Goal: Transaction & Acquisition: Purchase product/service

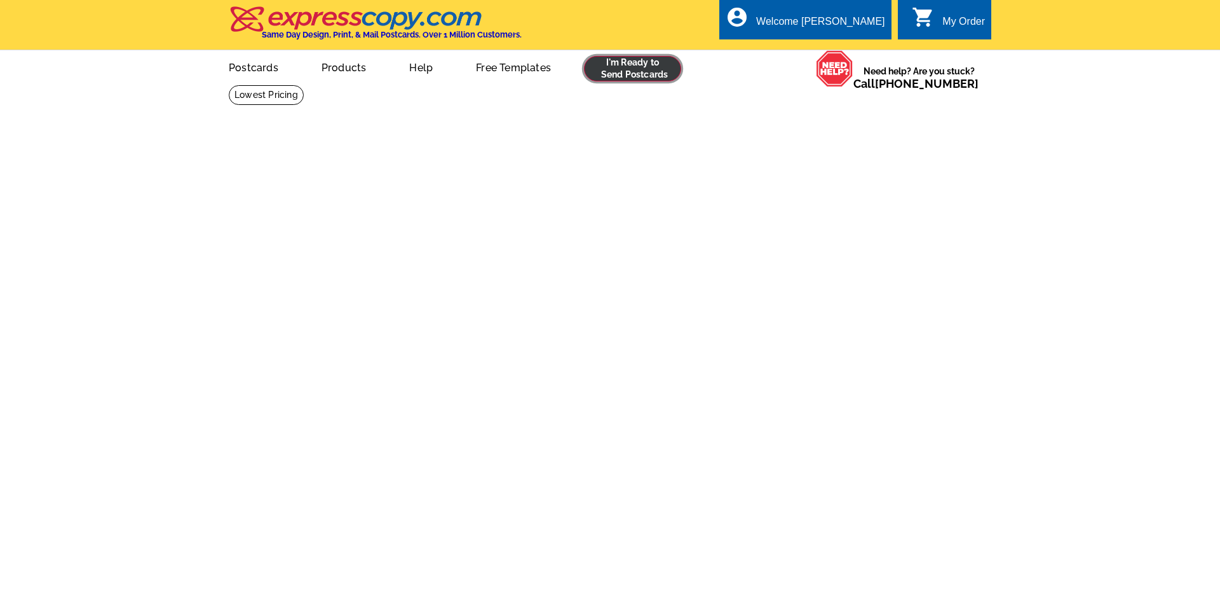
click at [639, 67] on link at bounding box center [632, 68] width 97 height 25
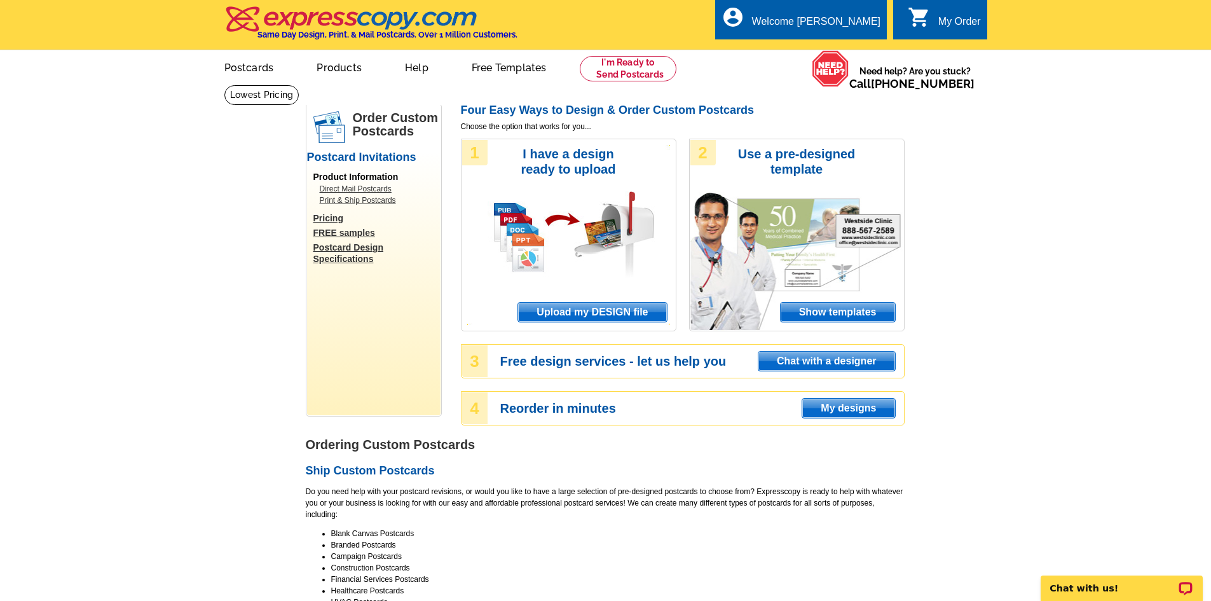
click at [578, 308] on span "Upload my DESIGN file" at bounding box center [592, 312] width 148 height 19
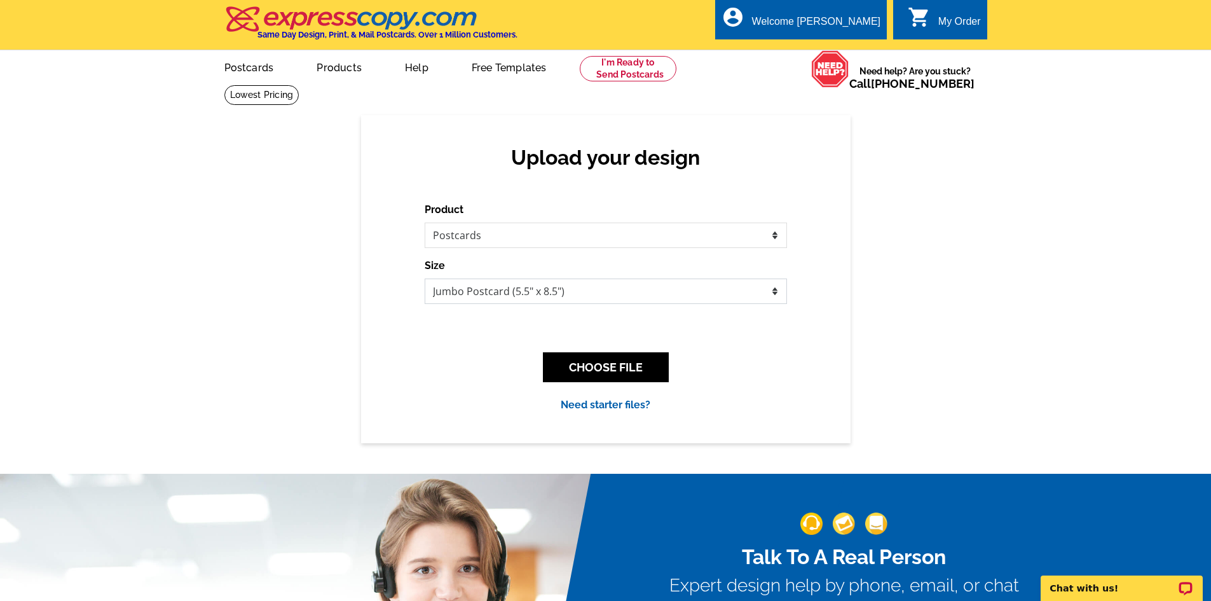
click at [695, 301] on select "Jumbo Postcard (5.5" x 8.5") Regular Postcard (4.25" x 5.6") Panoramic Postcard…" at bounding box center [606, 290] width 362 height 25
click at [599, 296] on select "Jumbo Postcard (5.5" x 8.5") Regular Postcard (4.25" x 5.6") Panoramic Postcard…" at bounding box center [606, 290] width 362 height 25
click at [630, 365] on button "CHOOSE FILE" at bounding box center [606, 367] width 126 height 30
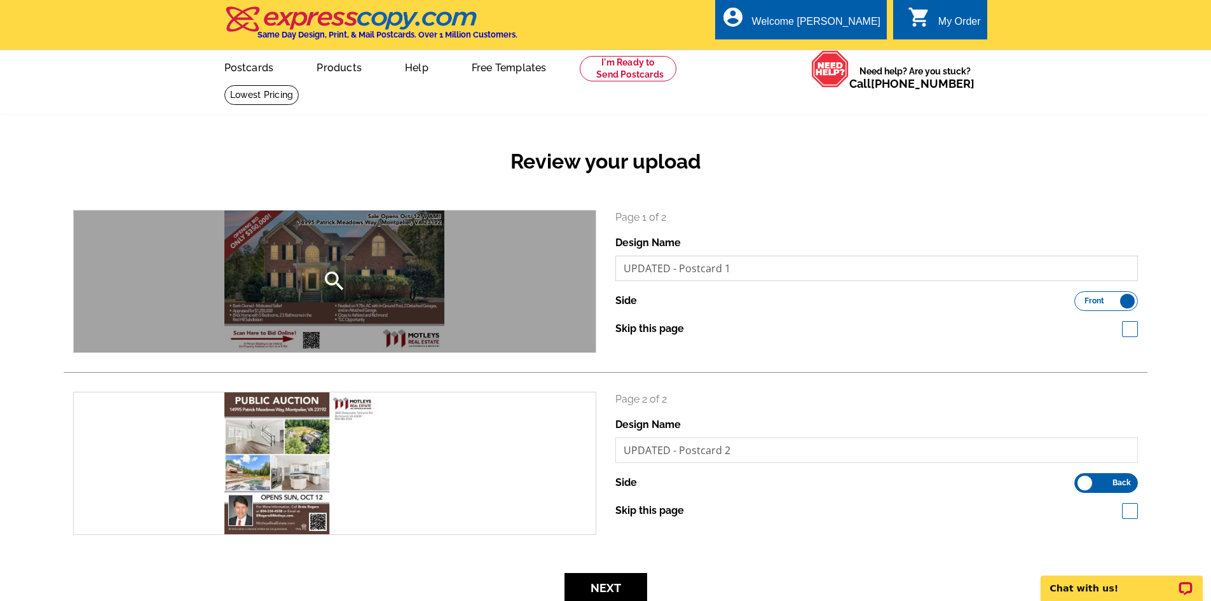
drag, startPoint x: 742, startPoint y: 268, endPoint x: 482, endPoint y: 264, distance: 260.0
click at [482, 264] on div "search Page 1 of 2 Design Name UPDATED - Postcard 1 Side Front Back Skip this p…" at bounding box center [606, 281] width 1084 height 143
type input "P"
type input "UPDATED - Postcard 1"
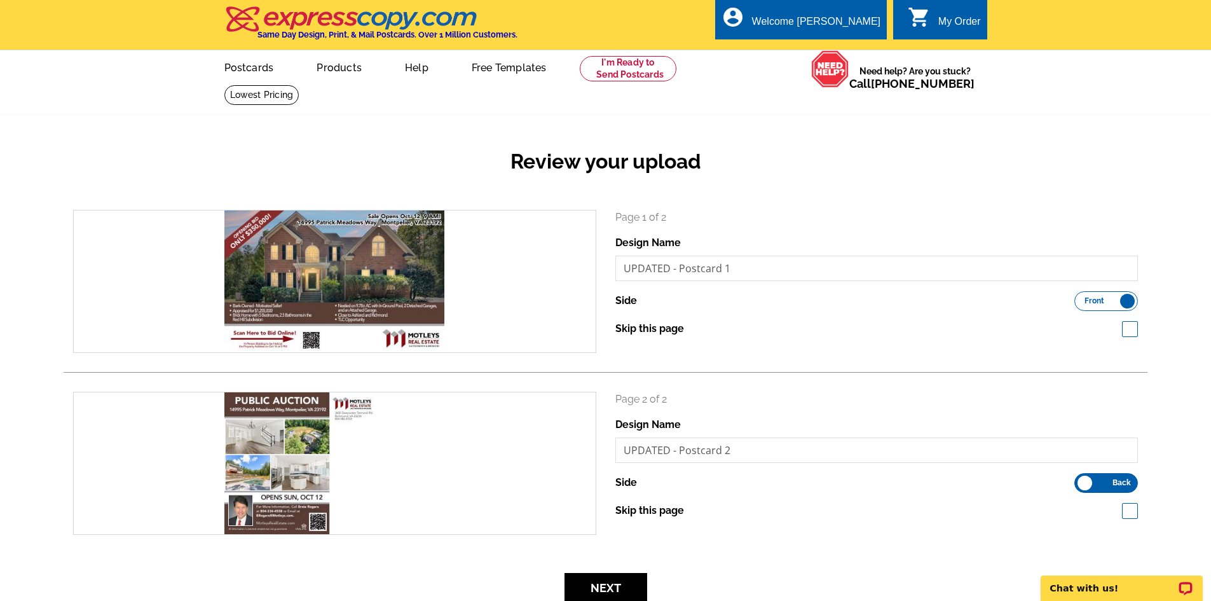
click at [1166, 361] on div "Review your upload search Page 1 of 2 Design Name UPDATED - Postcard 1 Side Fro…" at bounding box center [605, 368] width 1211 height 506
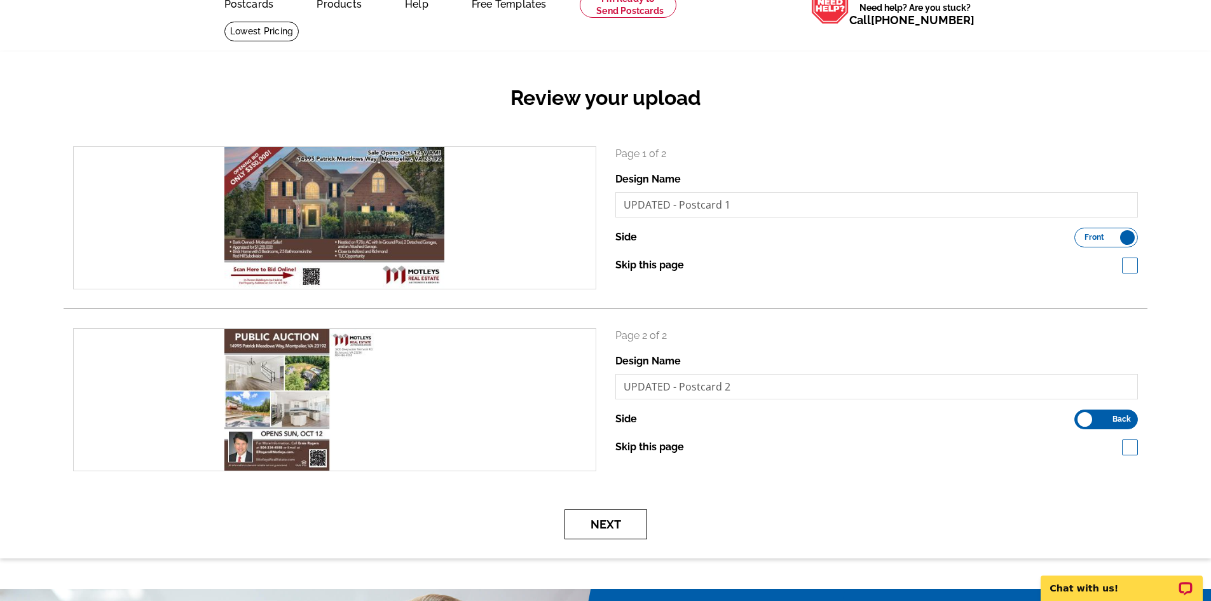
click at [605, 524] on button "Next" at bounding box center [605, 524] width 83 height 30
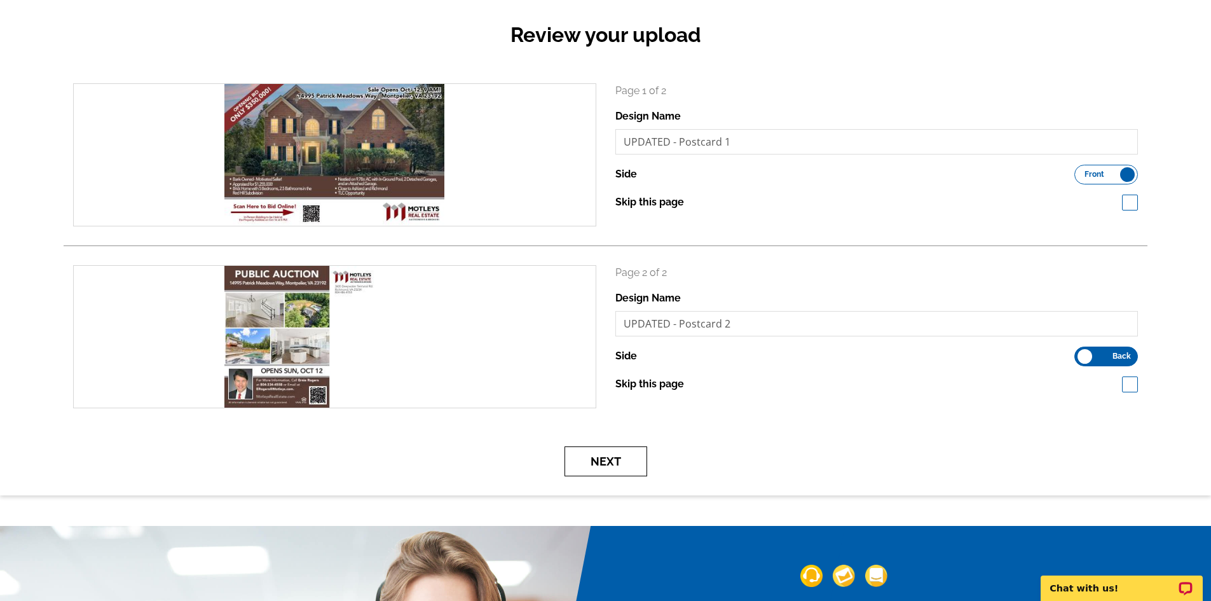
scroll to position [127, 0]
click at [608, 461] on button "Next" at bounding box center [605, 461] width 83 height 30
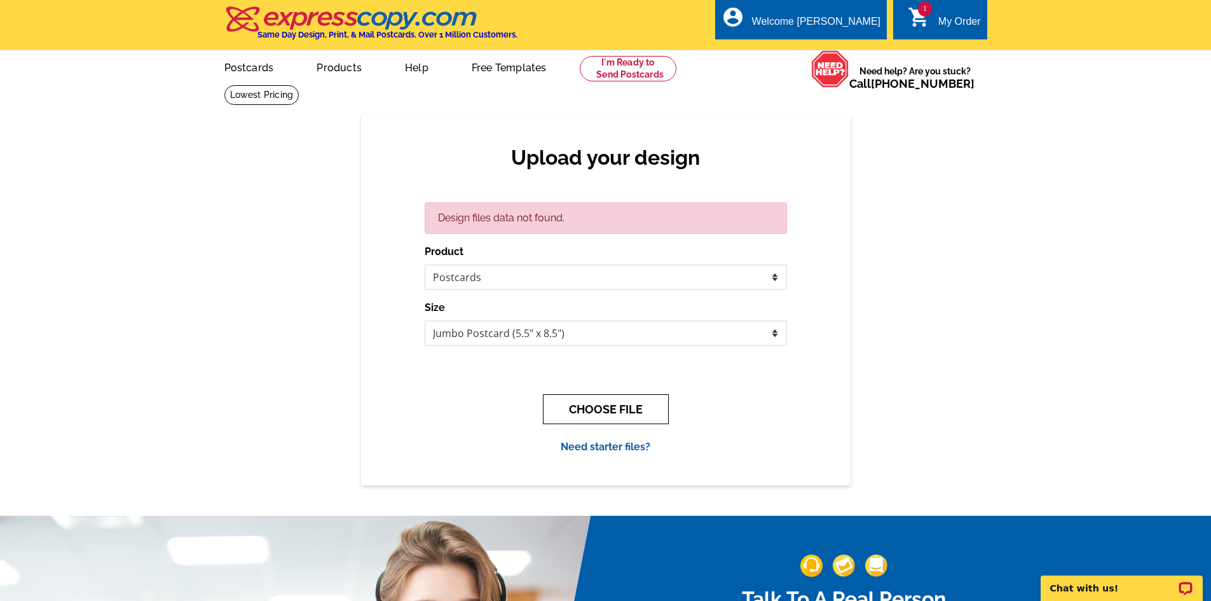
click at [617, 397] on button "CHOOSE FILE" at bounding box center [606, 409] width 126 height 30
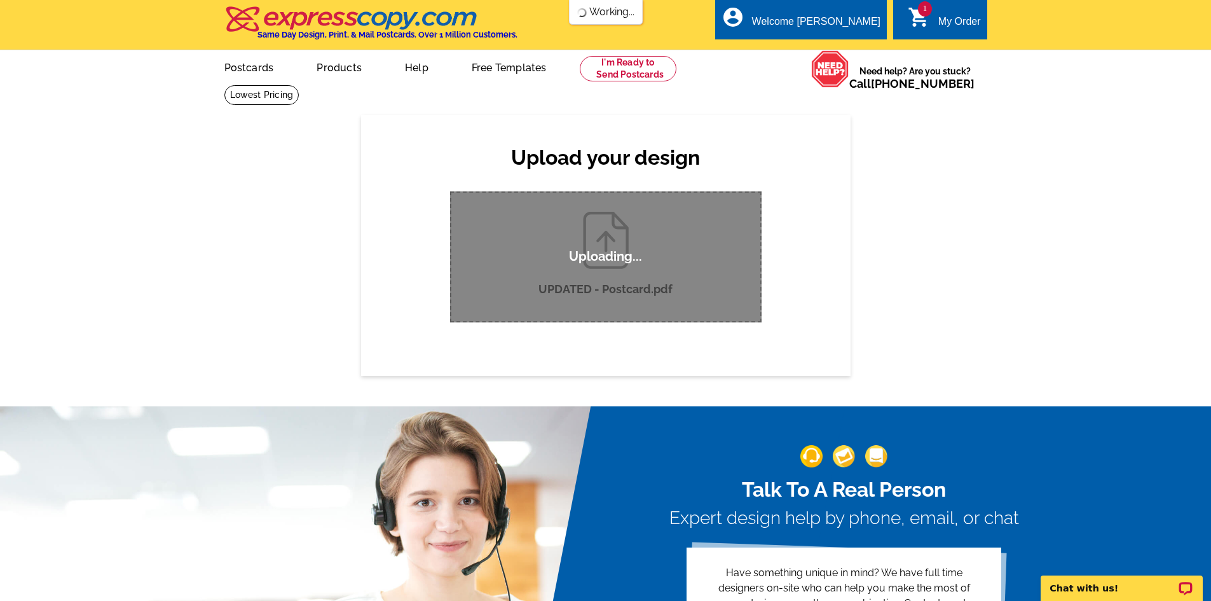
click at [949, 31] on div "My Order" at bounding box center [959, 25] width 43 height 18
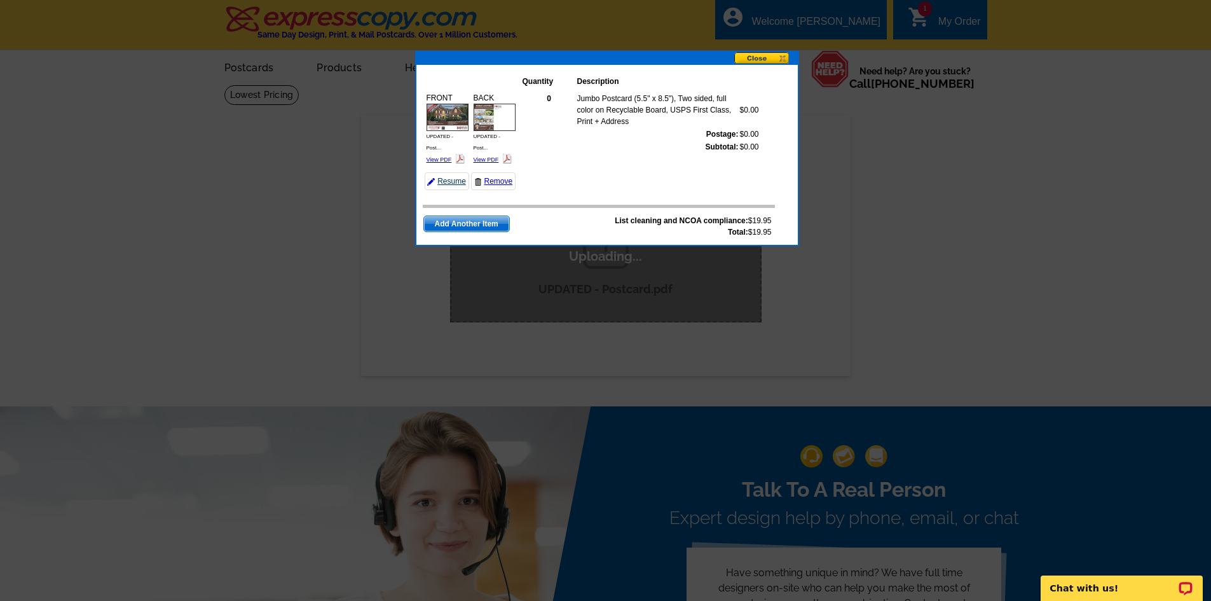
click at [455, 183] on link "Resume" at bounding box center [447, 181] width 44 height 18
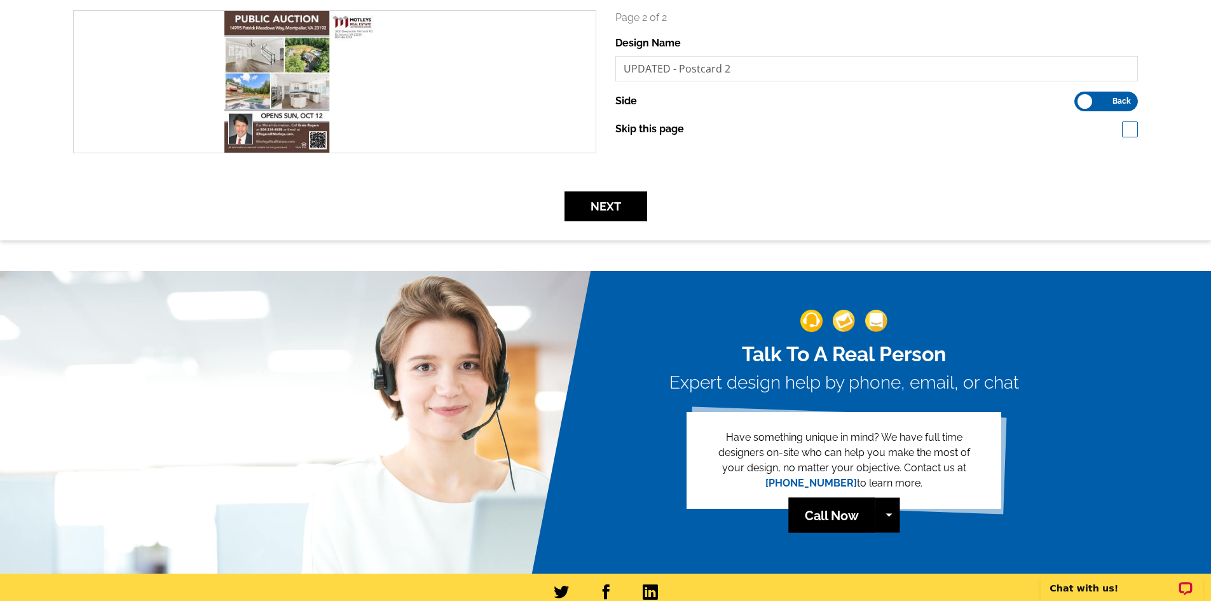
scroll to position [127, 0]
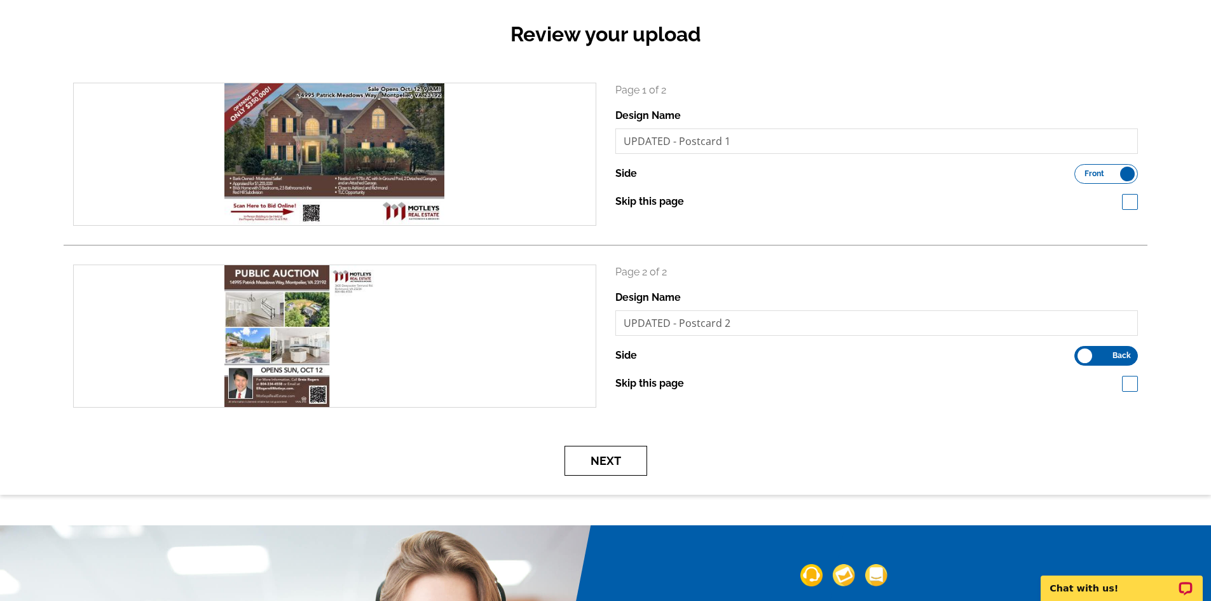
drag, startPoint x: 589, startPoint y: 468, endPoint x: 895, endPoint y: 463, distance: 306.4
click at [590, 468] on button "Next" at bounding box center [605, 461] width 83 height 30
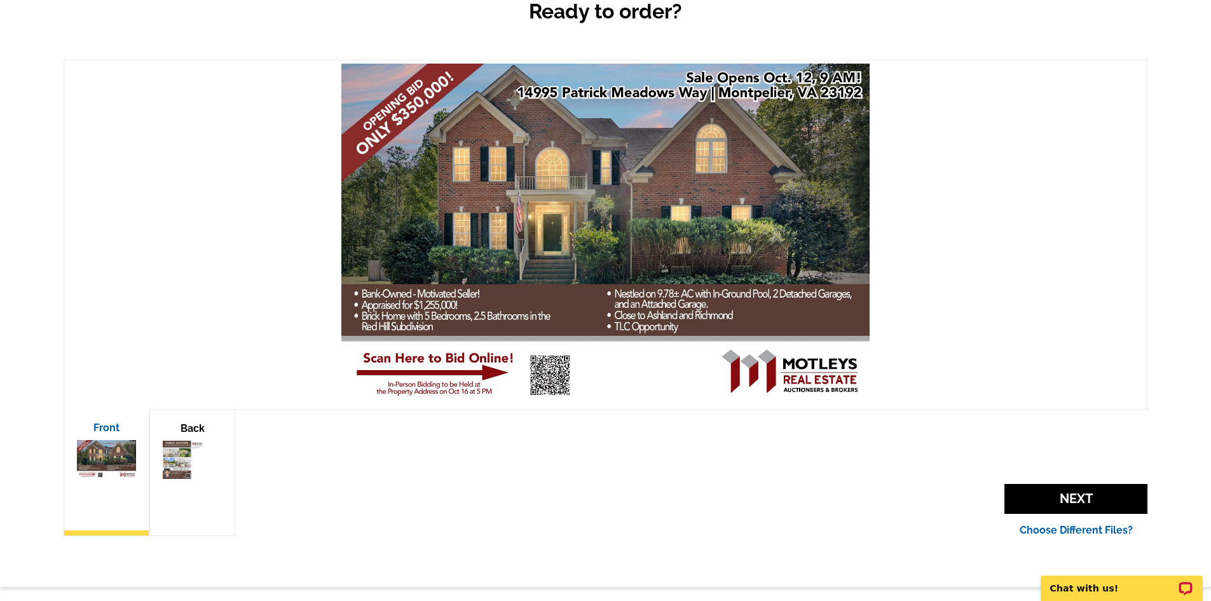
scroll to position [191, 0]
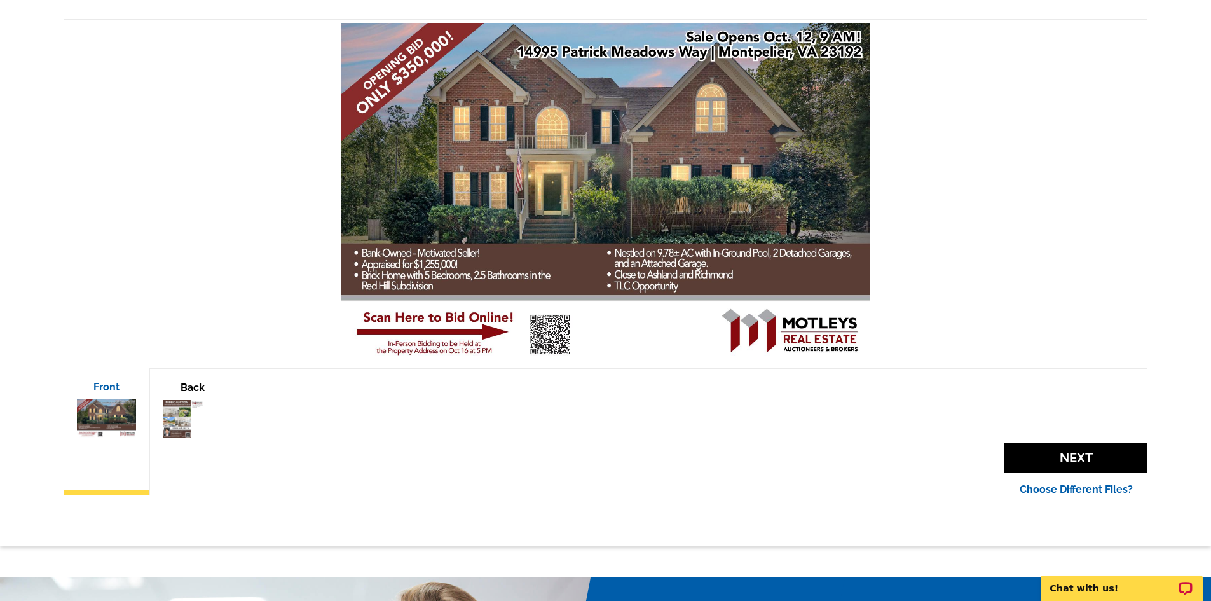
click at [214, 426] on img at bounding box center [192, 419] width 59 height 38
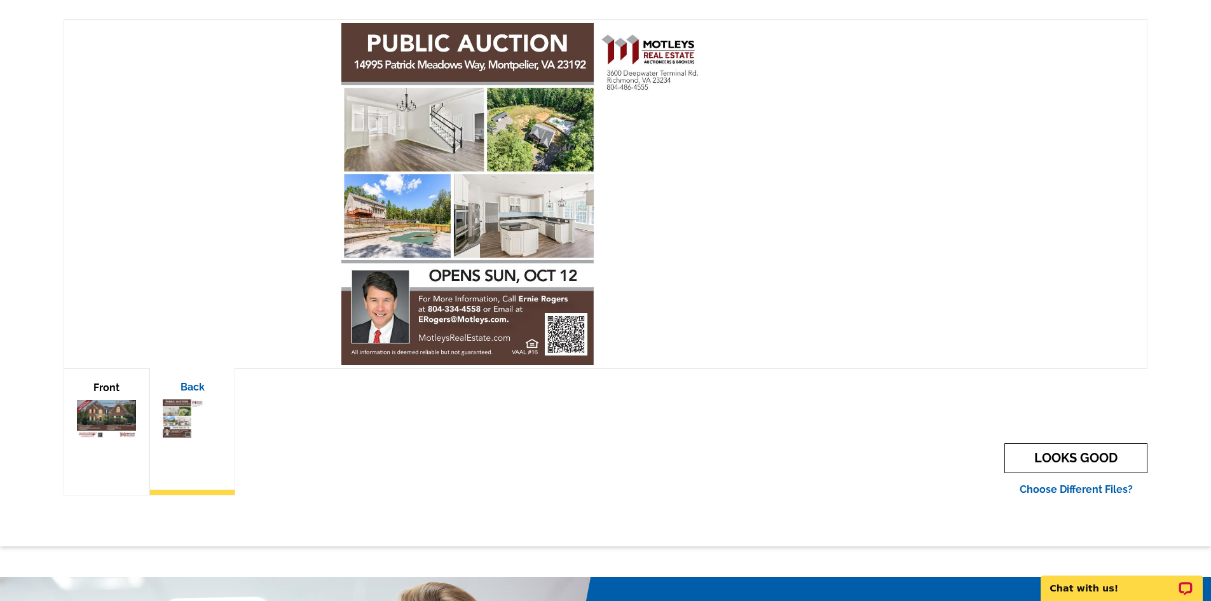
click at [1062, 455] on link "LOOKS GOOD" at bounding box center [1075, 458] width 143 height 30
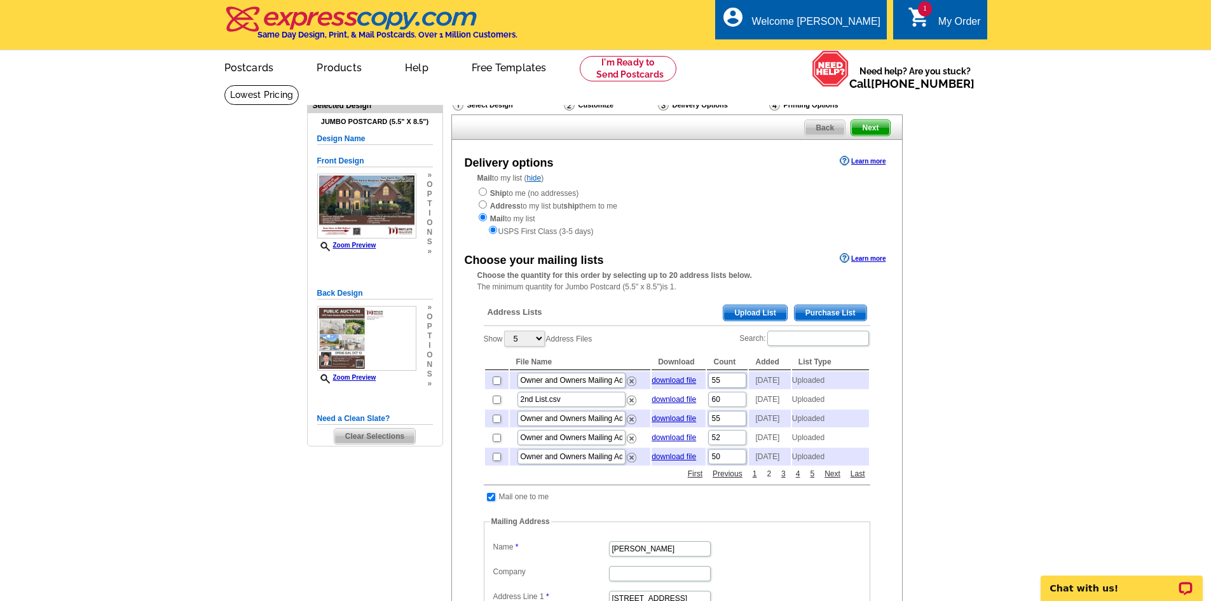
click at [770, 479] on link "2" at bounding box center [768, 473] width 11 height 11
click at [780, 479] on link "3" at bounding box center [783, 473] width 11 height 11
click at [796, 479] on link "4" at bounding box center [798, 473] width 11 height 11
click at [813, 479] on link "6" at bounding box center [811, 473] width 11 height 11
click at [830, 479] on link "Next" at bounding box center [832, 473] width 22 height 11
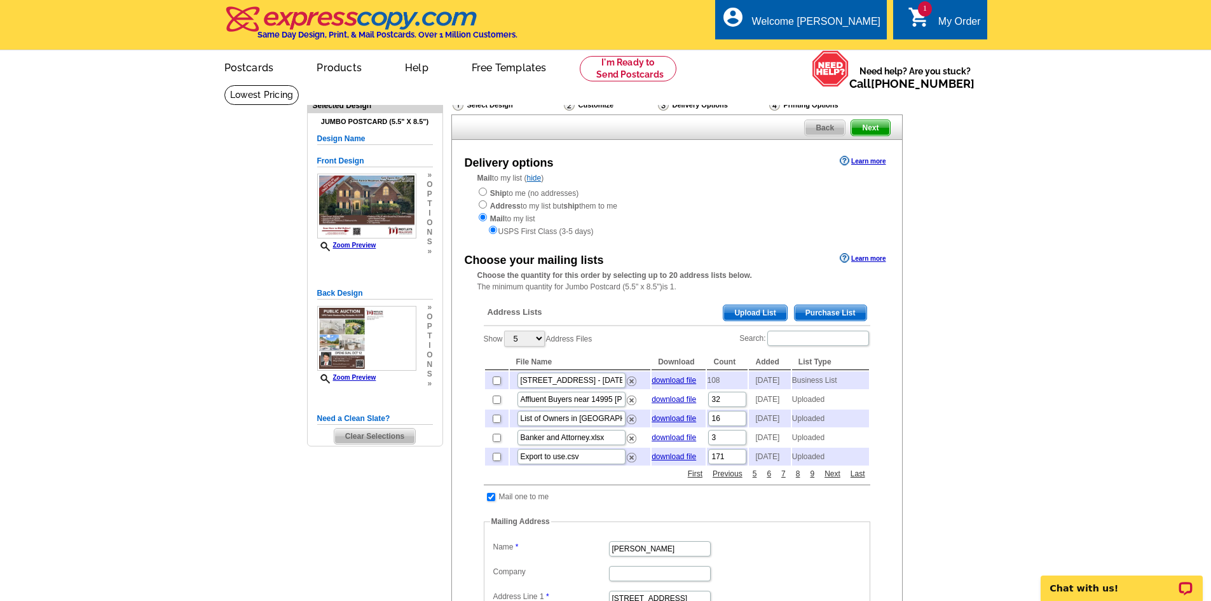
click at [908, 418] on div "Need Help? call 800-260-5887, chat with support, or have our designers make som…" at bounding box center [606, 494] width 610 height 819
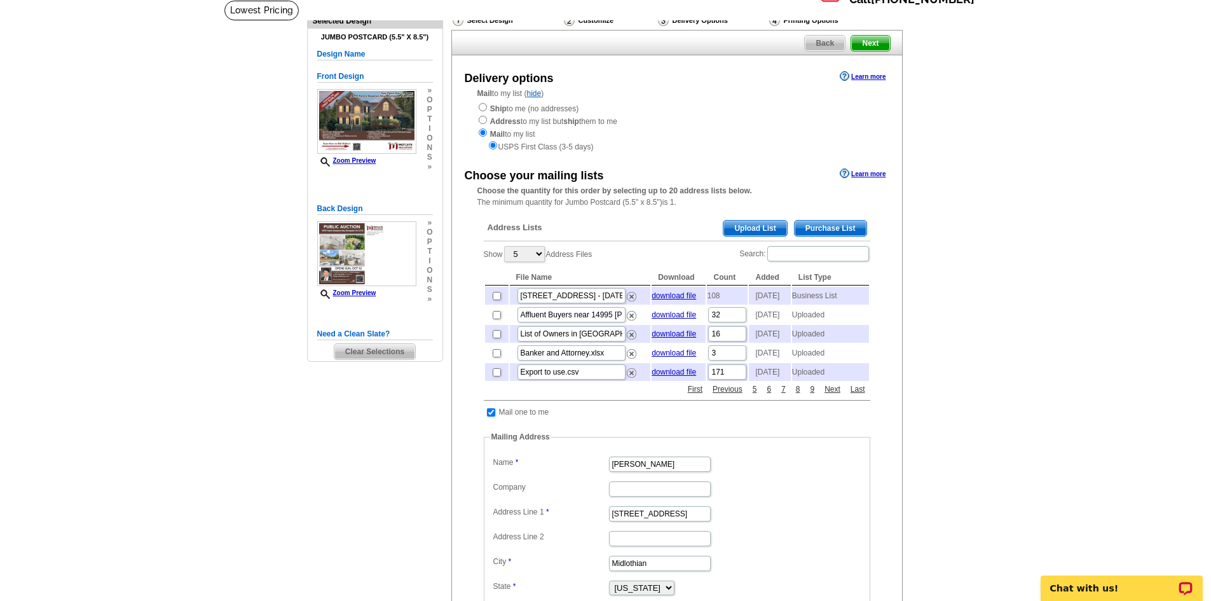
scroll to position [64, 0]
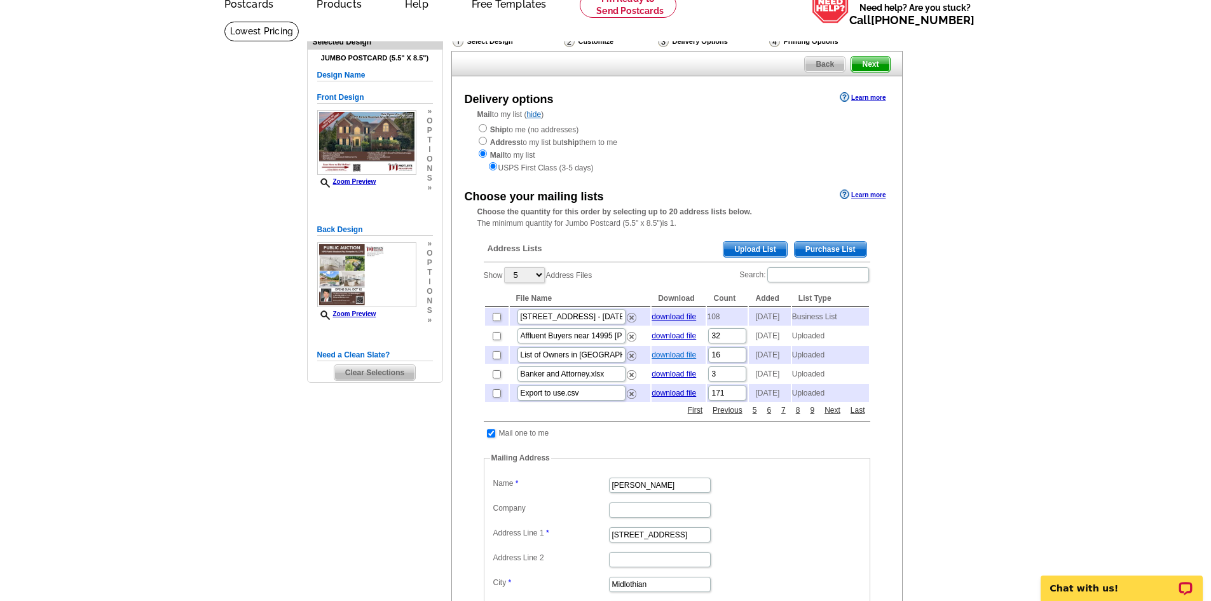
click at [676, 359] on link "download file" at bounding box center [673, 354] width 44 height 9
click at [496, 359] on input "checkbox" at bounding box center [497, 355] width 8 height 8
checkbox input "true"
click at [1160, 100] on main "Need Help? call 800-260-5887, chat with support, or have our designers make som…" at bounding box center [605, 476] width 1211 height 911
click at [813, 416] on link "5" at bounding box center [811, 409] width 11 height 11
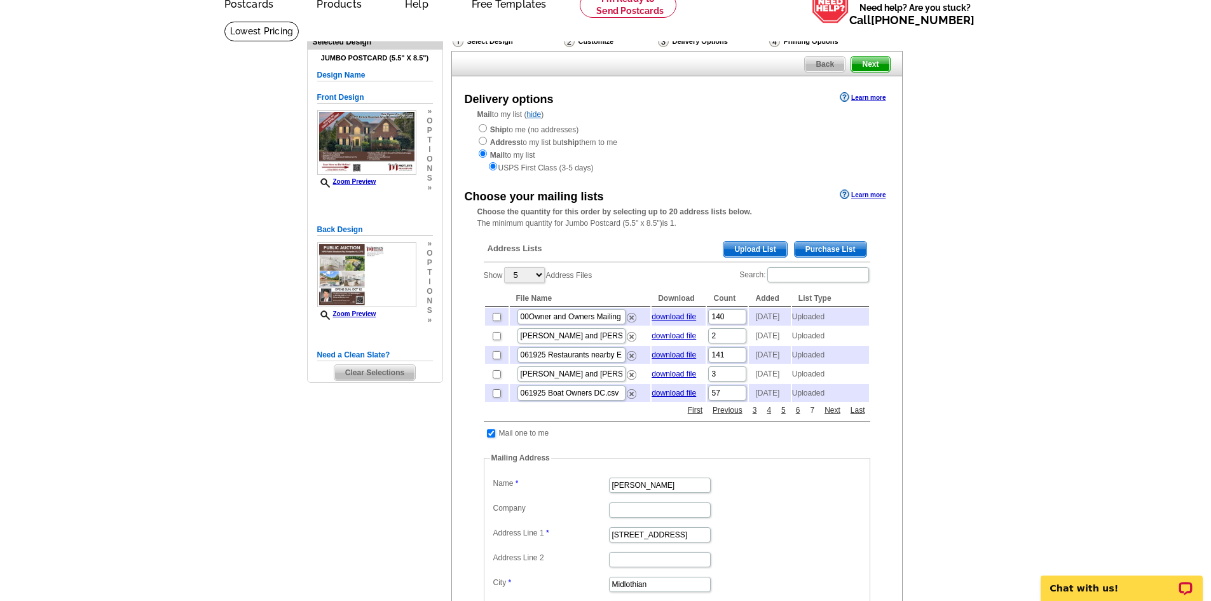
click at [812, 416] on link "7" at bounding box center [811, 409] width 11 height 11
click at [676, 340] on link "download file" at bounding box center [673, 335] width 44 height 9
click at [495, 340] on input "checkbox" at bounding box center [497, 336] width 8 height 8
checkbox input "true"
click at [809, 416] on link "5" at bounding box center [811, 409] width 11 height 11
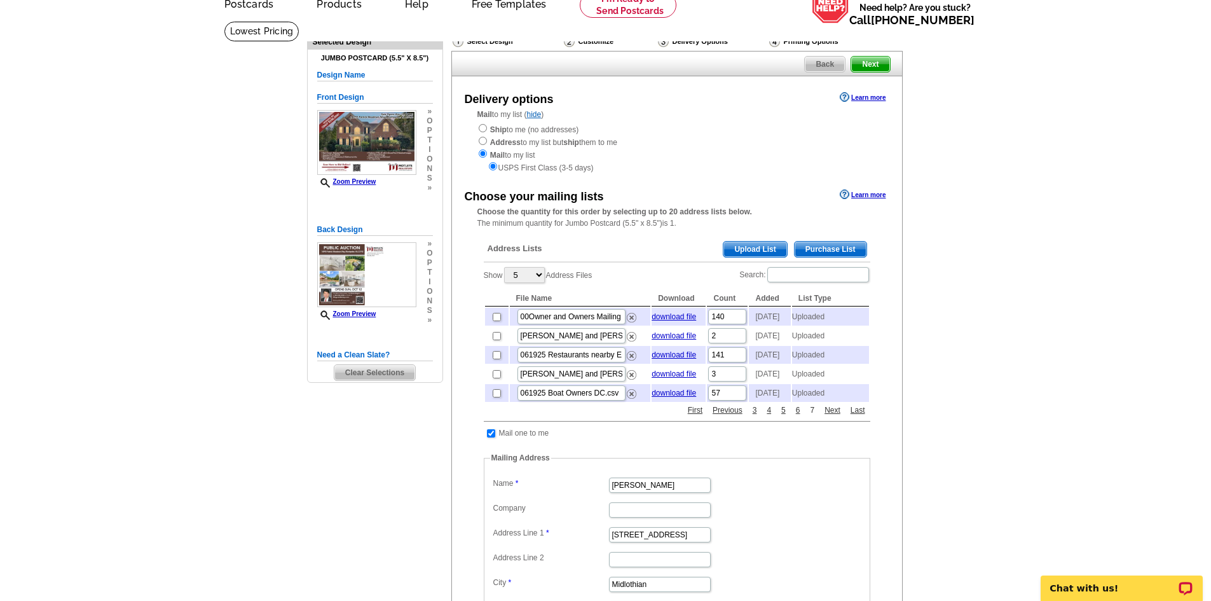
click at [811, 416] on link "7" at bounding box center [811, 409] width 11 height 11
click at [672, 378] on link "download file" at bounding box center [673, 373] width 44 height 9
click at [677, 397] on link "download file" at bounding box center [673, 392] width 44 height 9
click at [496, 397] on input "checkbox" at bounding box center [497, 393] width 8 height 8
checkbox input "true"
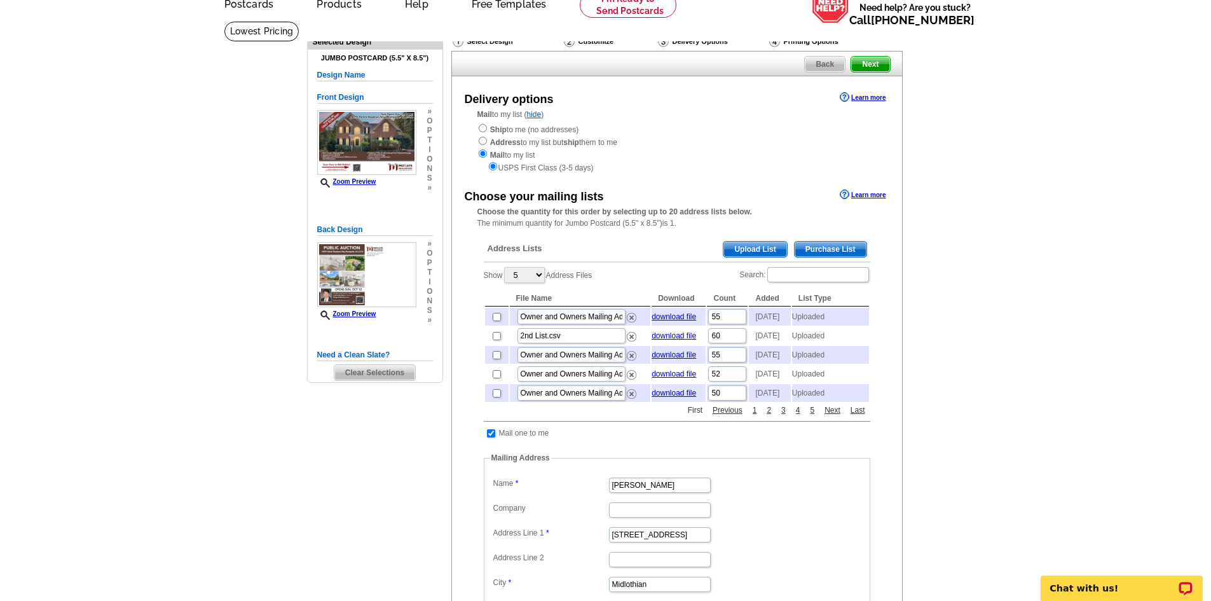
click at [693, 416] on link "First" at bounding box center [694, 409] width 21 height 11
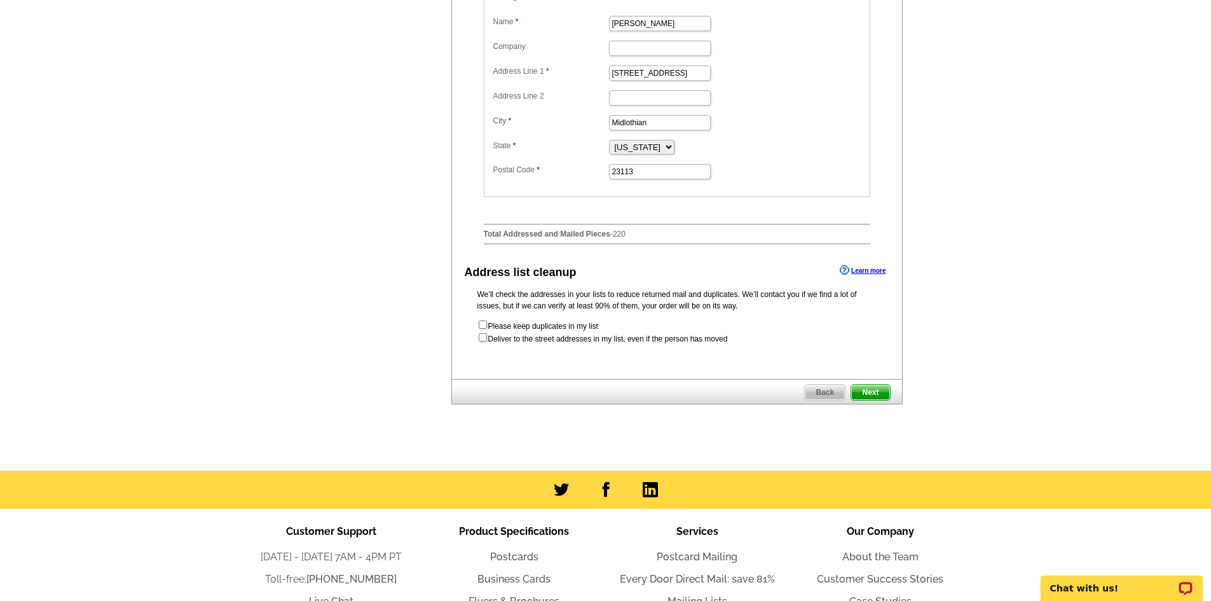
scroll to position [572, 0]
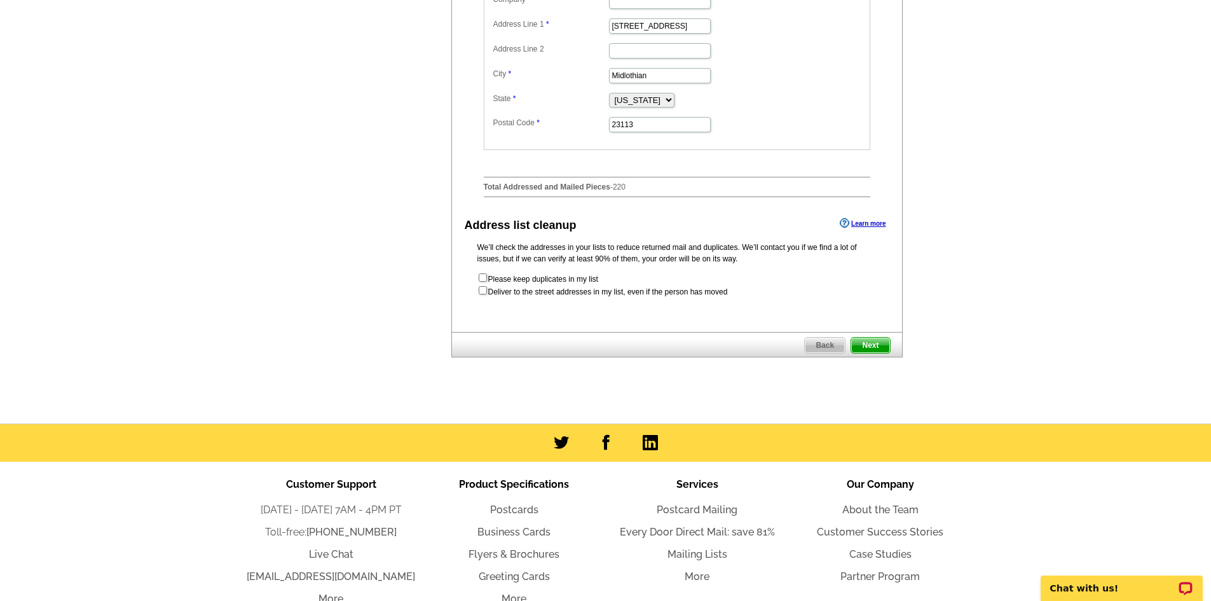
drag, startPoint x: 874, startPoint y: 376, endPoint x: 884, endPoint y: 383, distance: 12.3
click at [874, 353] on span "Next" at bounding box center [870, 344] width 38 height 15
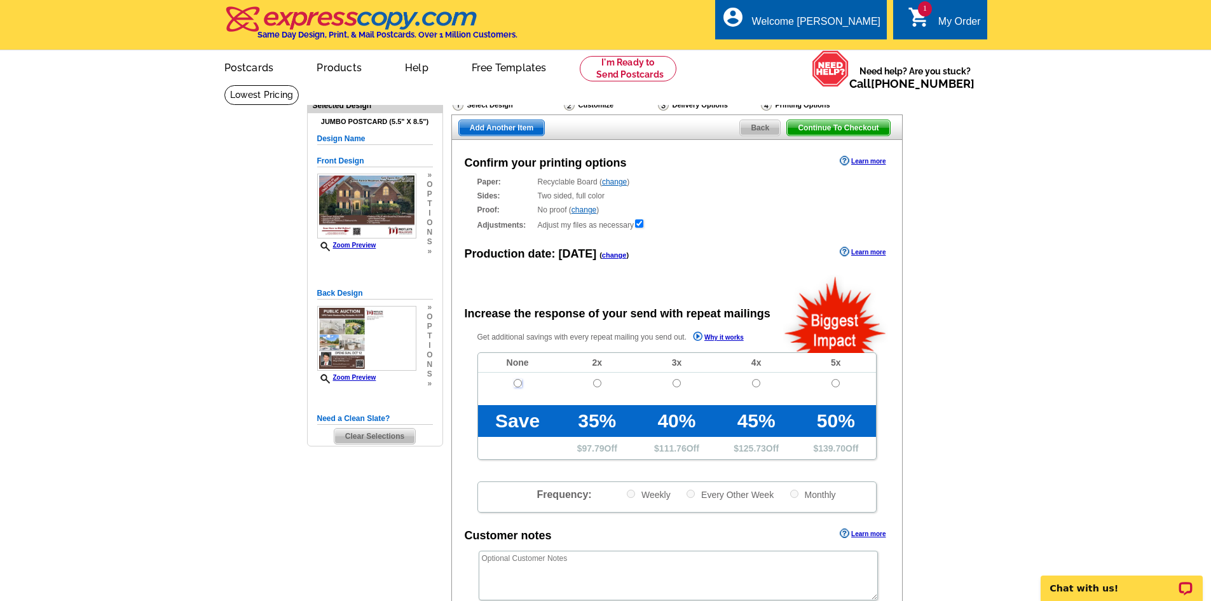
click at [520, 385] on input "radio" at bounding box center [518, 383] width 8 height 8
radio input "true"
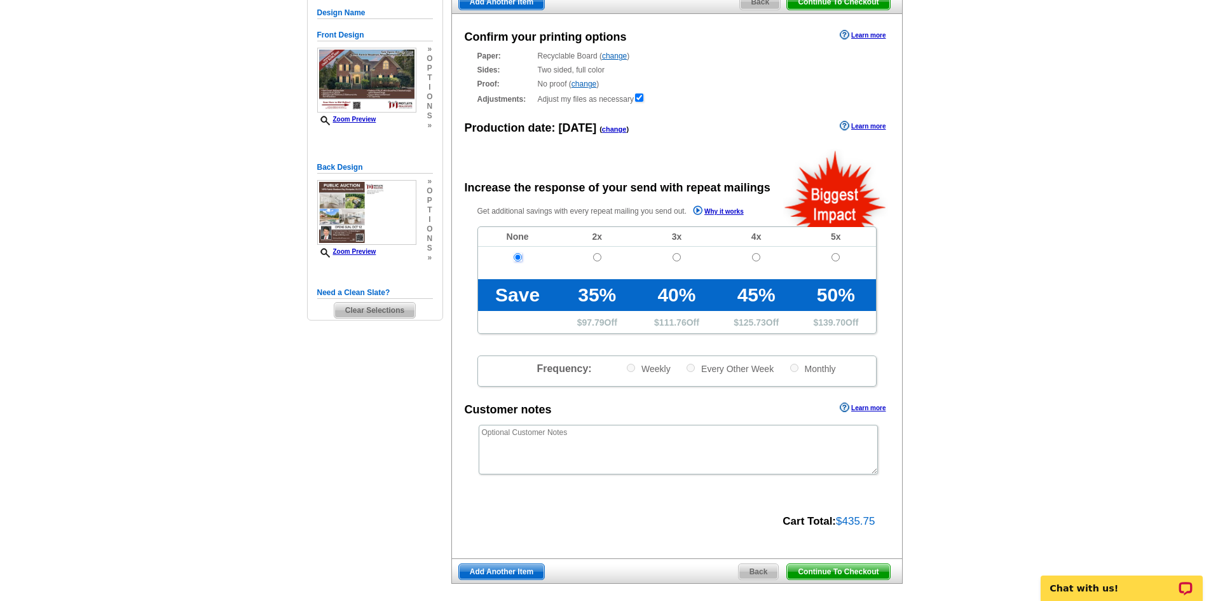
scroll to position [64, 0]
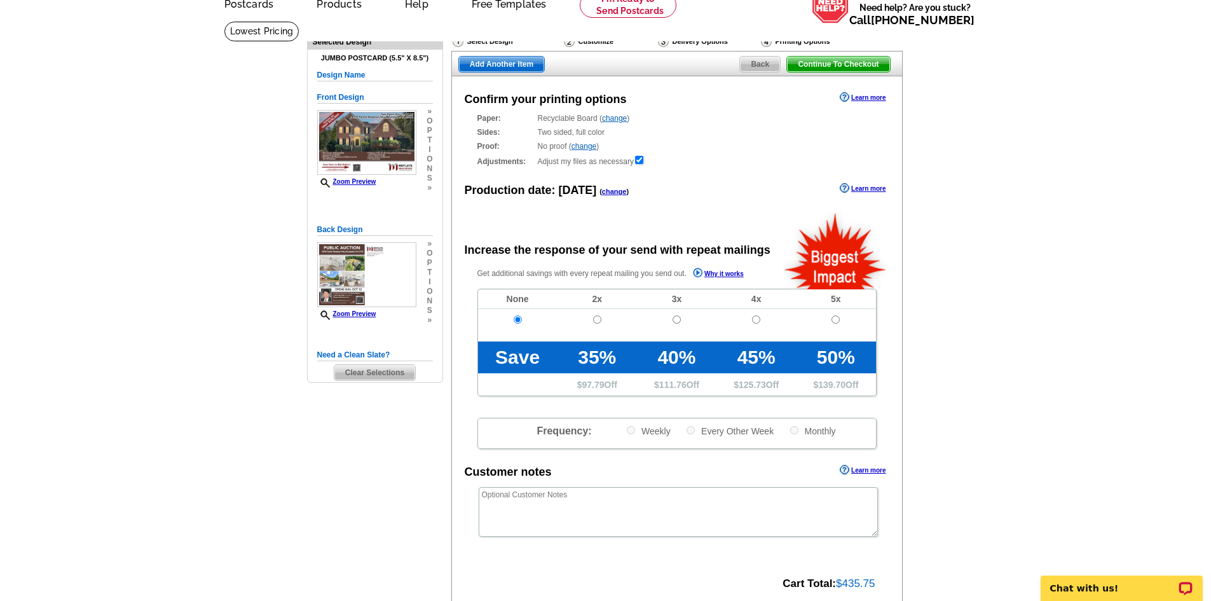
click at [710, 41] on div "Delivery Options" at bounding box center [708, 43] width 103 height 16
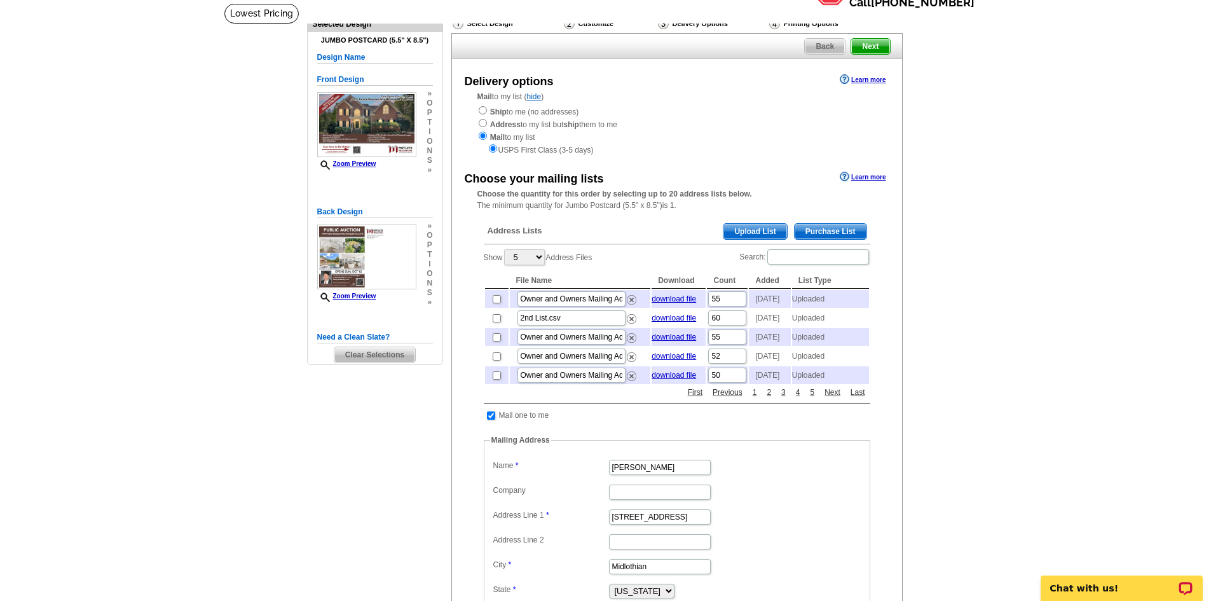
scroll to position [127, 0]
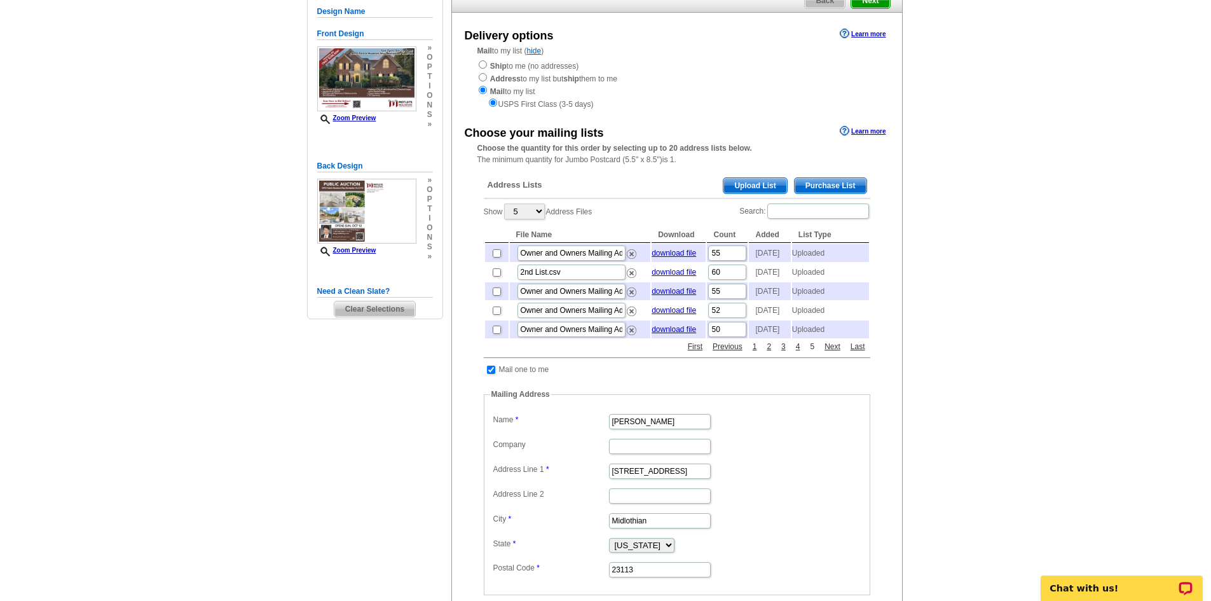
click at [812, 352] on link "5" at bounding box center [811, 346] width 11 height 11
click at [812, 352] on link "7" at bounding box center [811, 346] width 11 height 11
click at [496, 296] on input "checkbox" at bounding box center [497, 291] width 8 height 8
checkbox input "false"
click at [811, 352] on link "5" at bounding box center [811, 346] width 11 height 11
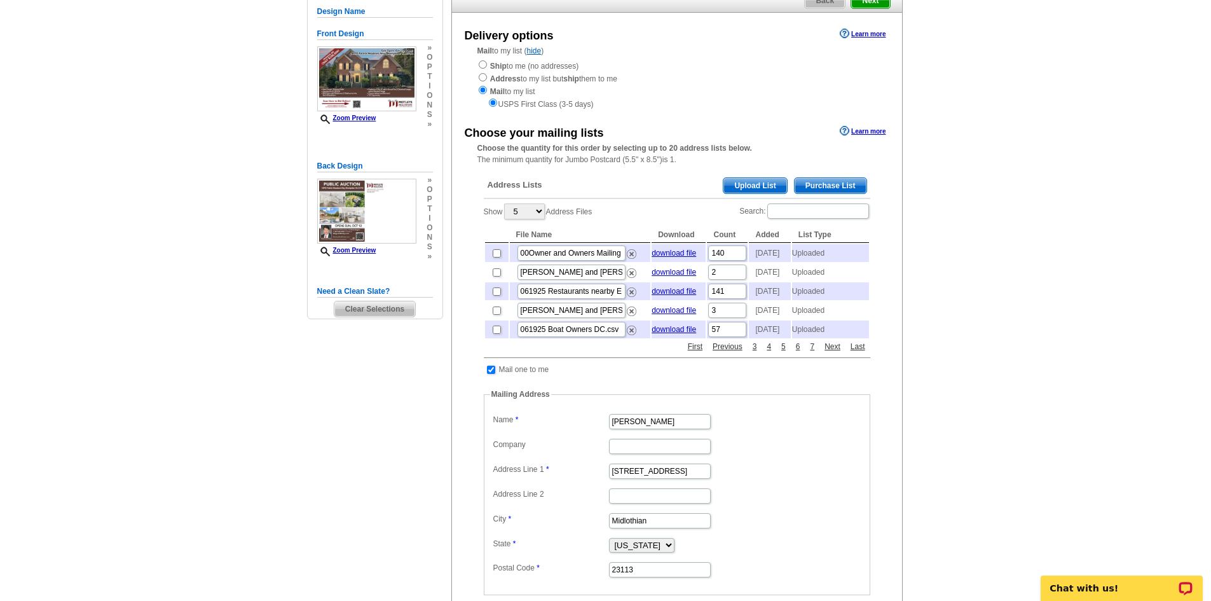
click at [811, 352] on link "7" at bounding box center [811, 346] width 11 height 11
click at [498, 276] on input "checkbox" at bounding box center [497, 272] width 8 height 8
checkbox input "false"
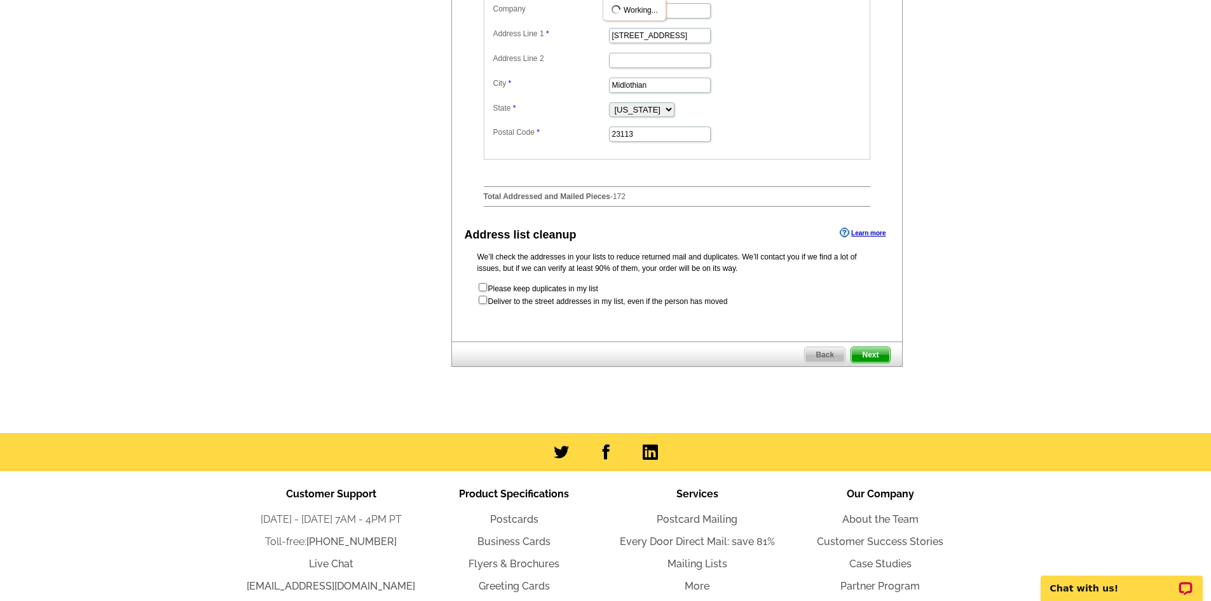
scroll to position [693, 0]
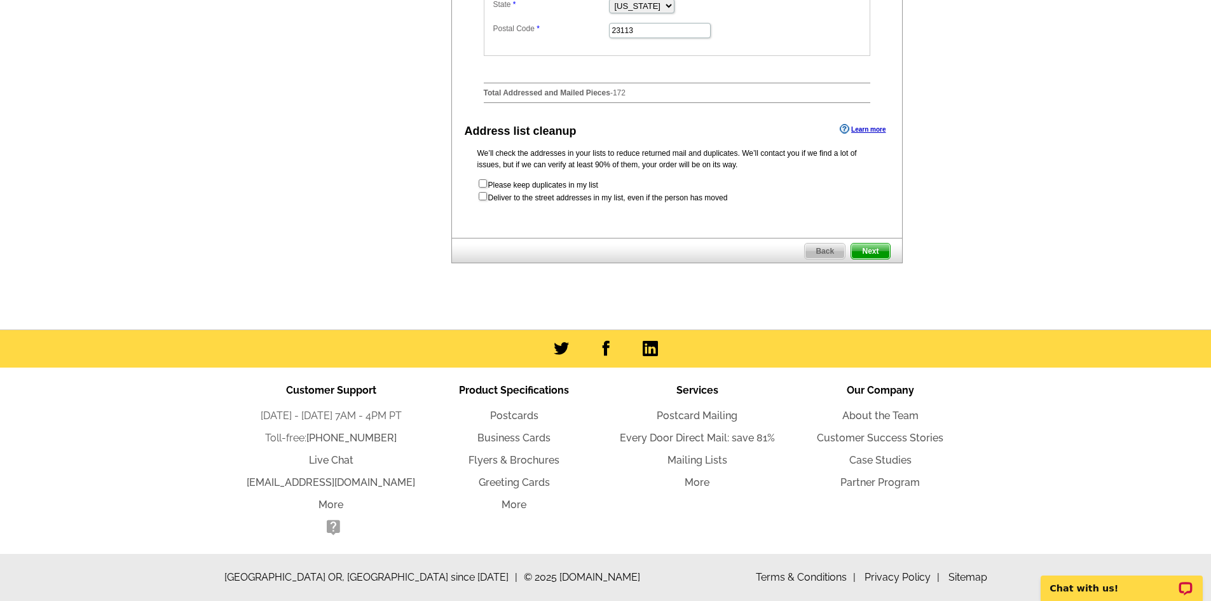
click at [873, 250] on span "Next" at bounding box center [870, 250] width 38 height 15
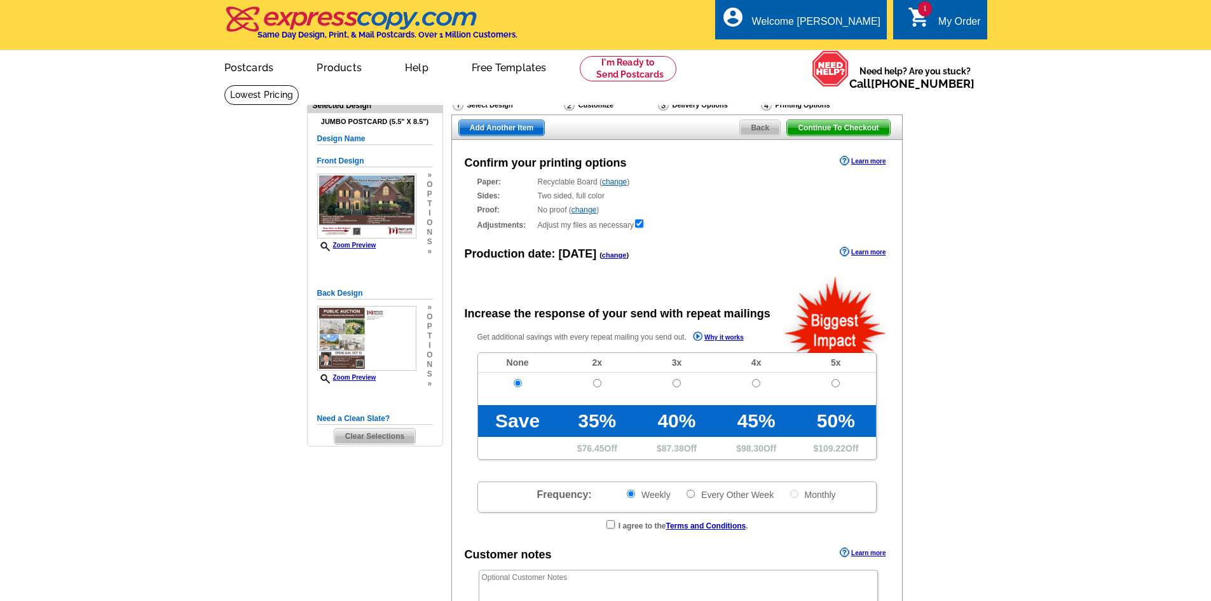
radio input "false"
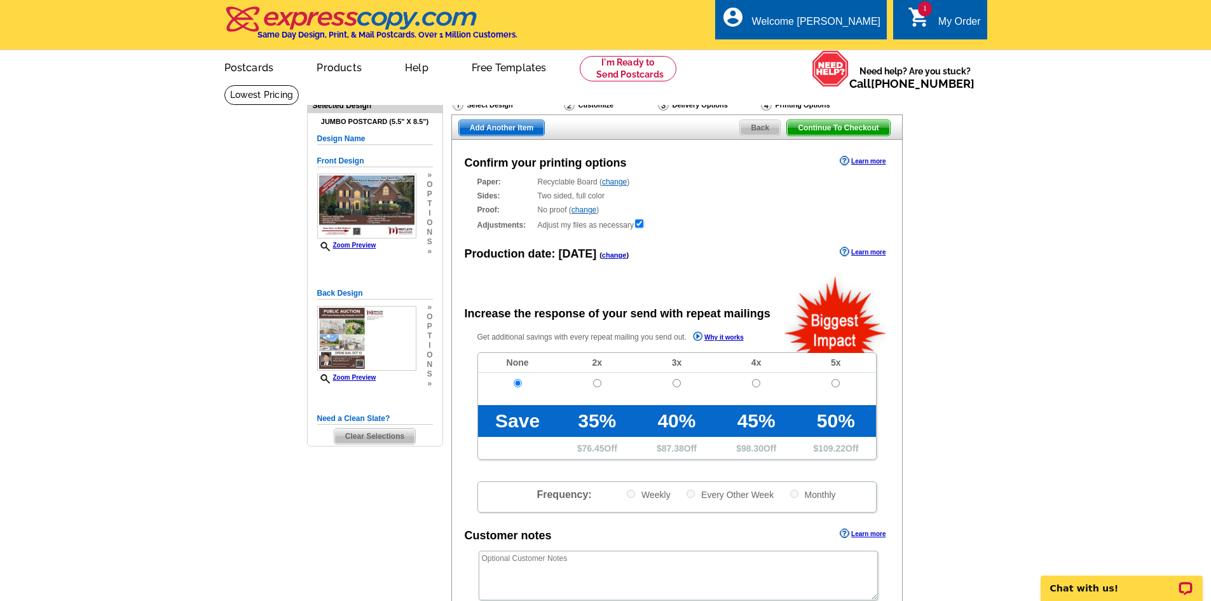
click at [684, 104] on div "Delivery Options" at bounding box center [708, 107] width 103 height 16
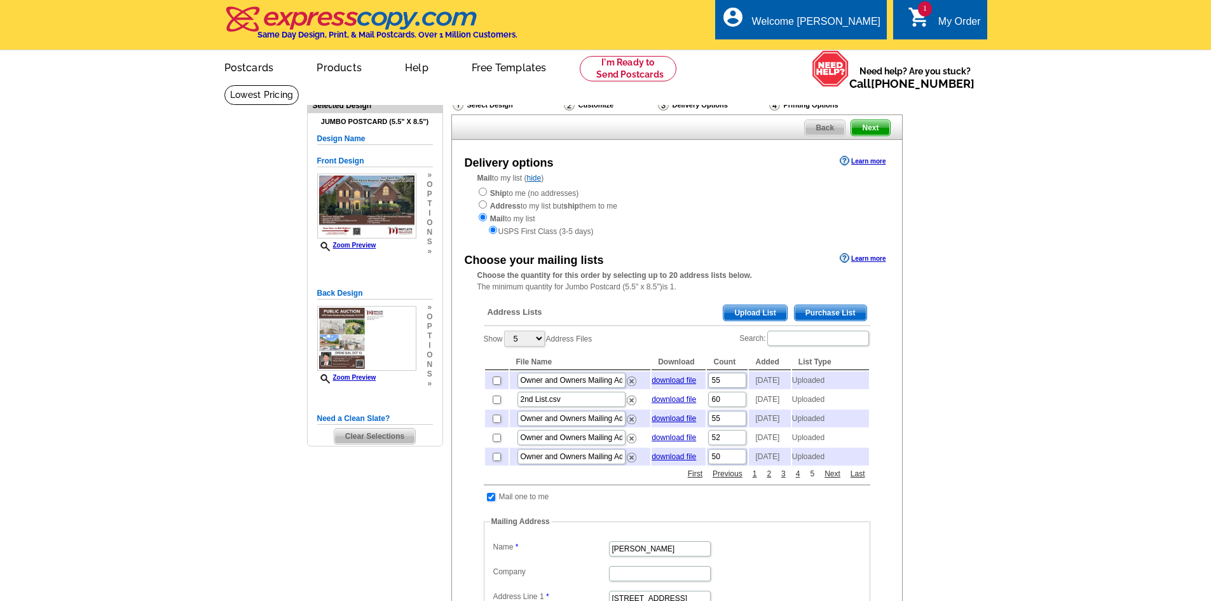
click at [813, 479] on link "5" at bounding box center [811, 473] width 11 height 11
click at [812, 479] on link "7" at bounding box center [811, 473] width 11 height 11
click at [494, 461] on input "checkbox" at bounding box center [497, 457] width 8 height 8
checkbox input "false"
click at [810, 479] on link "5" at bounding box center [811, 473] width 11 height 11
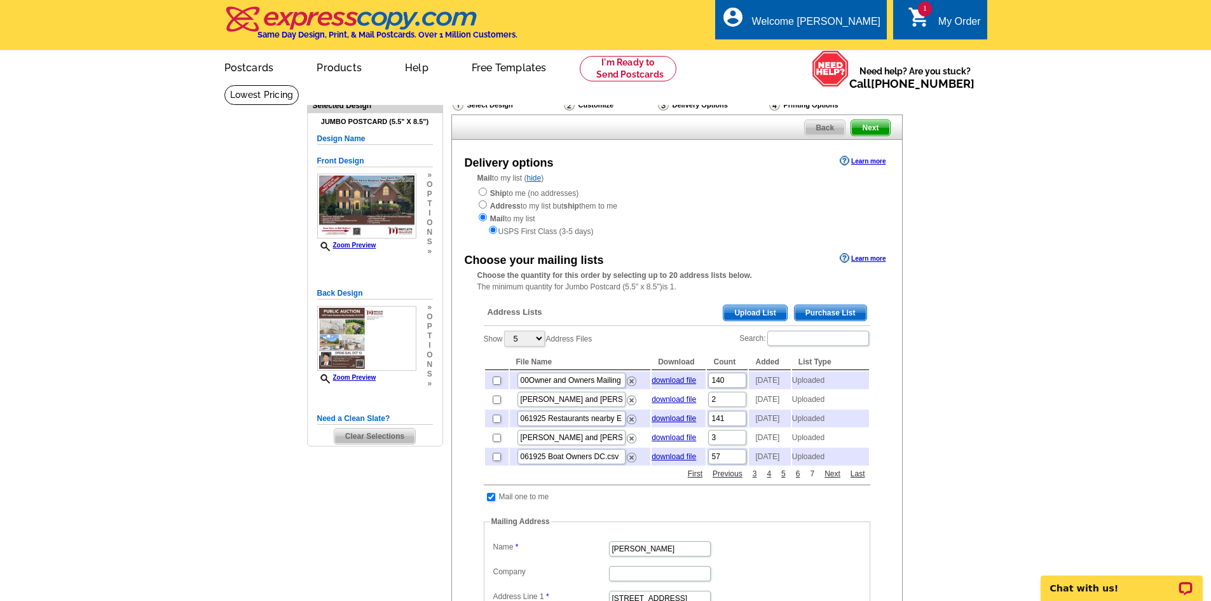
click at [812, 479] on link "7" at bounding box center [811, 473] width 11 height 11
click at [496, 404] on input "checkbox" at bounding box center [497, 399] width 8 height 8
checkbox input "true"
click at [811, 479] on link "5" at bounding box center [811, 473] width 11 height 11
click at [812, 479] on link "7" at bounding box center [811, 473] width 11 height 11
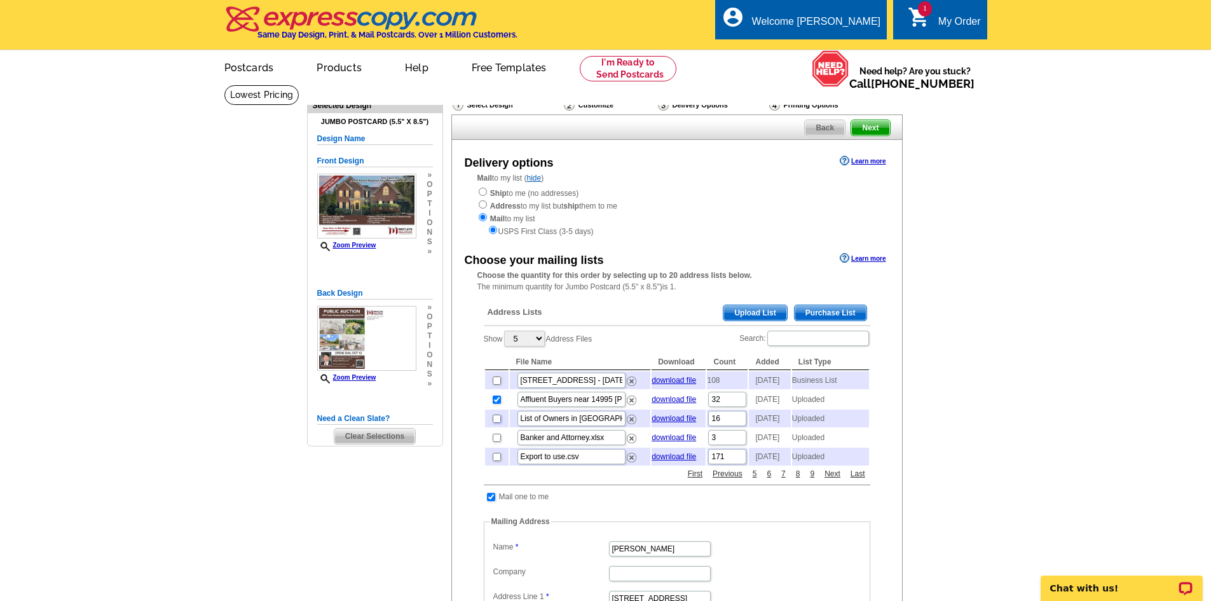
click at [496, 423] on input "checkbox" at bounding box center [497, 418] width 8 height 8
checkbox input "true"
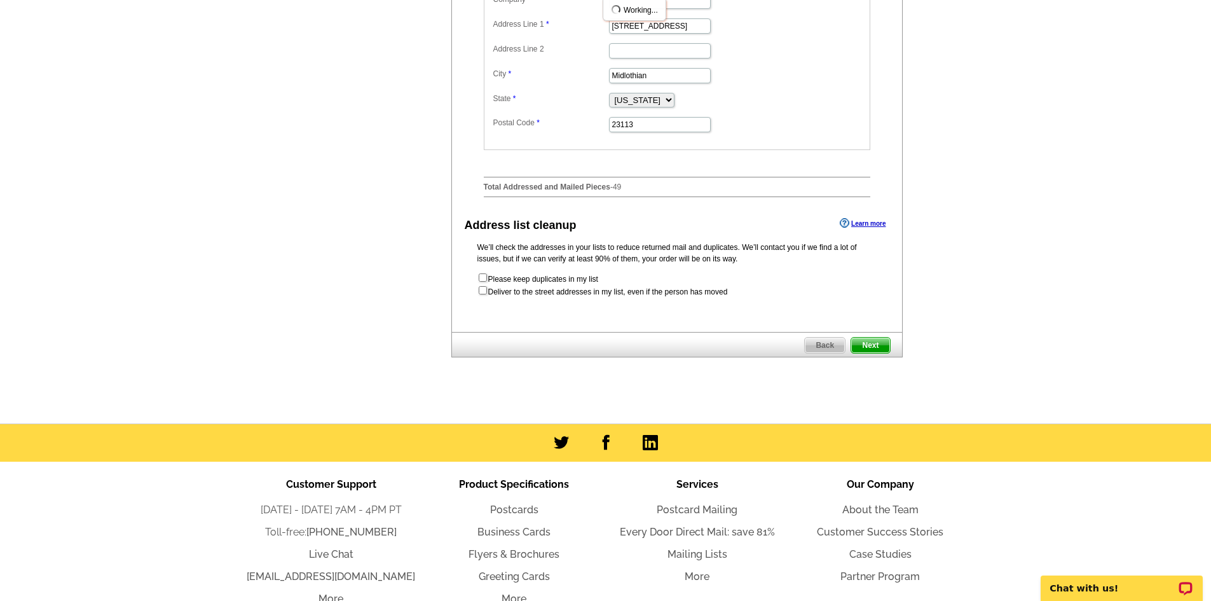
scroll to position [693, 0]
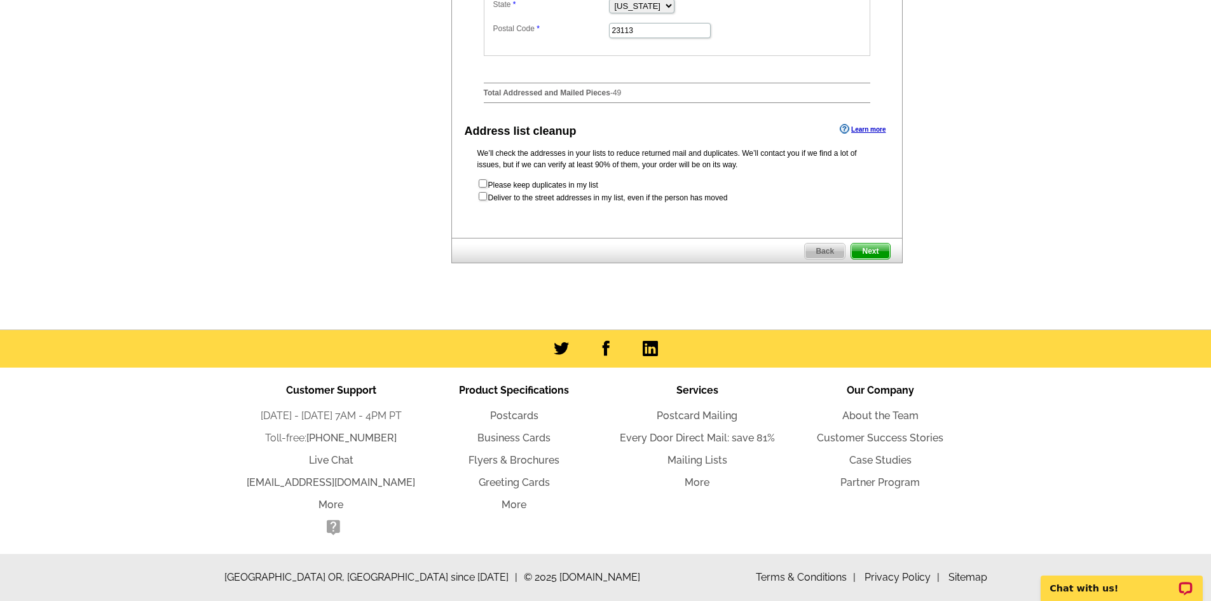
click at [873, 253] on span "Next" at bounding box center [870, 250] width 38 height 15
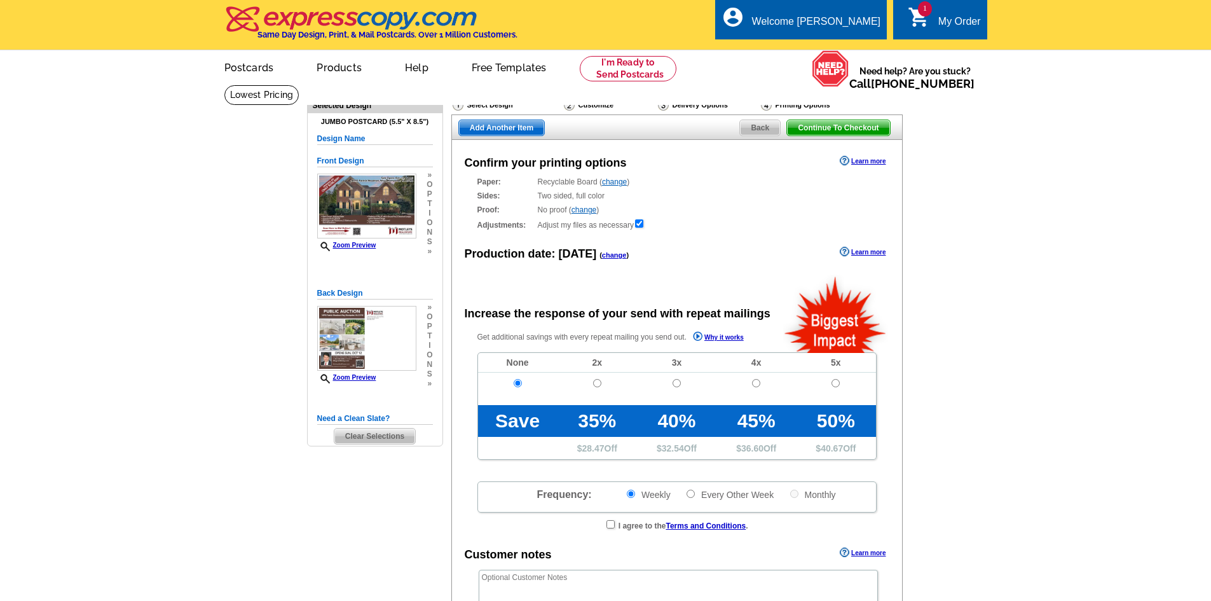
radio input "false"
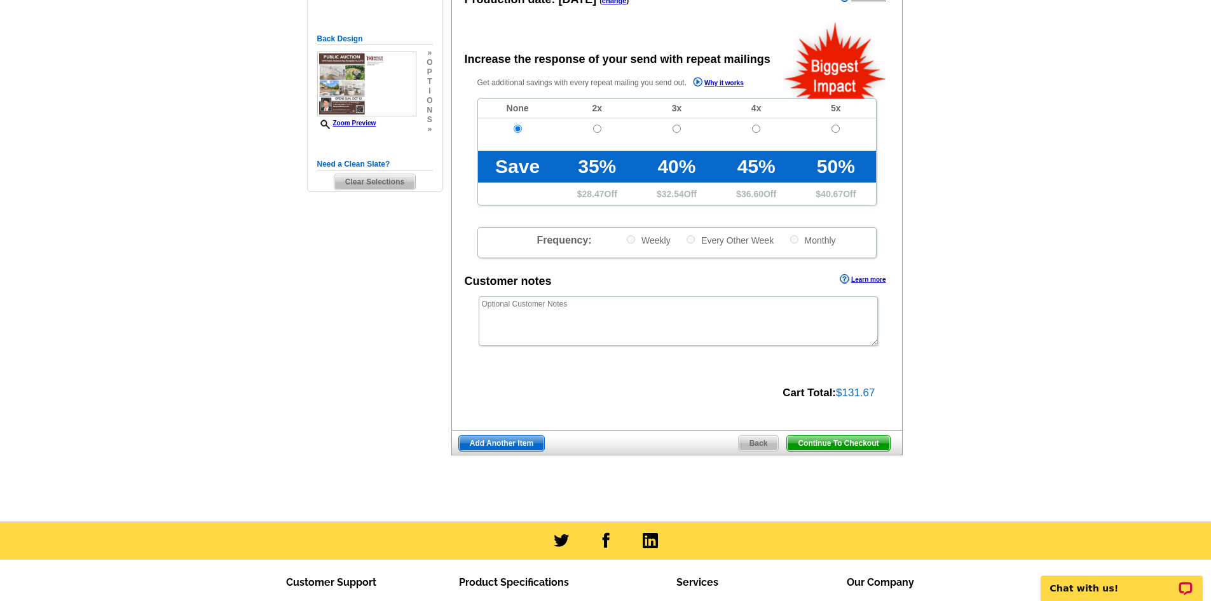
click at [758, 446] on span "Back" at bounding box center [758, 442] width 40 height 15
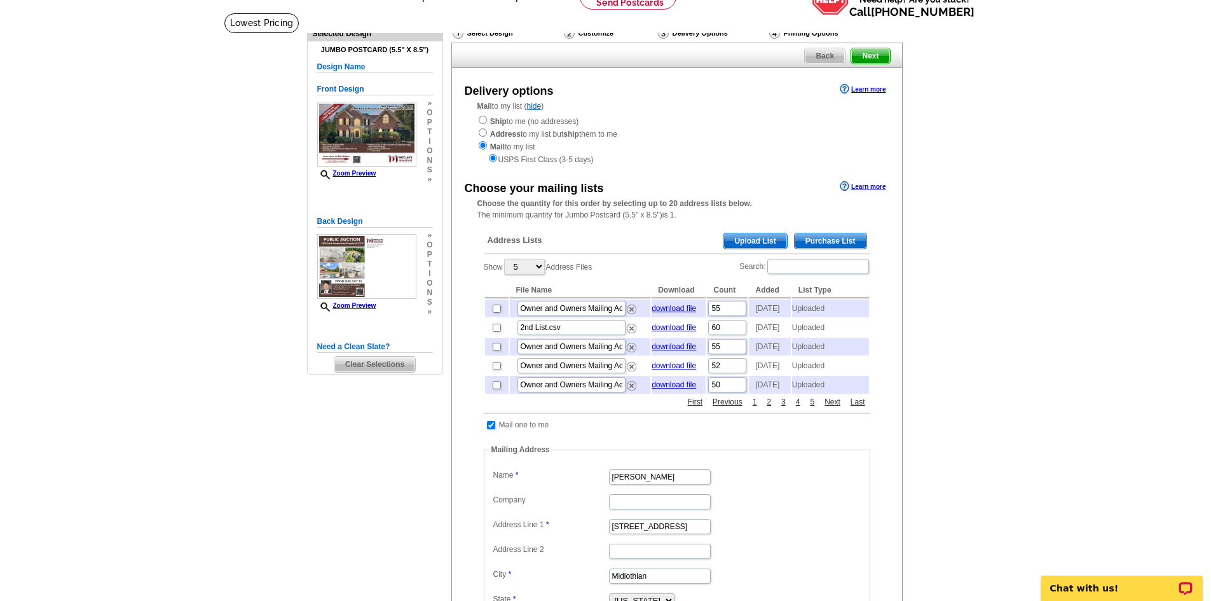
scroll to position [191, 0]
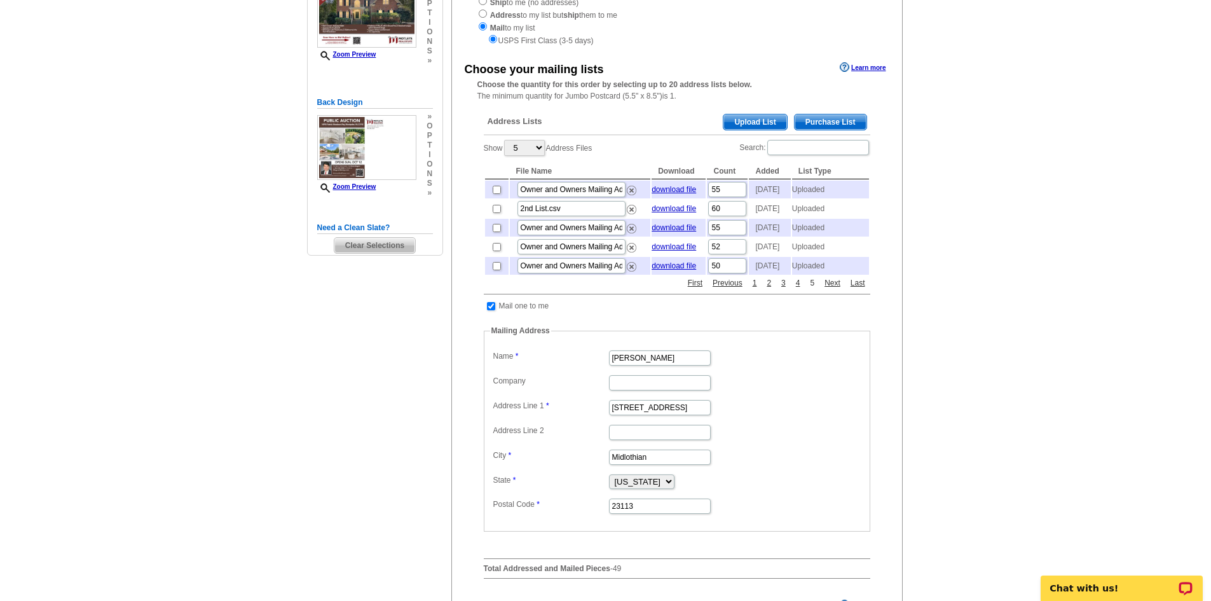
click at [813, 289] on link "5" at bounding box center [811, 282] width 11 height 11
click at [813, 289] on link "7" at bounding box center [811, 282] width 11 height 11
click at [675, 270] on link "download file" at bounding box center [673, 265] width 44 height 9
click at [494, 213] on input "checkbox" at bounding box center [497, 209] width 8 height 8
checkbox input "false"
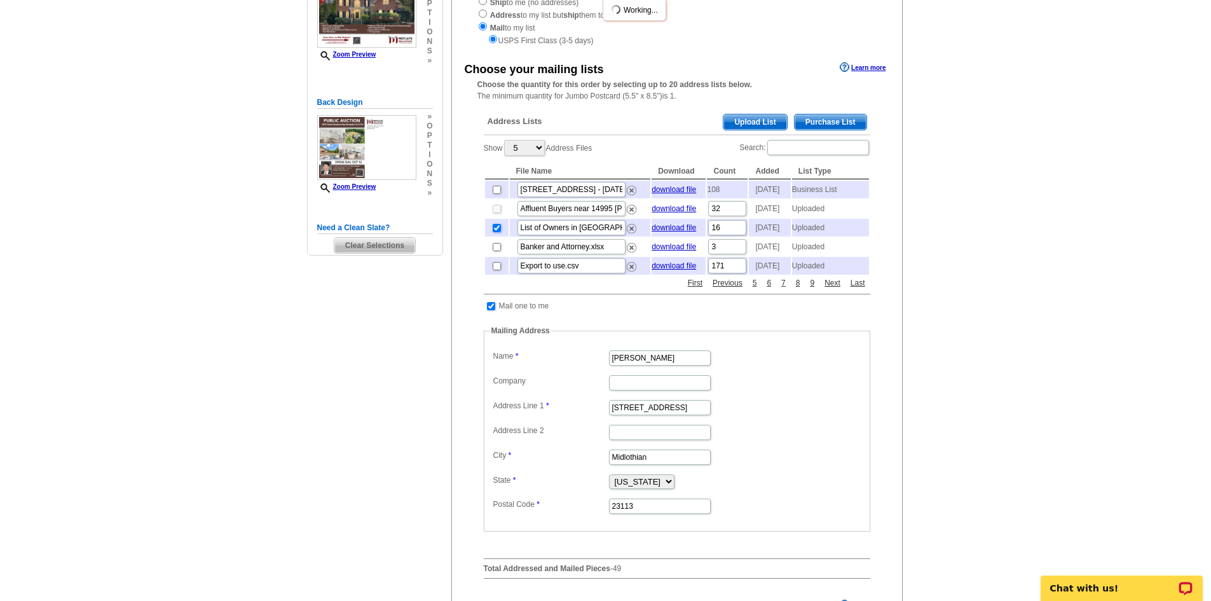
click at [495, 232] on input "checkbox" at bounding box center [497, 228] width 8 height 8
checkbox input "false"
click at [745, 123] on span "Upload List" at bounding box center [754, 121] width 63 height 15
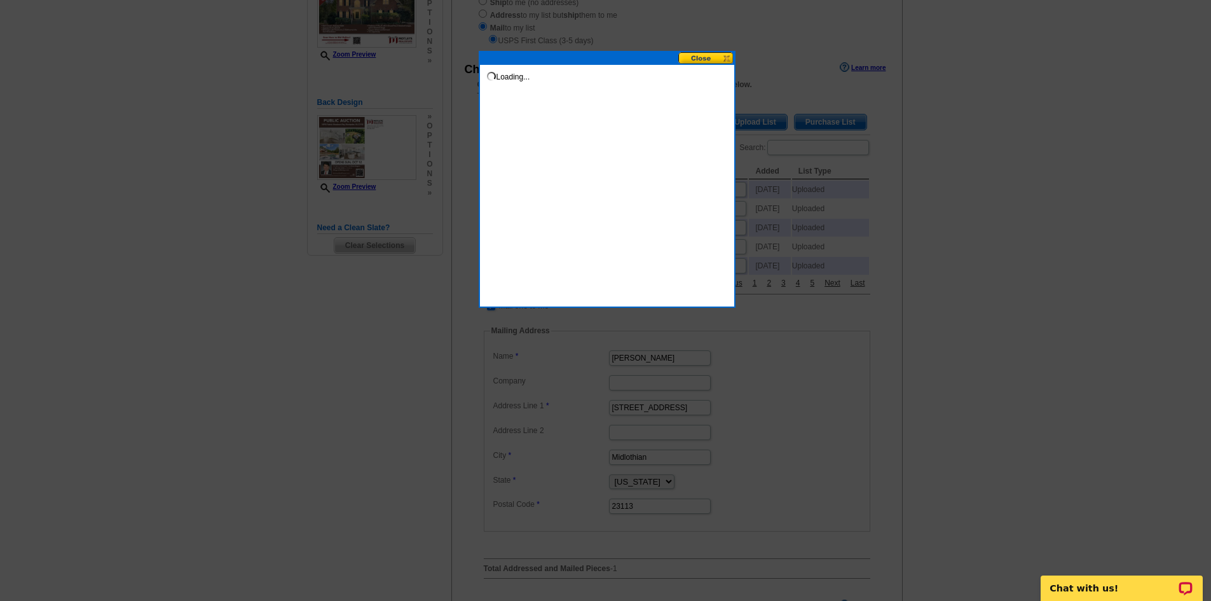
drag, startPoint x: 698, startPoint y: 56, endPoint x: 711, endPoint y: 62, distance: 13.9
click at [698, 56] on button at bounding box center [706, 58] width 56 height 12
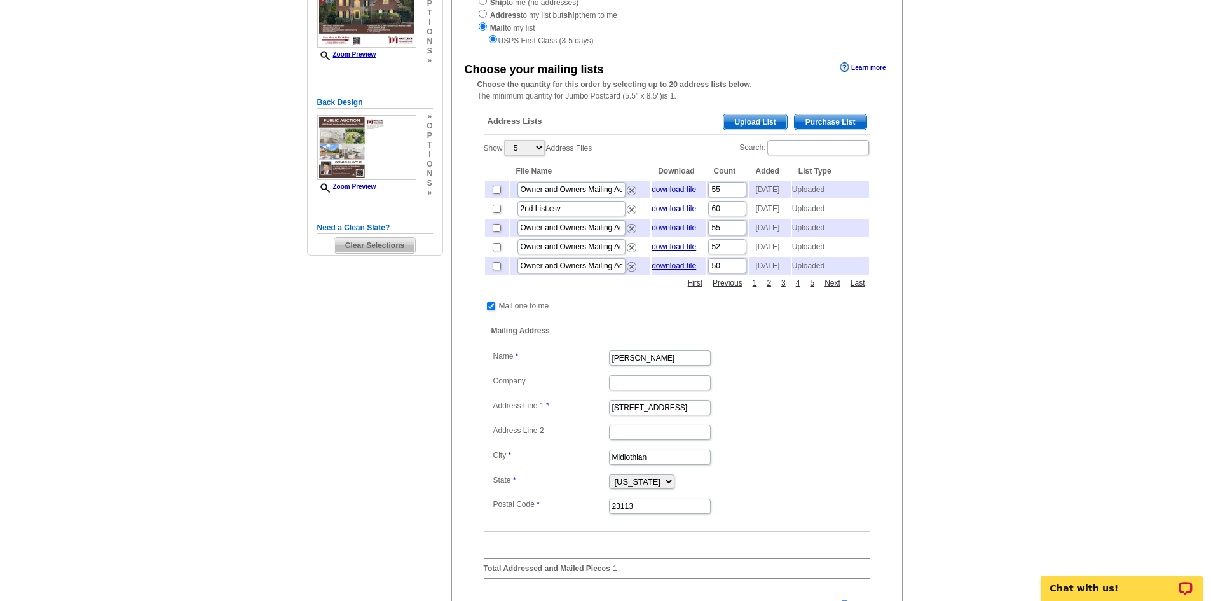
click at [956, 266] on main "Need Help? call 800-260-5887, chat with support, or have our designers make som…" at bounding box center [605, 309] width 1211 height 830
click at [741, 123] on span "Upload List" at bounding box center [754, 121] width 63 height 15
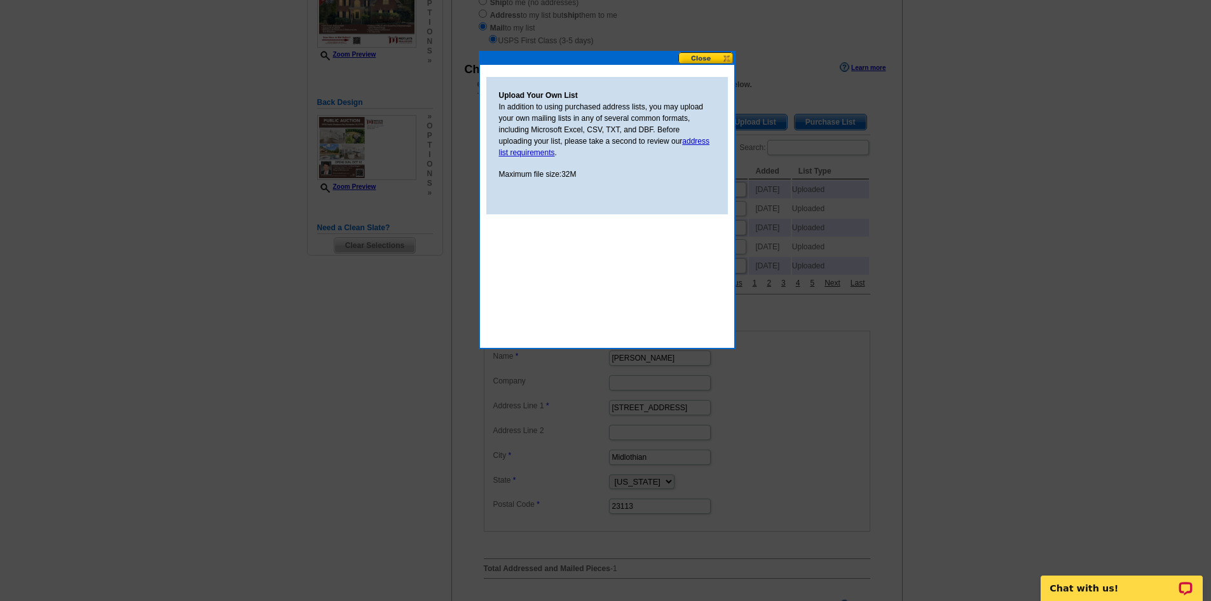
click at [709, 53] on button at bounding box center [706, 58] width 56 height 12
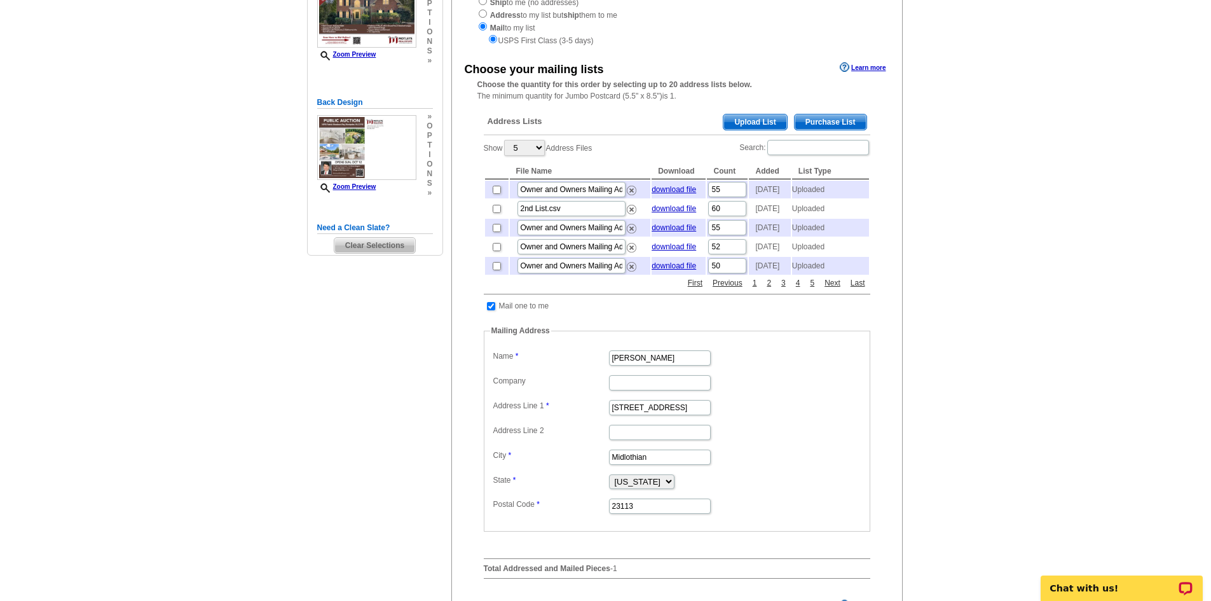
click at [740, 118] on span "Upload List" at bounding box center [754, 121] width 63 height 15
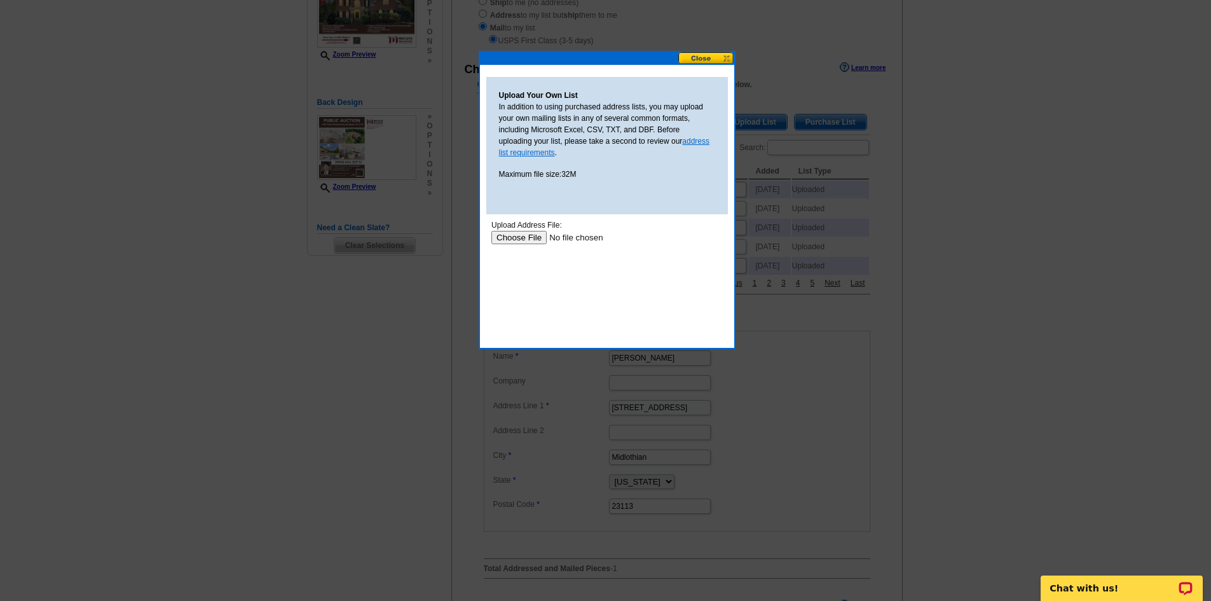
scroll to position [0, 0]
click at [516, 238] on input "file" at bounding box center [571, 237] width 161 height 13
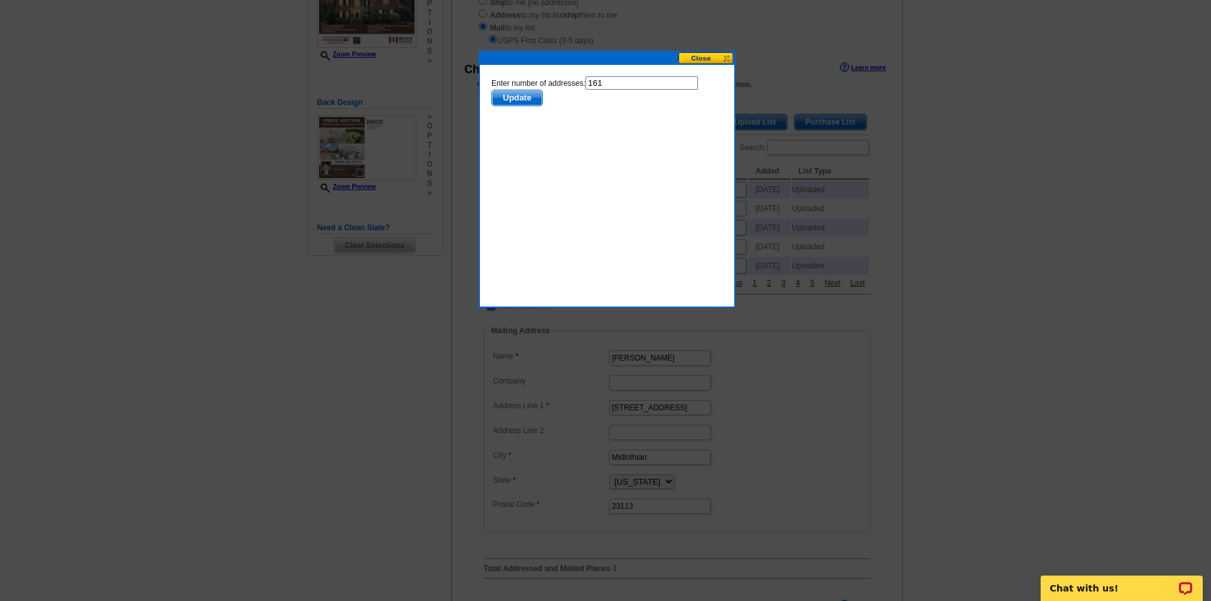
drag, startPoint x: 527, startPoint y: 100, endPoint x: 1124, endPoint y: 276, distance: 622.4
click at [527, 100] on span "Update" at bounding box center [516, 97] width 50 height 15
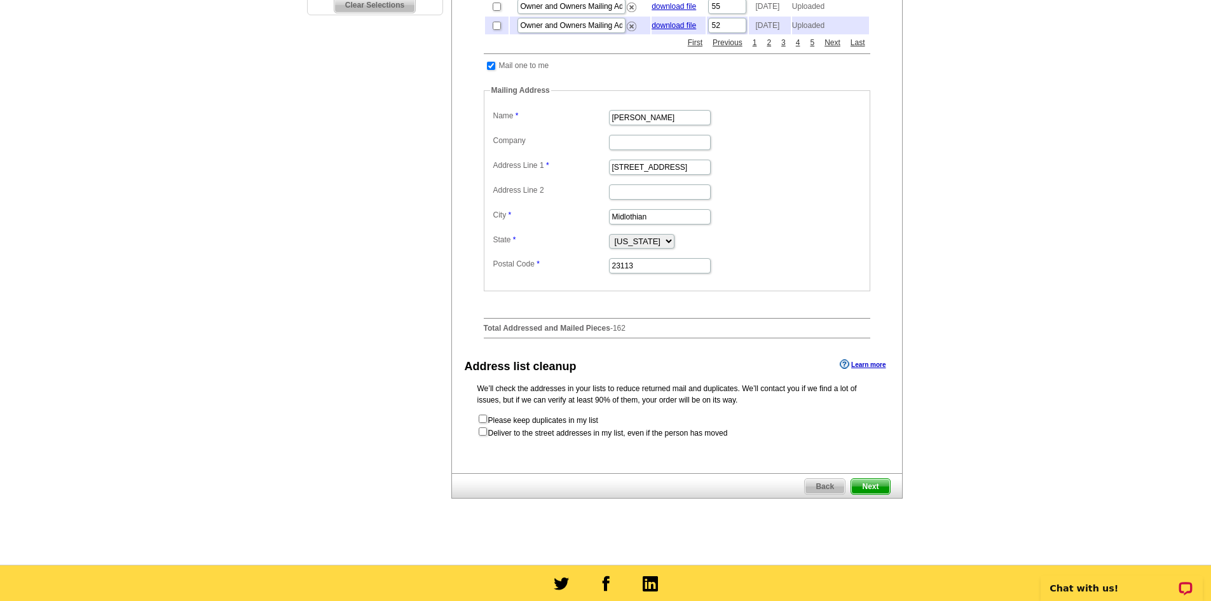
scroll to position [636, 0]
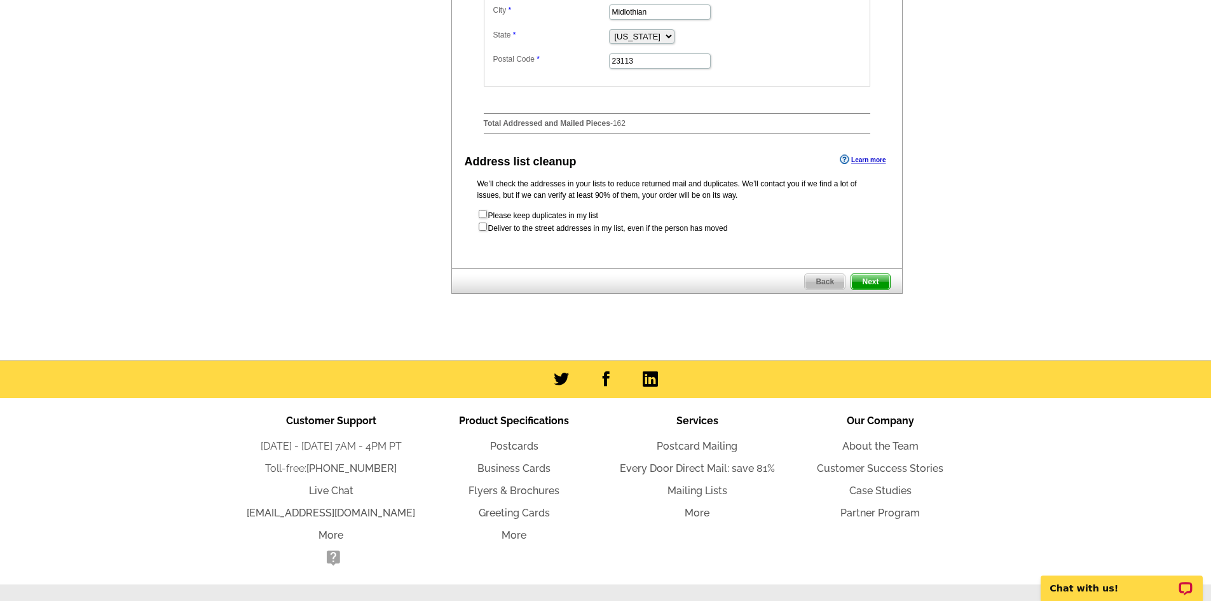
click at [873, 289] on span "Next" at bounding box center [870, 281] width 38 height 15
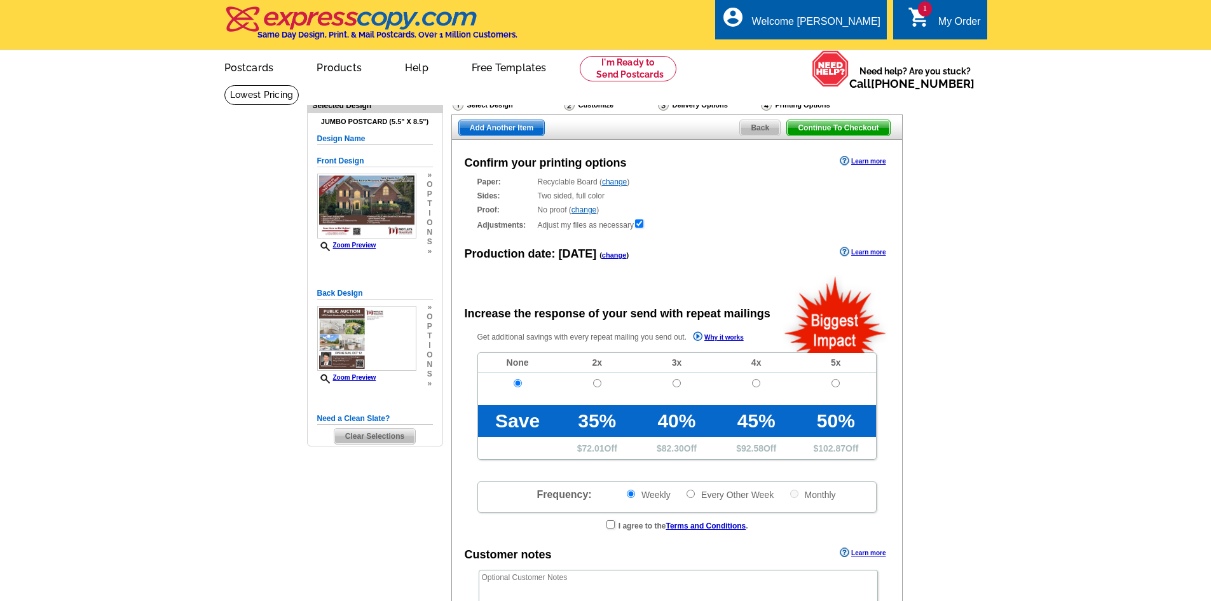
radio input "false"
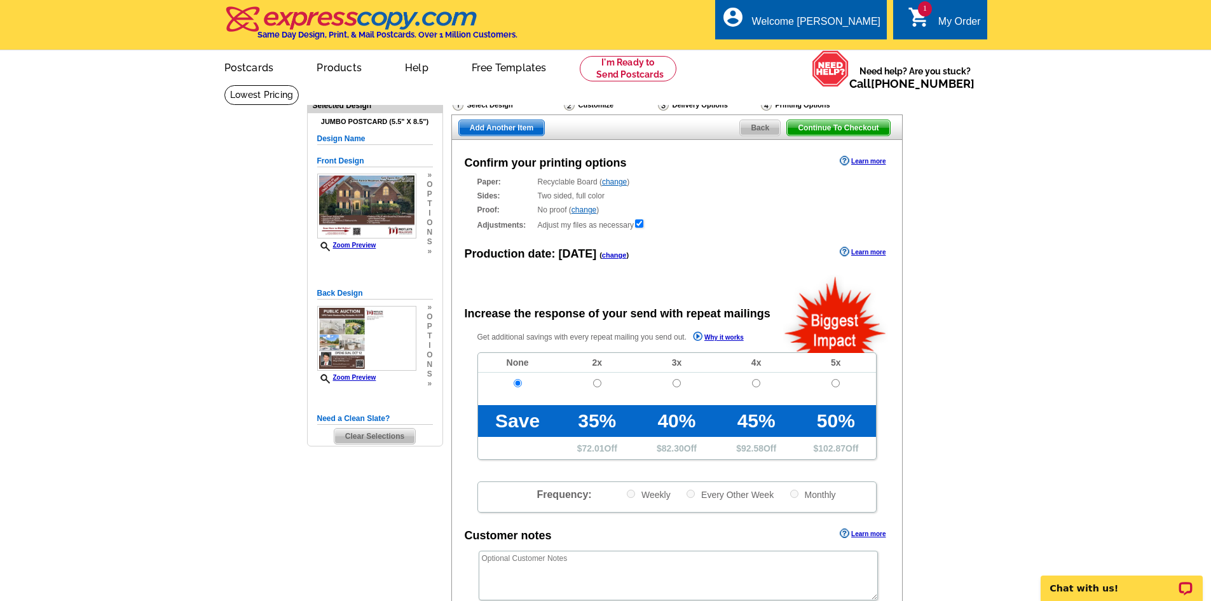
scroll to position [254, 0]
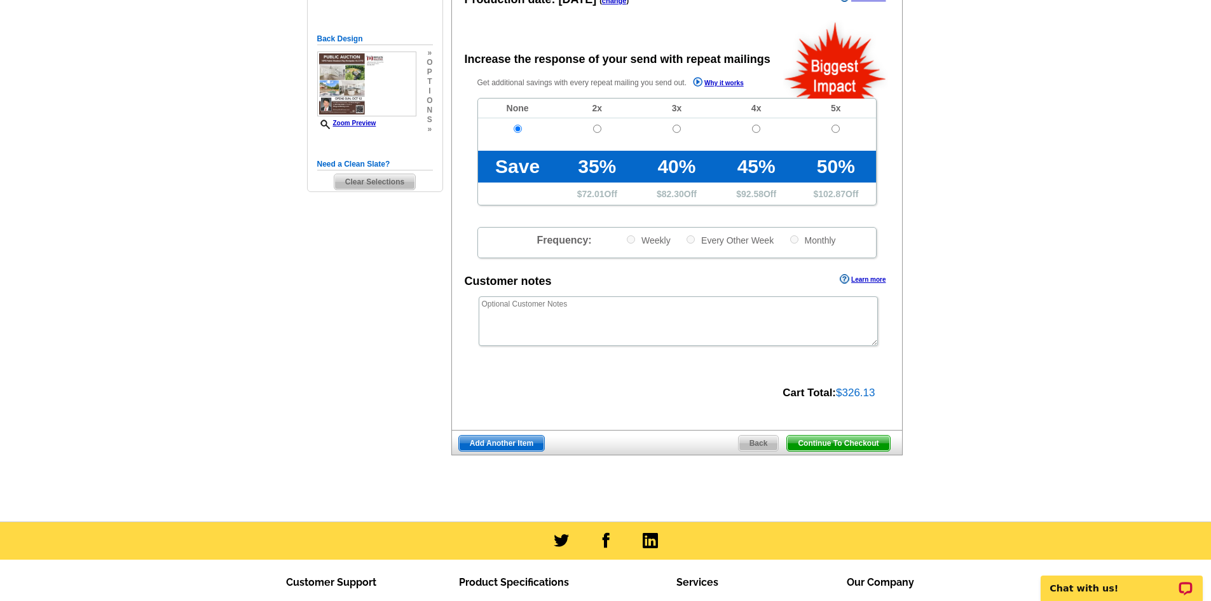
click at [760, 444] on span "Back" at bounding box center [758, 442] width 40 height 15
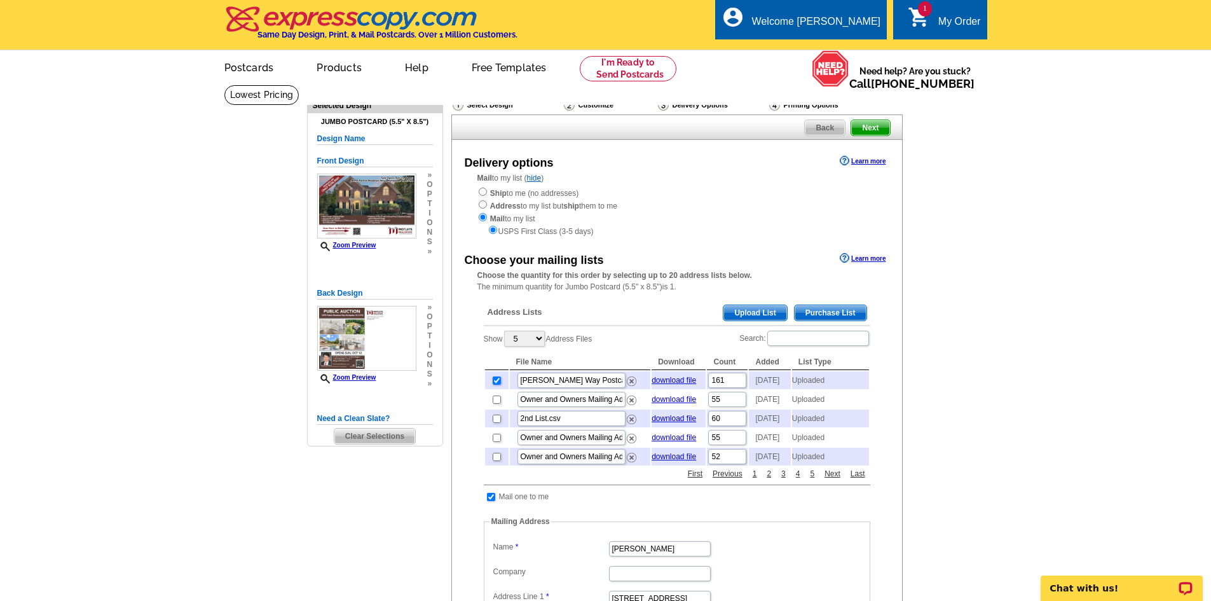
click at [496, 384] on input "checkbox" at bounding box center [497, 380] width 8 height 8
checkbox input "false"
click at [748, 308] on span "Upload List" at bounding box center [754, 312] width 63 height 15
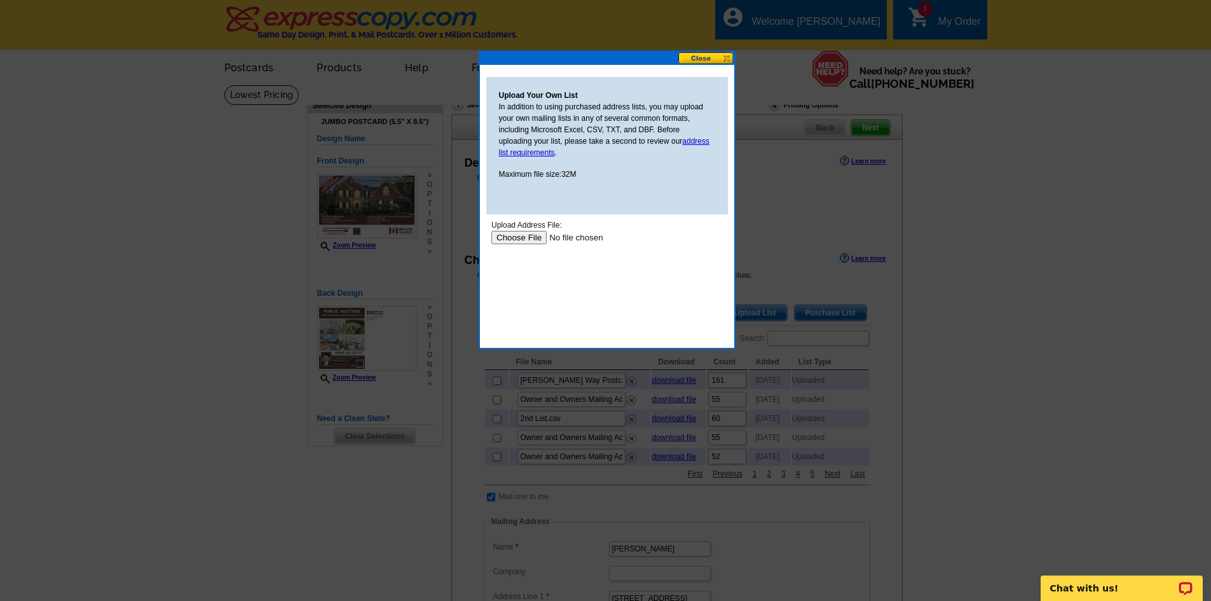
click at [520, 244] on body "Upload Address File: Upload" at bounding box center [606, 276] width 231 height 114
click at [520, 235] on input "file" at bounding box center [571, 237] width 161 height 13
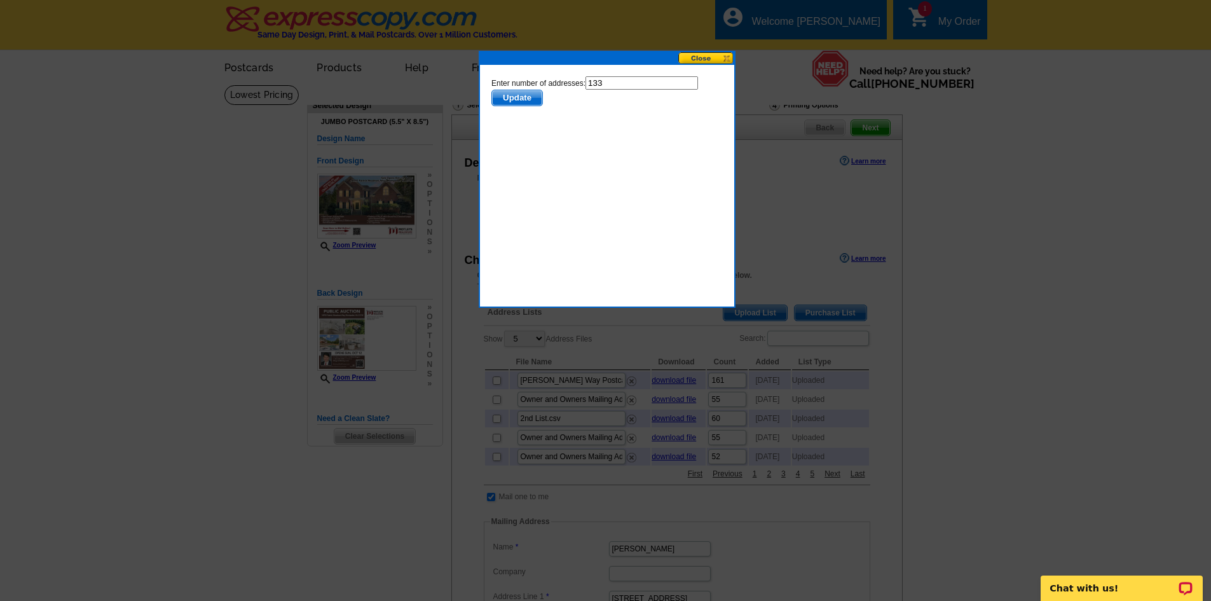
click at [531, 99] on span "Update" at bounding box center [516, 97] width 50 height 15
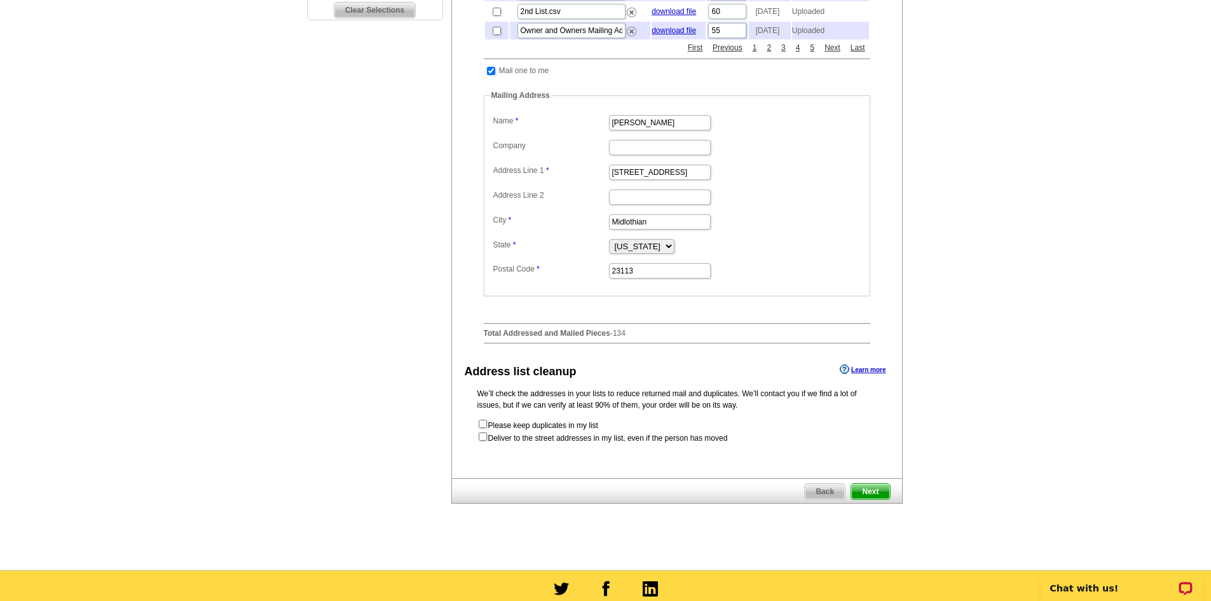
scroll to position [445, 0]
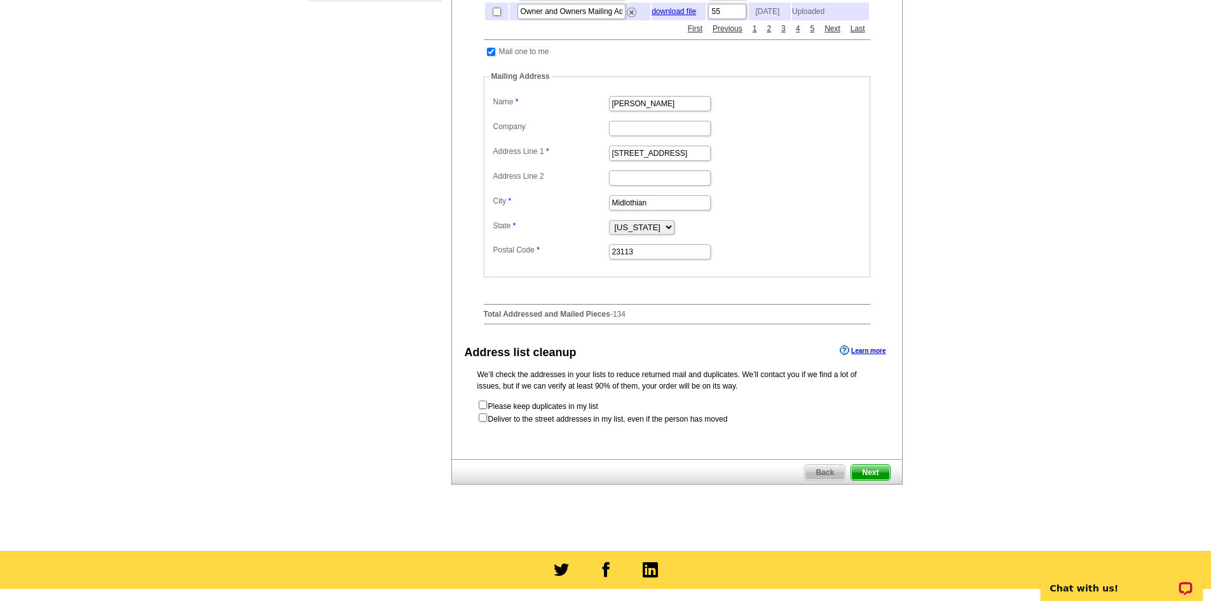
click at [868, 480] on span "Next" at bounding box center [870, 472] width 38 height 15
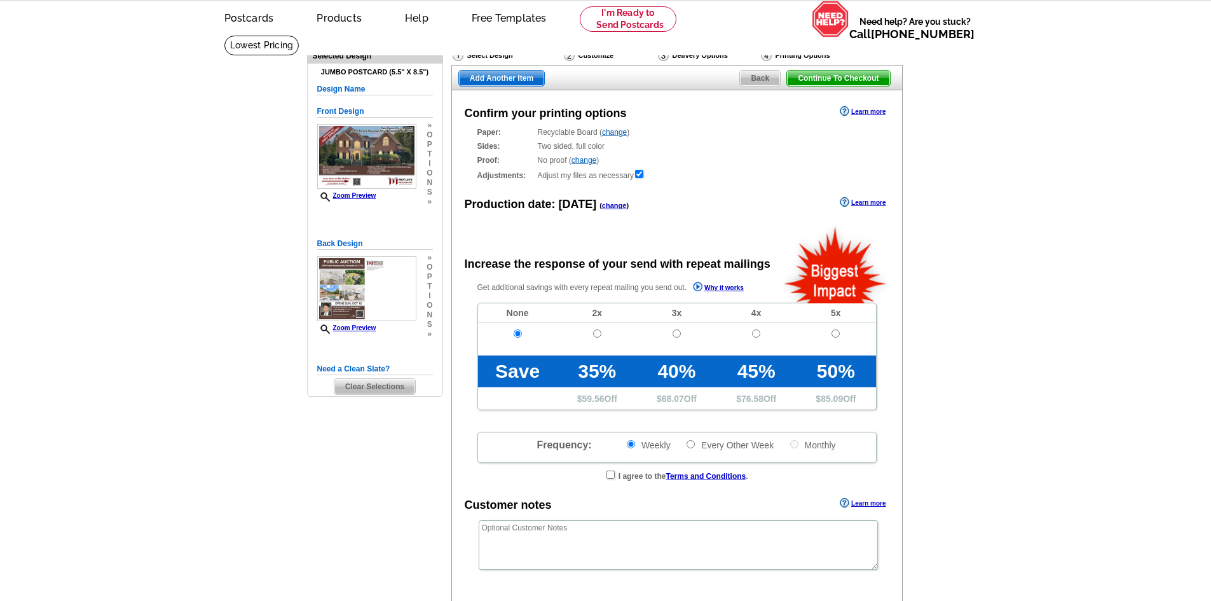
radio input "false"
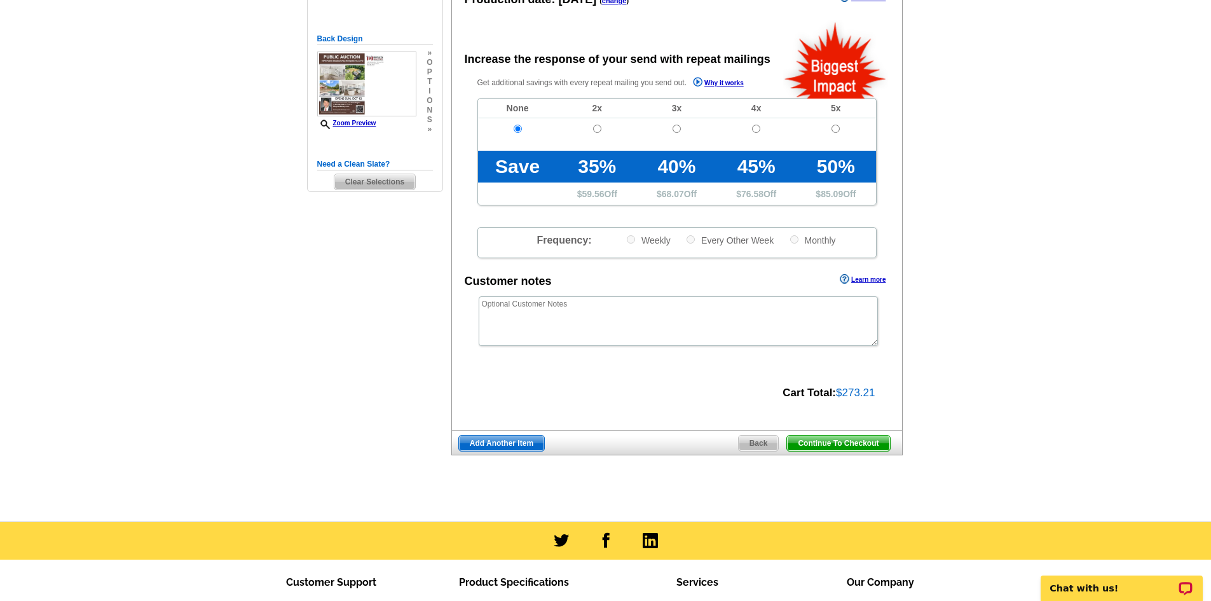
click at [765, 446] on span "Back" at bounding box center [758, 442] width 40 height 15
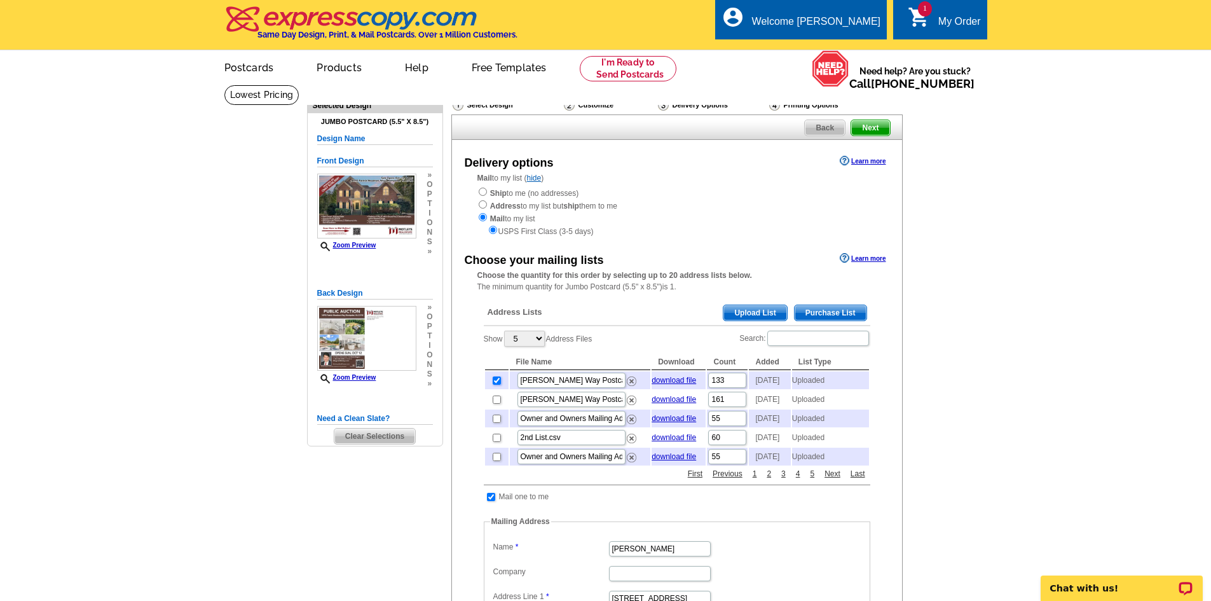
click at [494, 381] on input "checkbox" at bounding box center [497, 380] width 8 height 8
checkbox input "false"
click at [747, 311] on span "Upload List" at bounding box center [754, 312] width 63 height 15
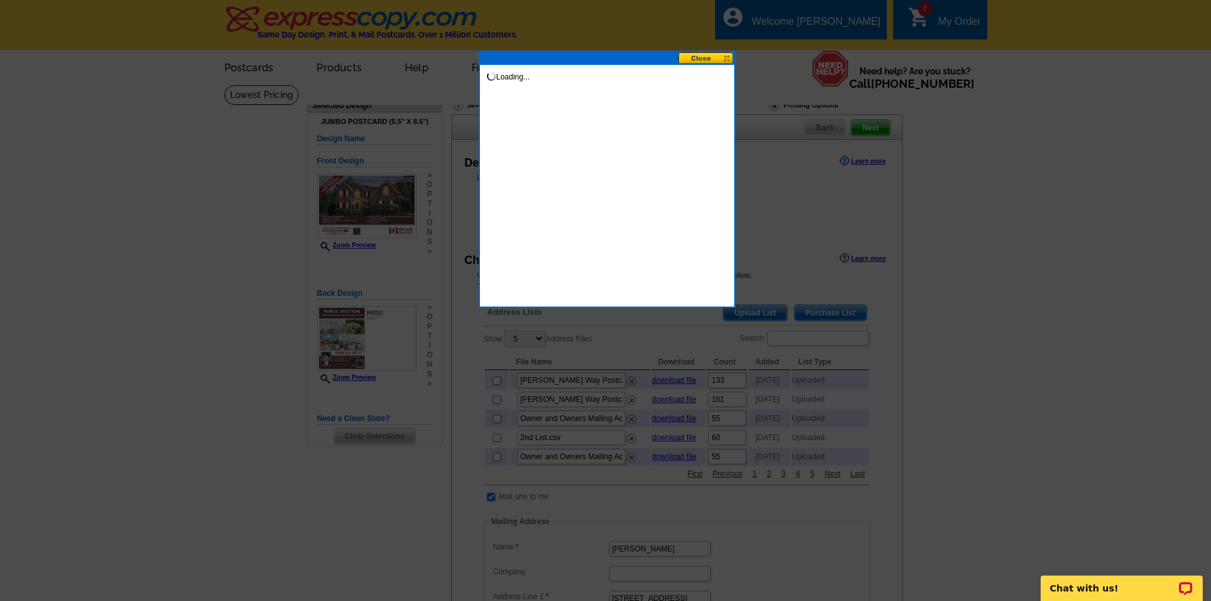
click at [696, 60] on button at bounding box center [706, 58] width 56 height 12
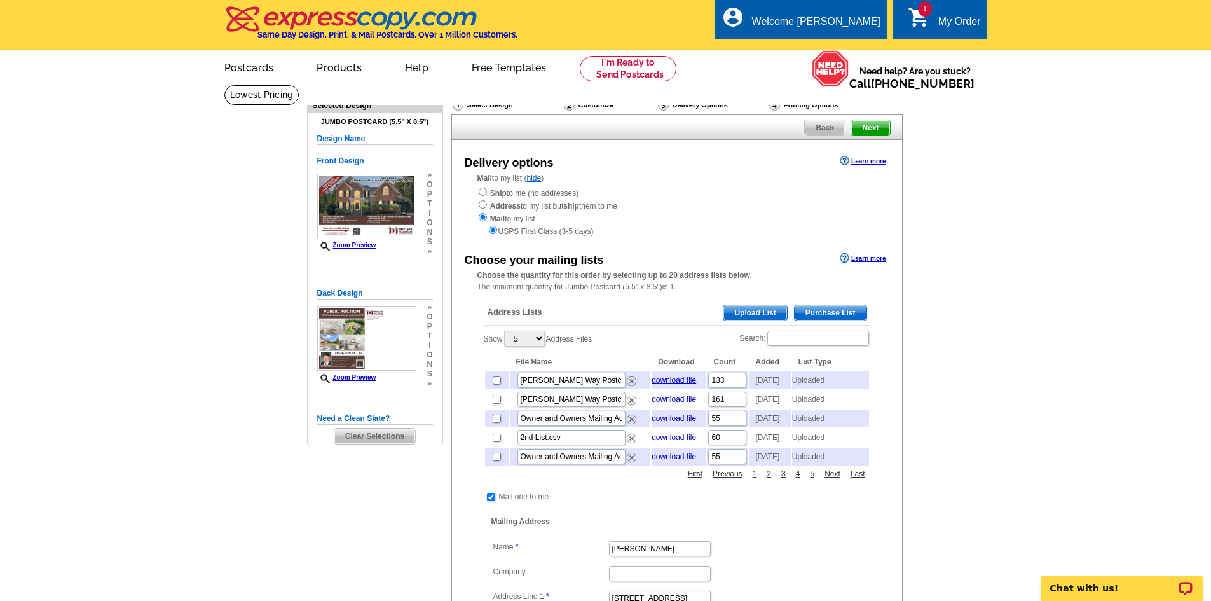
click at [767, 317] on span "Upload List" at bounding box center [754, 312] width 63 height 15
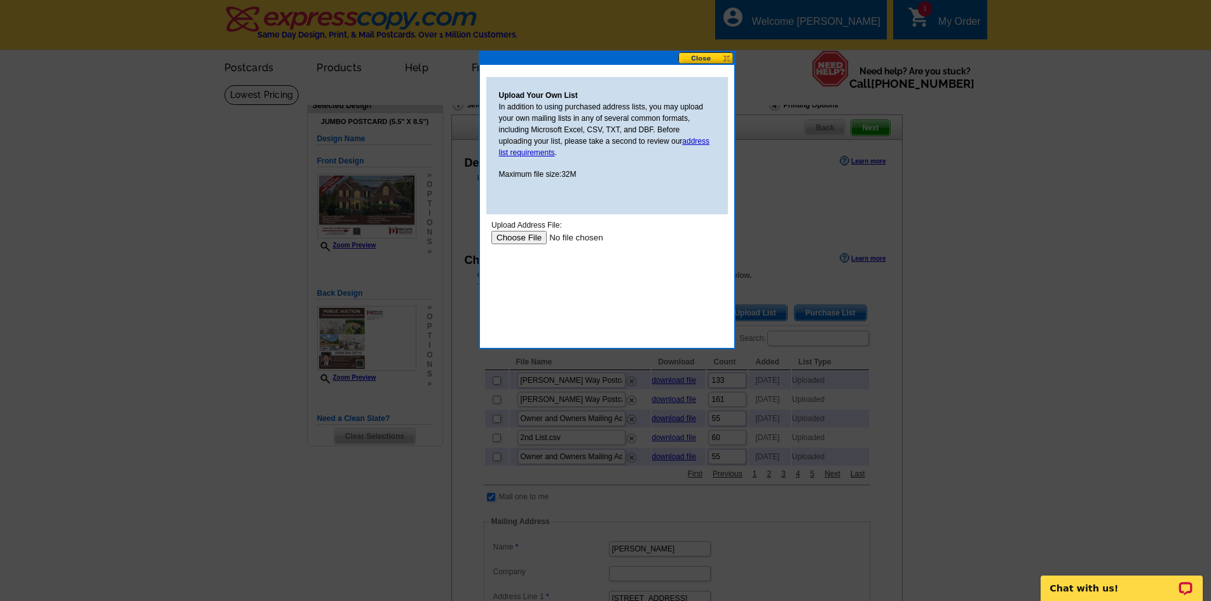
click at [519, 242] on input "file" at bounding box center [571, 237] width 161 height 13
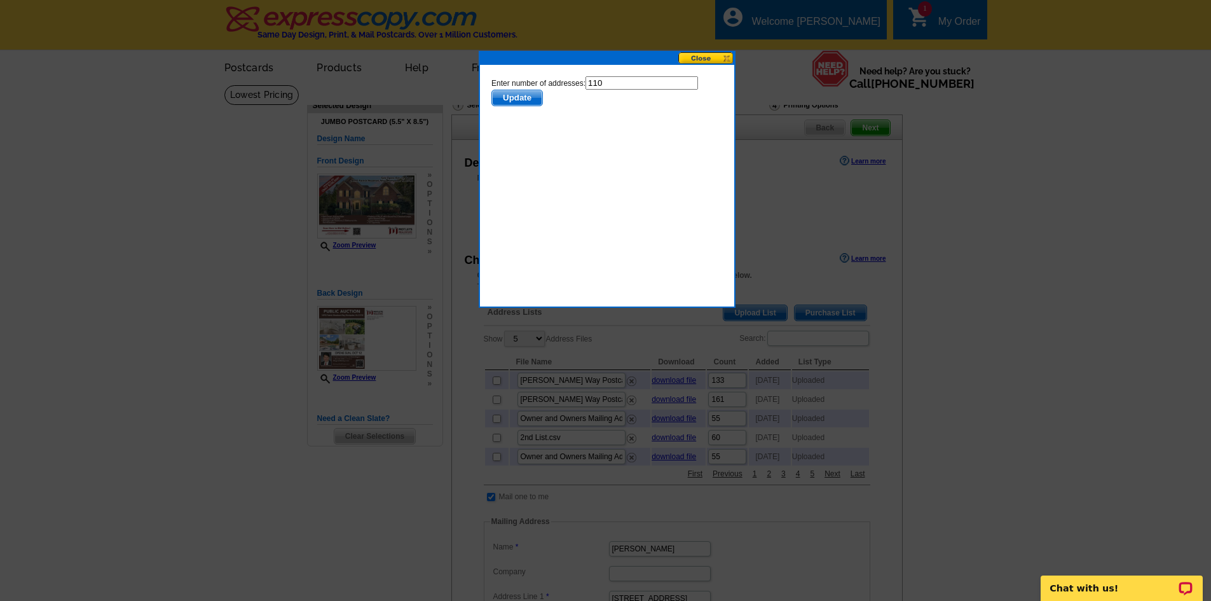
click at [527, 101] on span "Update" at bounding box center [516, 97] width 50 height 15
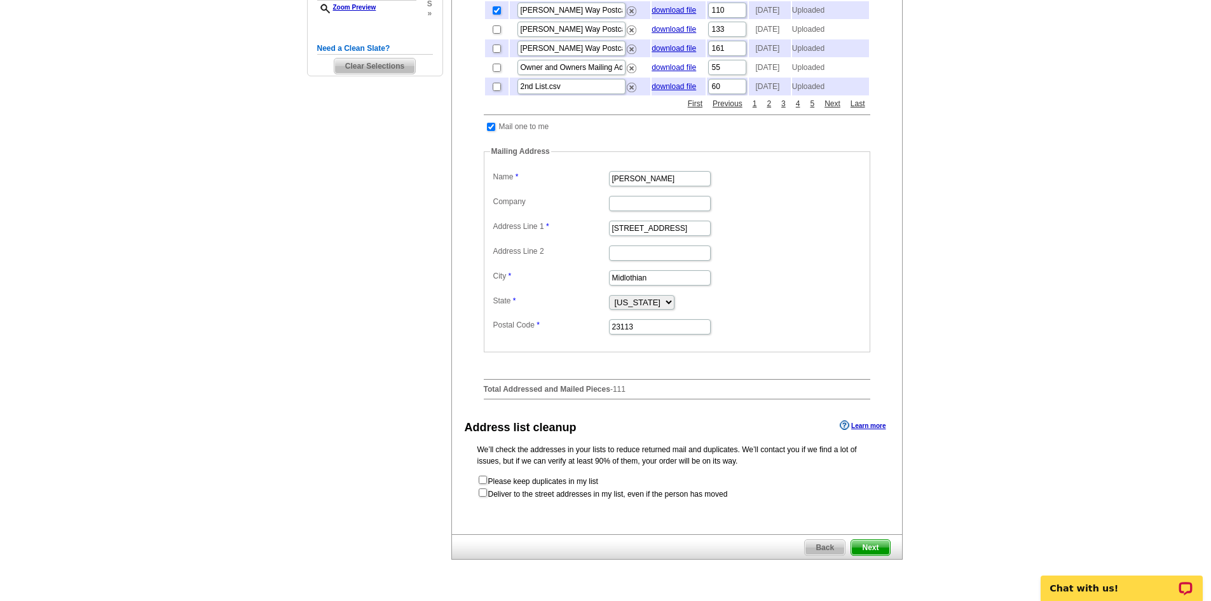
scroll to position [381, 0]
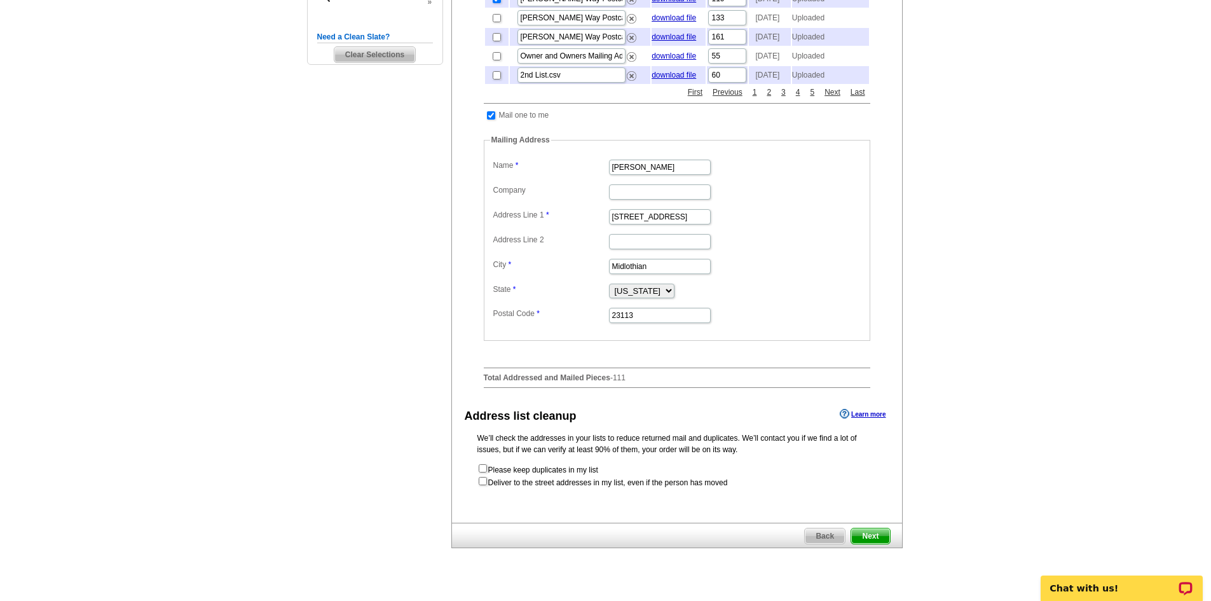
click at [873, 543] on span "Next" at bounding box center [870, 535] width 38 height 15
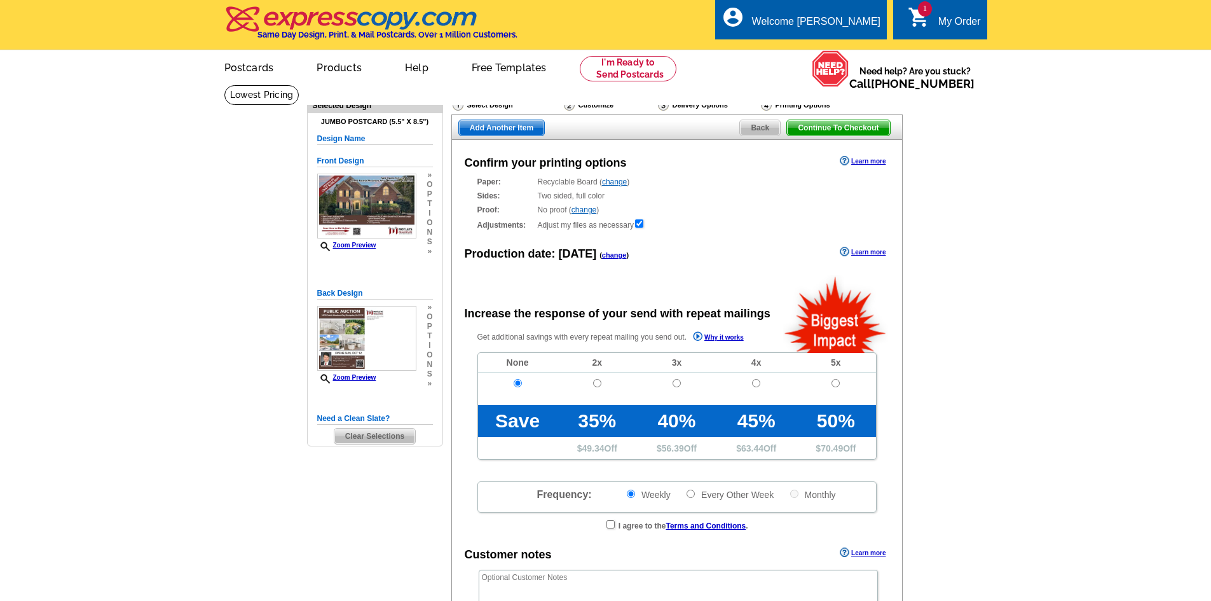
radio input "false"
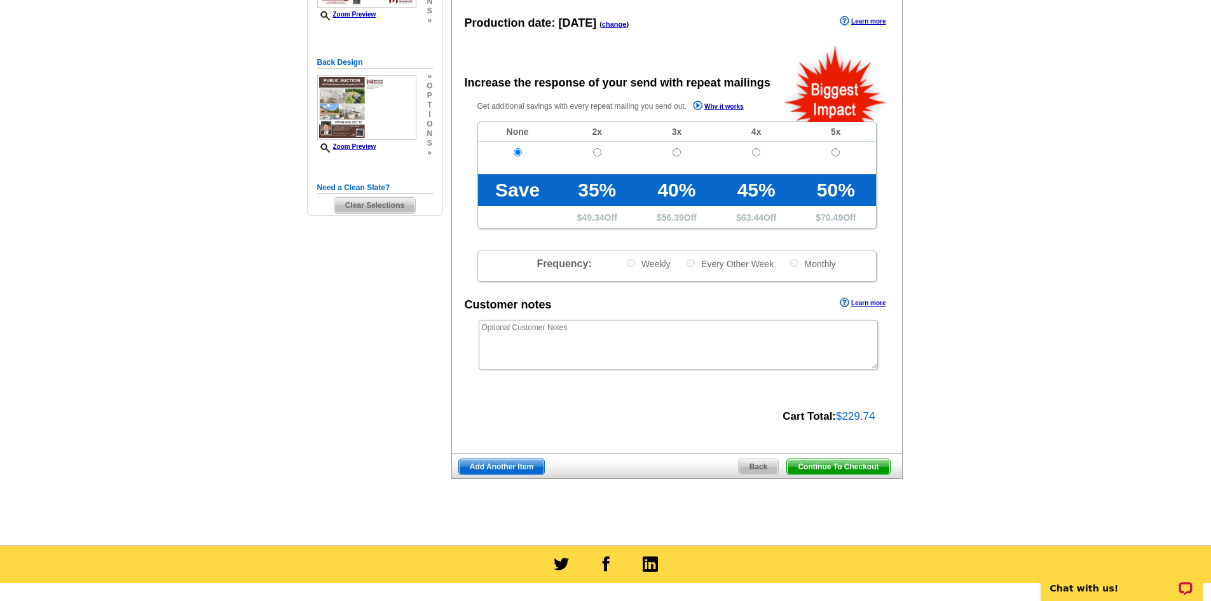
scroll to position [254, 0]
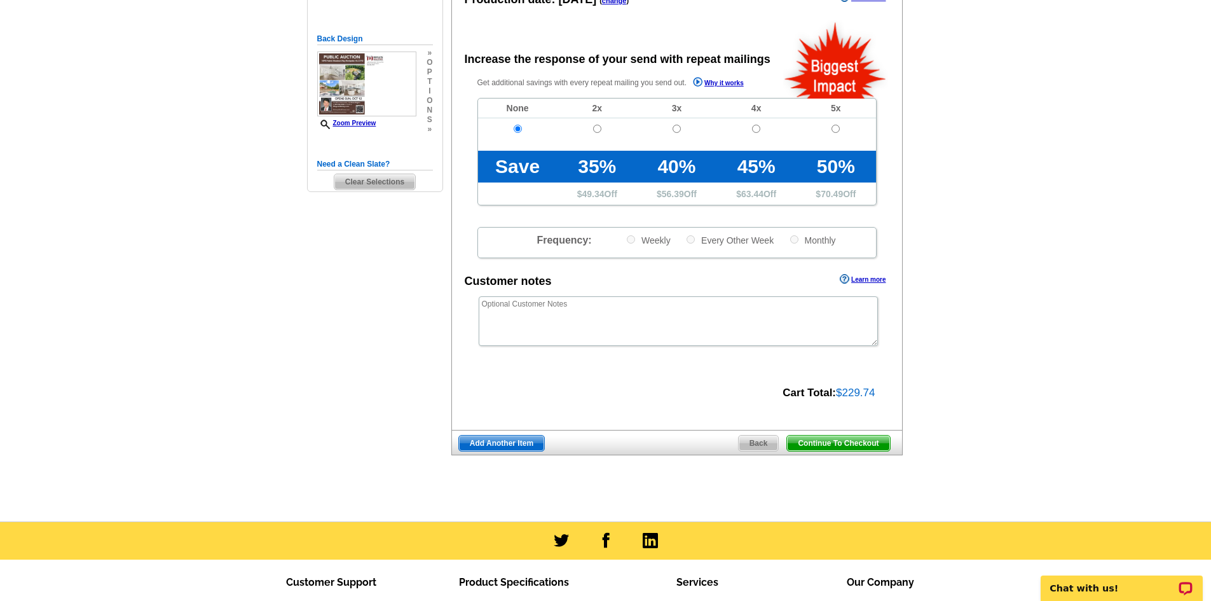
click at [825, 446] on span "Continue To Checkout" at bounding box center [838, 442] width 102 height 15
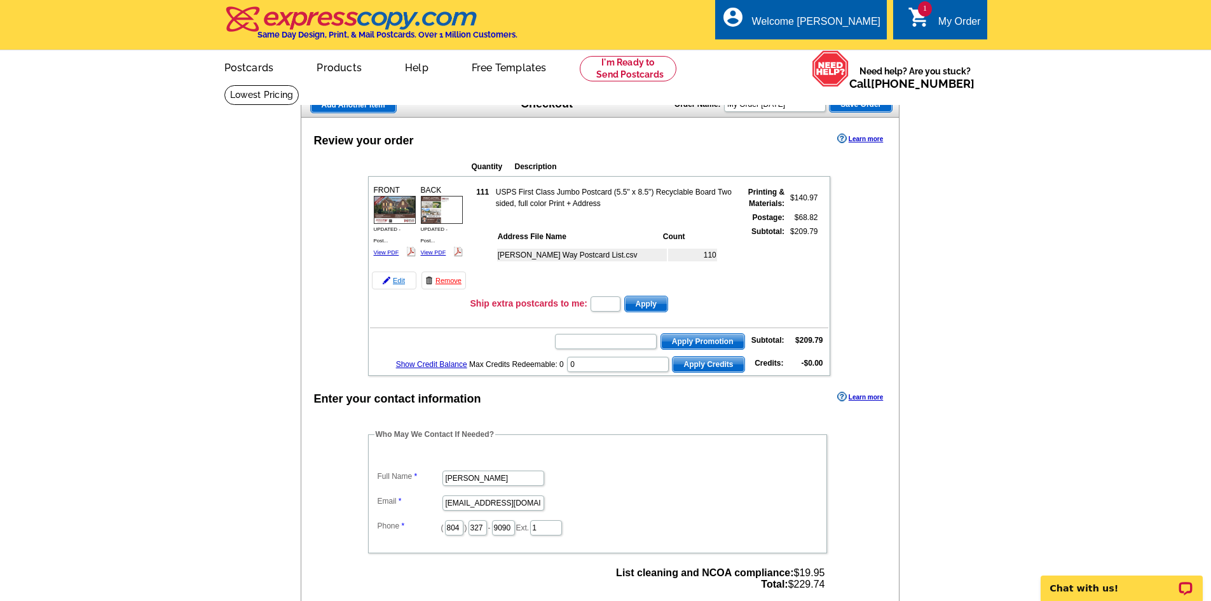
click at [396, 281] on link "Edit" at bounding box center [394, 280] width 44 height 18
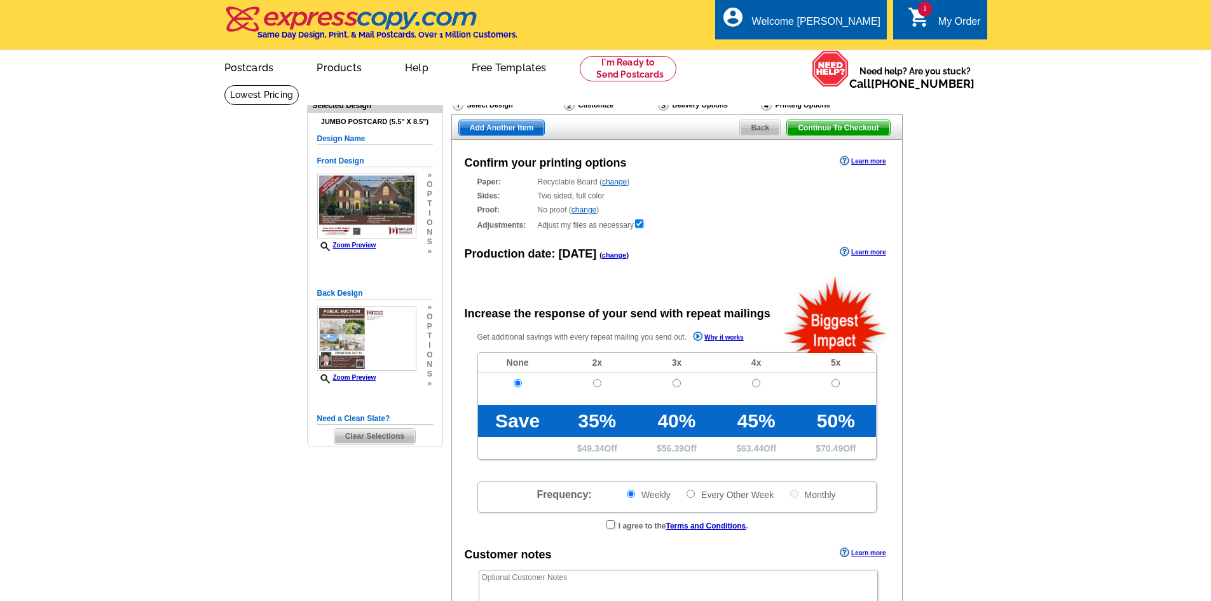
radio input "false"
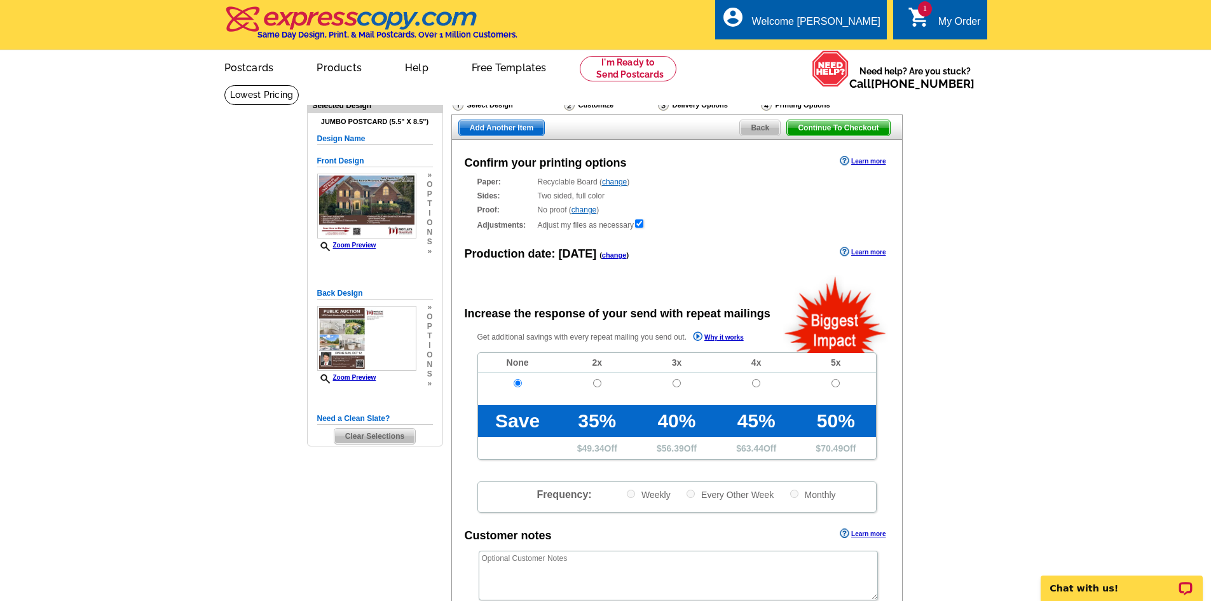
click at [686, 104] on div "Delivery Options" at bounding box center [708, 107] width 103 height 16
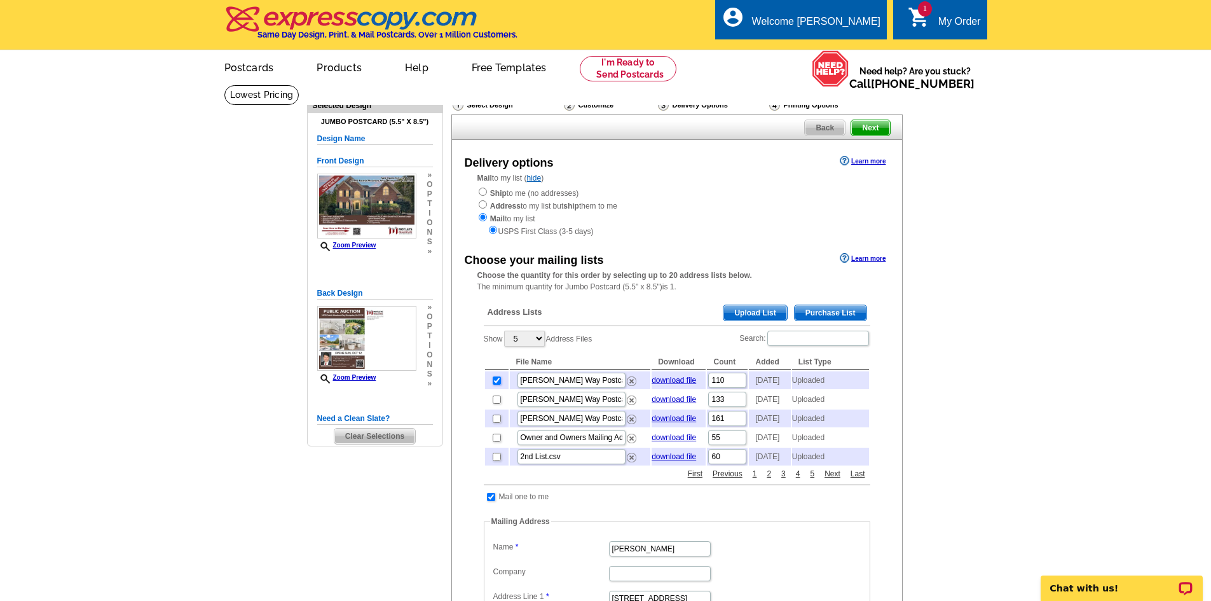
click at [494, 385] on input "checkbox" at bounding box center [497, 380] width 8 height 8
checkbox input "false"
click at [496, 423] on input "checkbox" at bounding box center [497, 418] width 8 height 8
checkbox input "true"
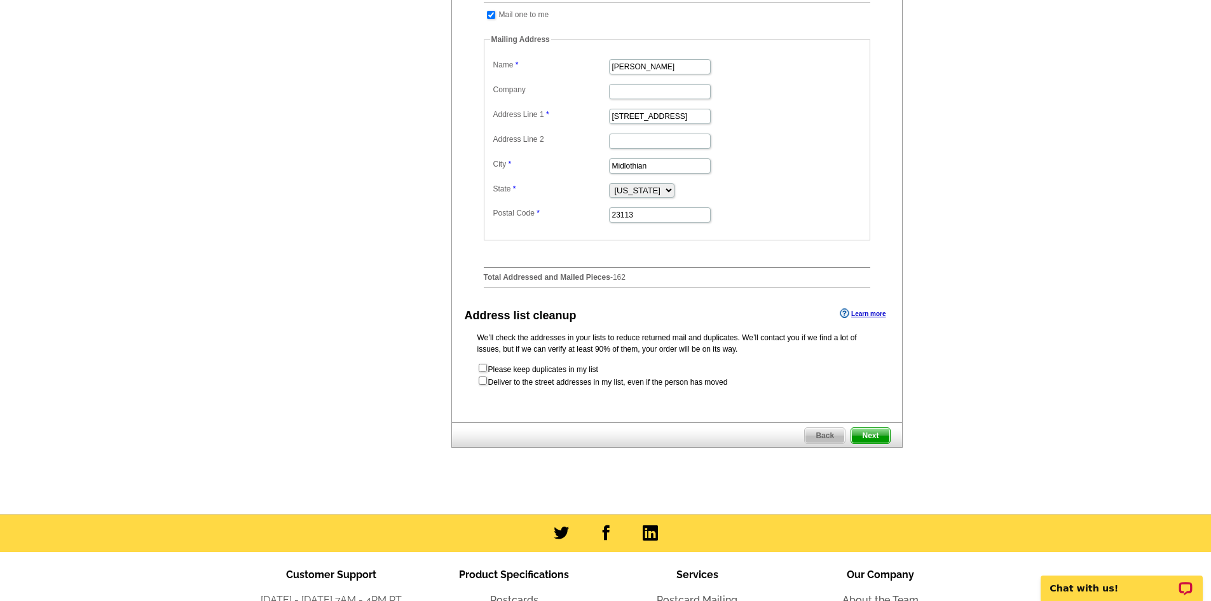
scroll to position [508, 0]
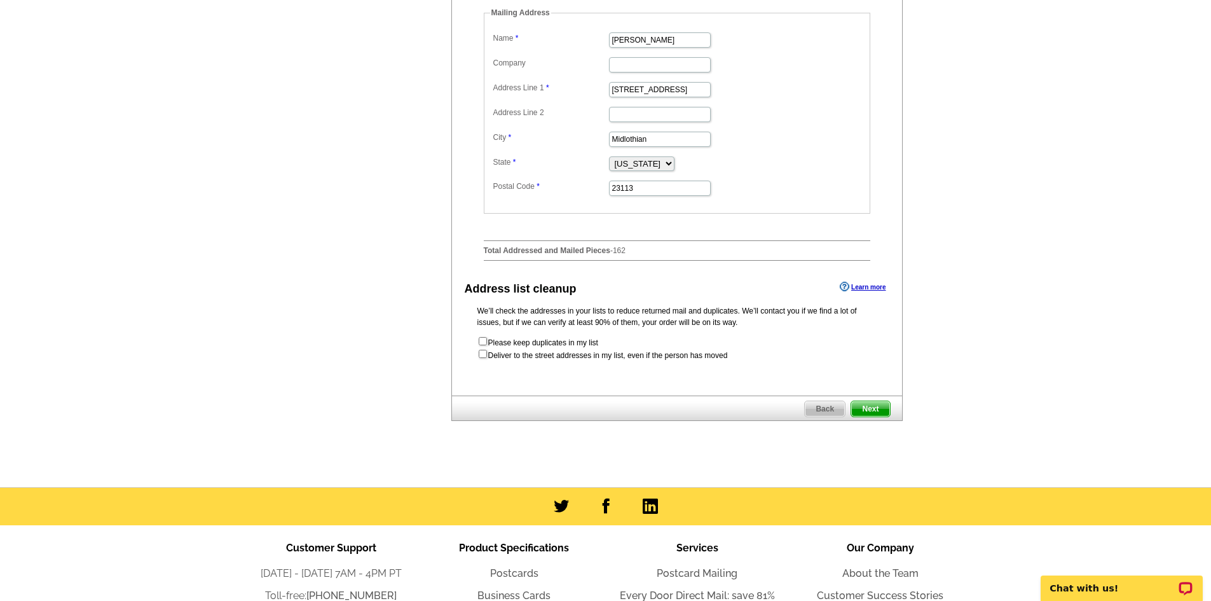
drag, startPoint x: 873, startPoint y: 431, endPoint x: 878, endPoint y: 435, distance: 7.2
click at [873, 416] on span "Next" at bounding box center [870, 408] width 38 height 15
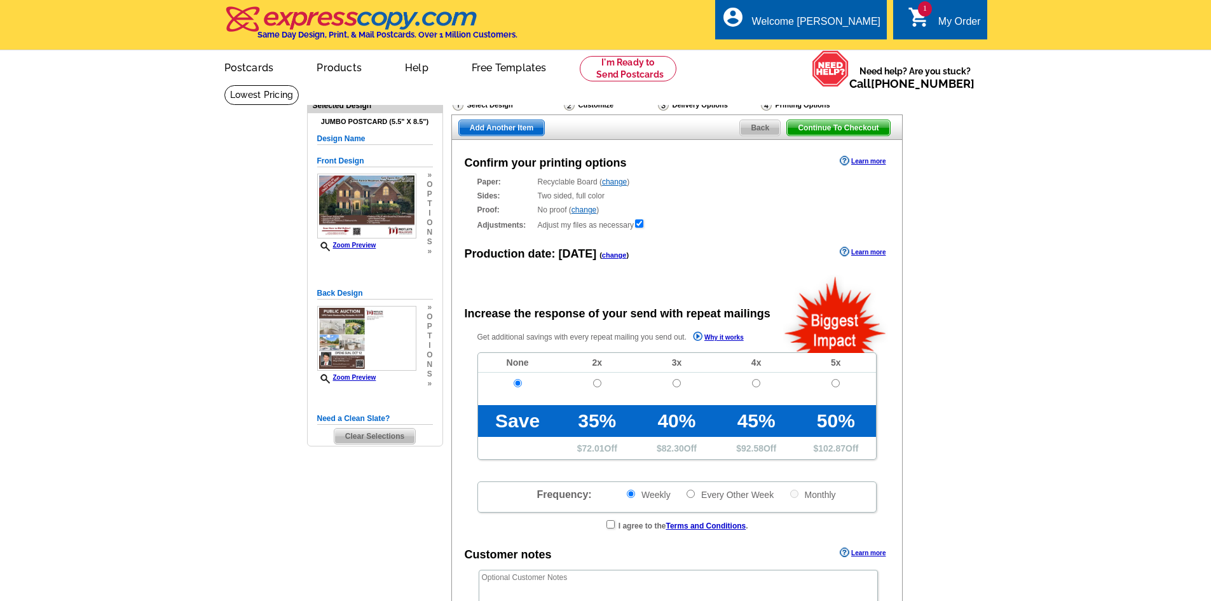
radio input "false"
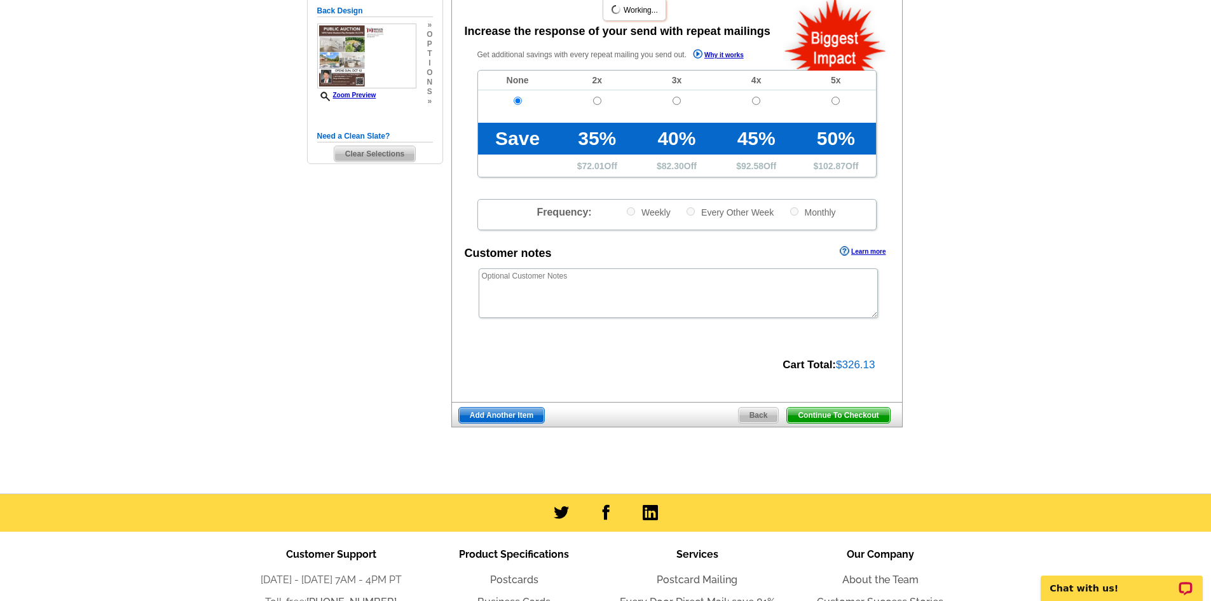
scroll to position [318, 0]
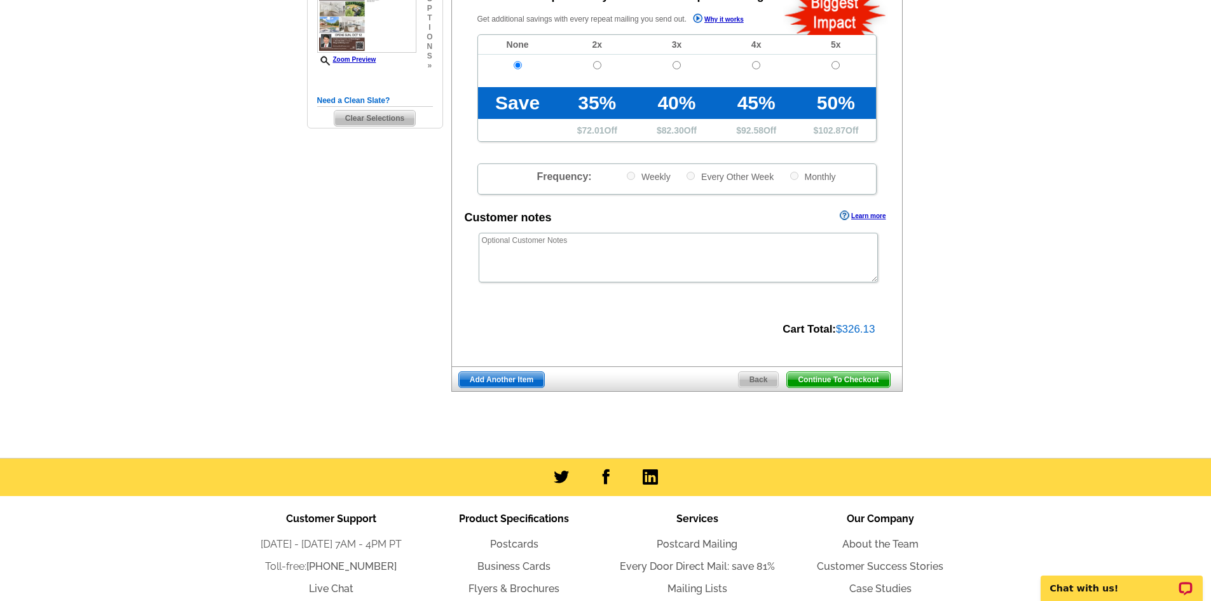
click at [876, 384] on span "Continue To Checkout" at bounding box center [838, 379] width 102 height 15
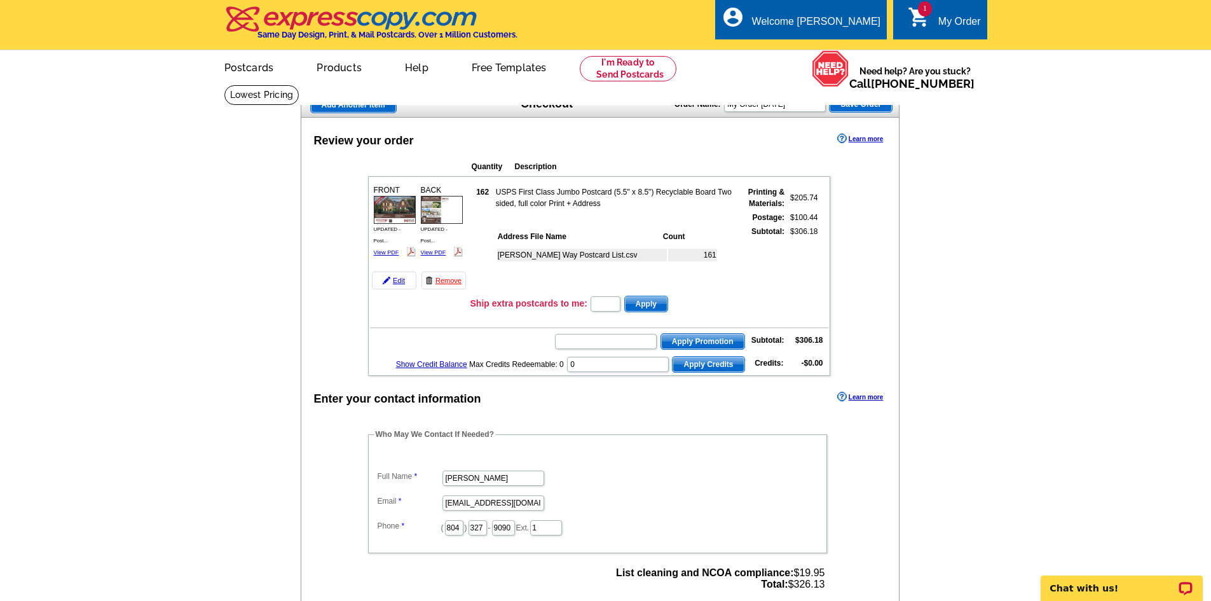
click at [398, 278] on link "Edit" at bounding box center [394, 280] width 44 height 18
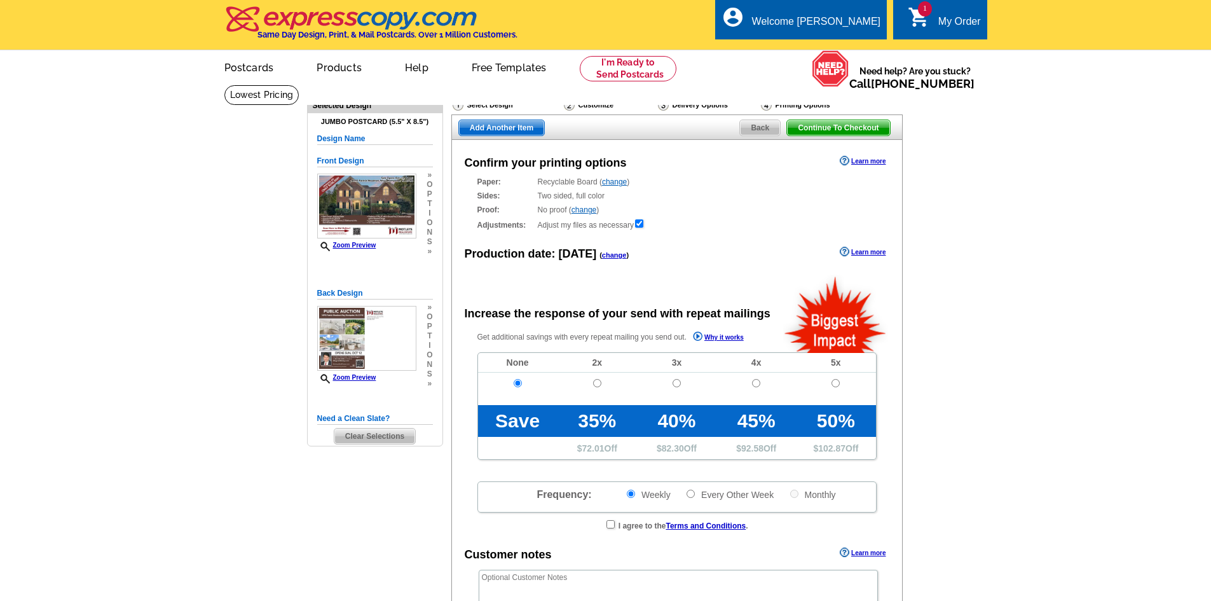
radio input "false"
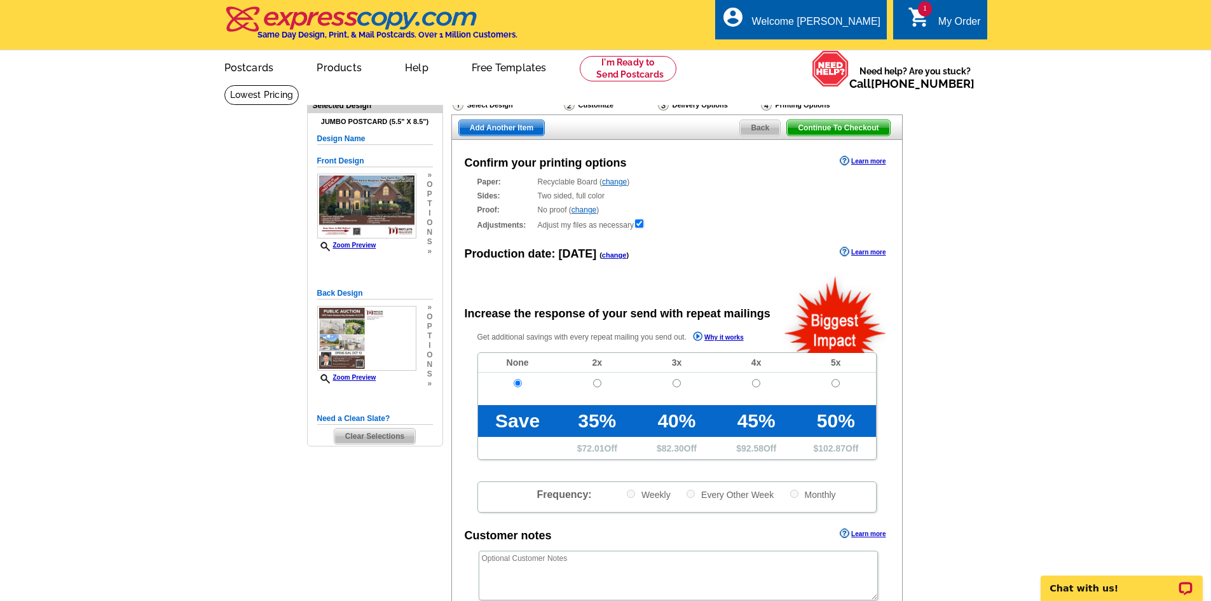
click at [701, 105] on div "Delivery Options" at bounding box center [708, 107] width 103 height 16
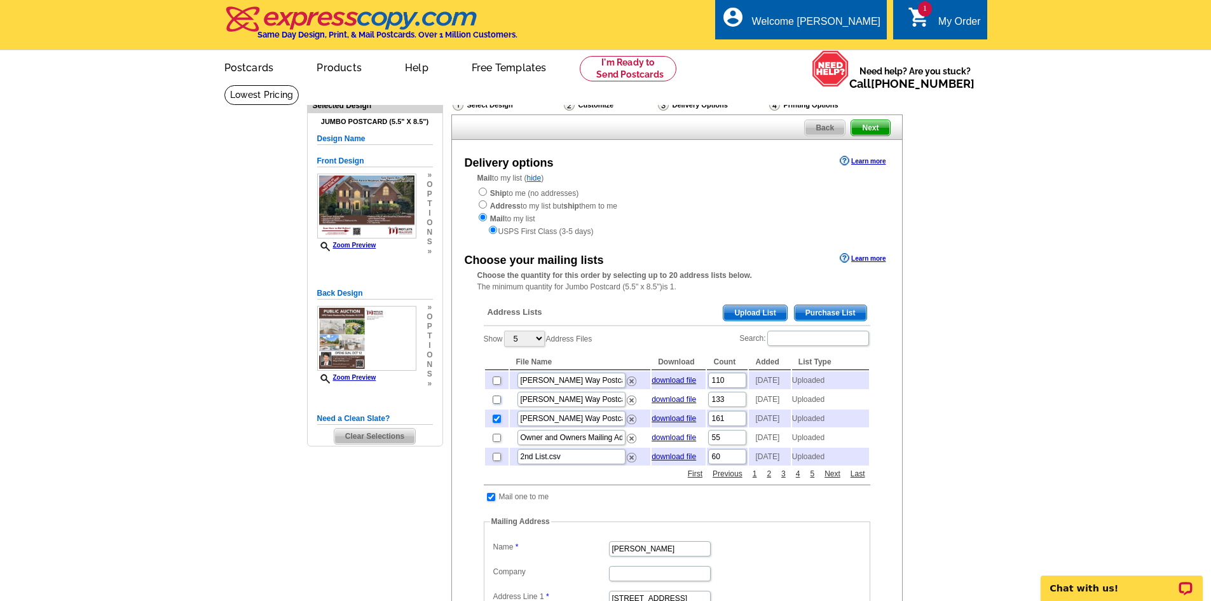
click at [496, 404] on input "checkbox" at bounding box center [497, 399] width 8 height 8
checkbox input "true"
click at [496, 423] on input "checkbox" at bounding box center [497, 418] width 8 height 8
checkbox input "false"
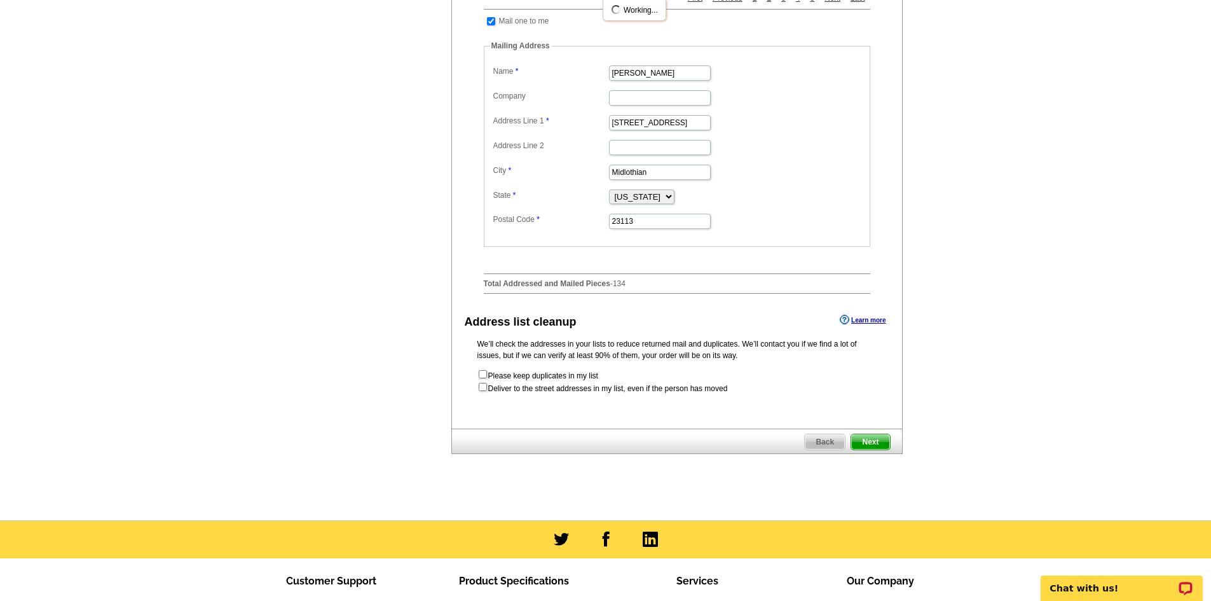
scroll to position [508, 0]
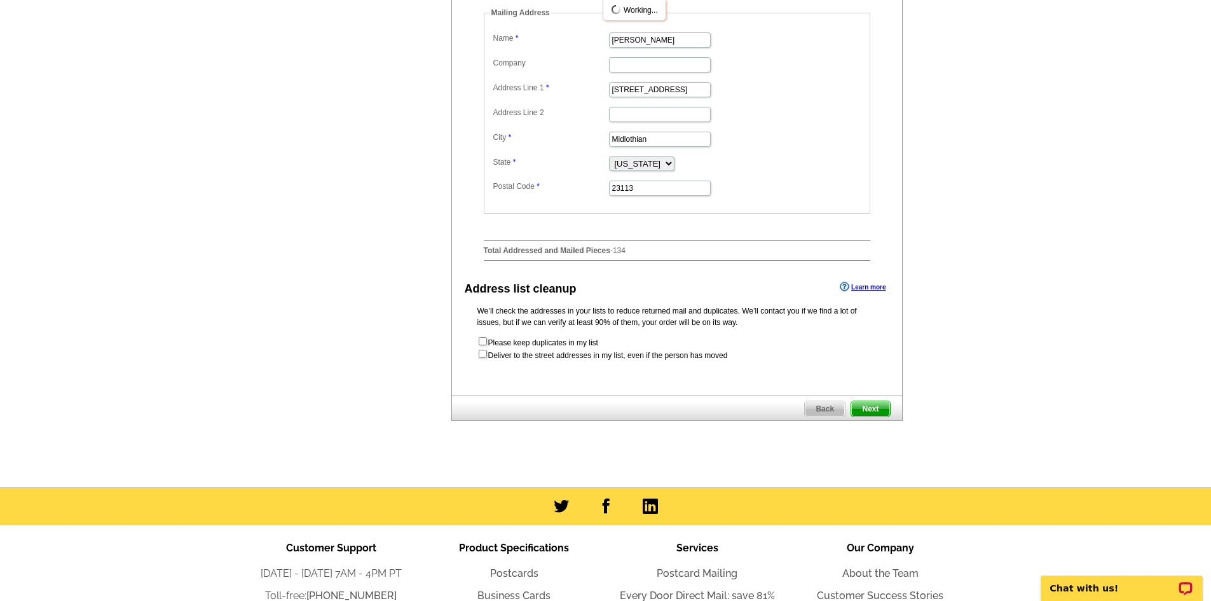
click at [874, 416] on span "Next" at bounding box center [870, 408] width 38 height 15
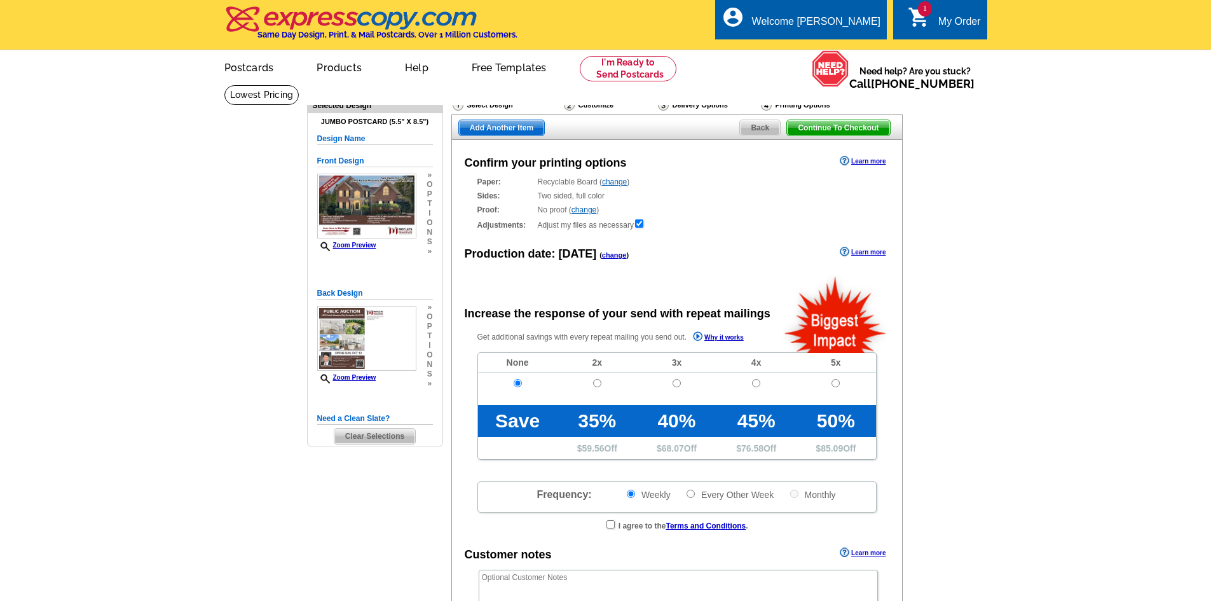
radio input "false"
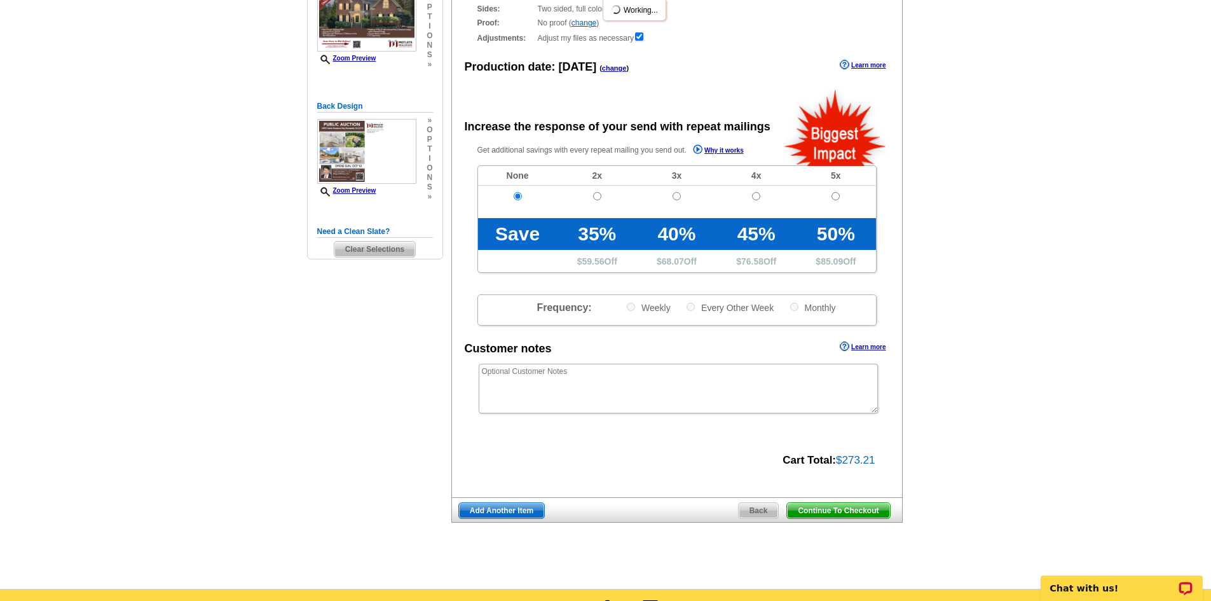
scroll to position [191, 0]
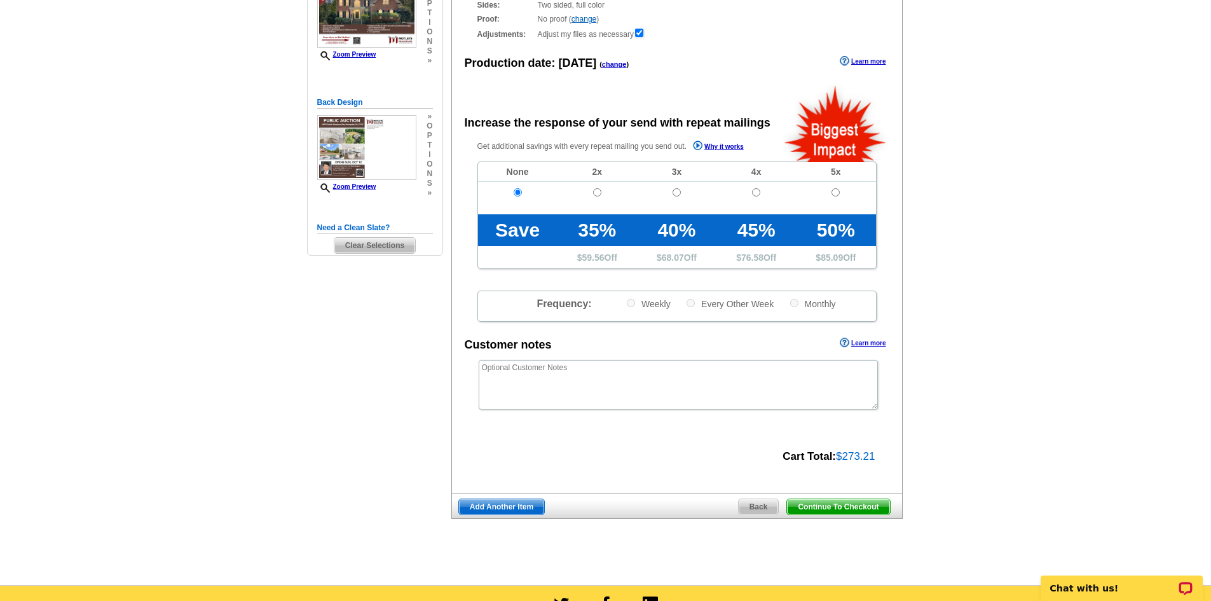
click at [857, 511] on span "Continue To Checkout" at bounding box center [838, 506] width 102 height 15
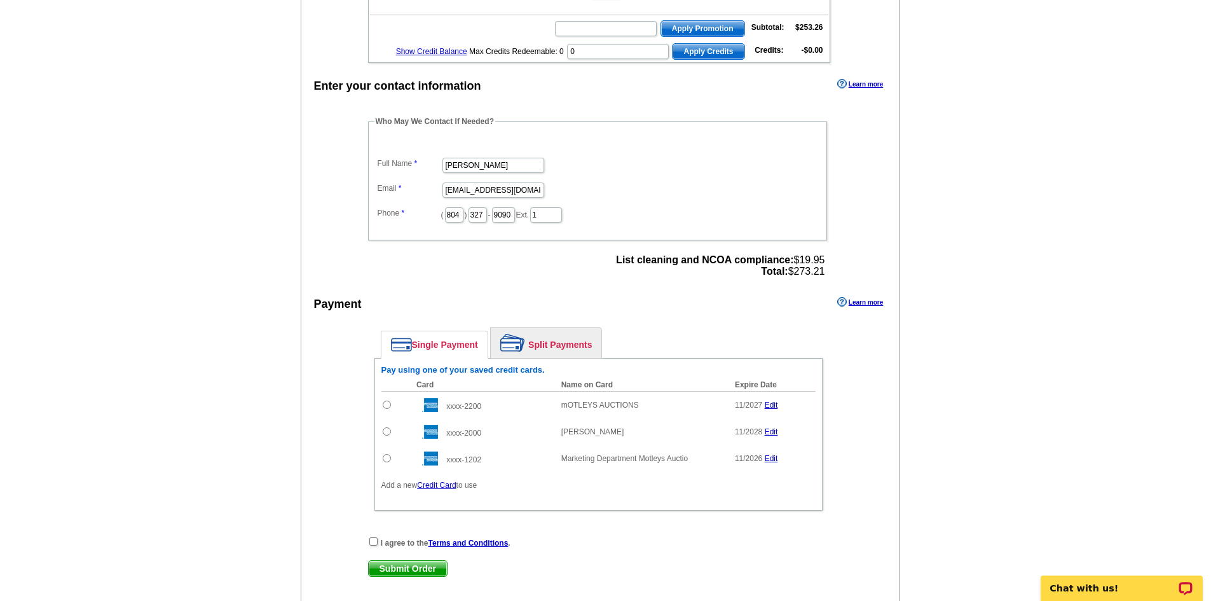
scroll to position [318, 0]
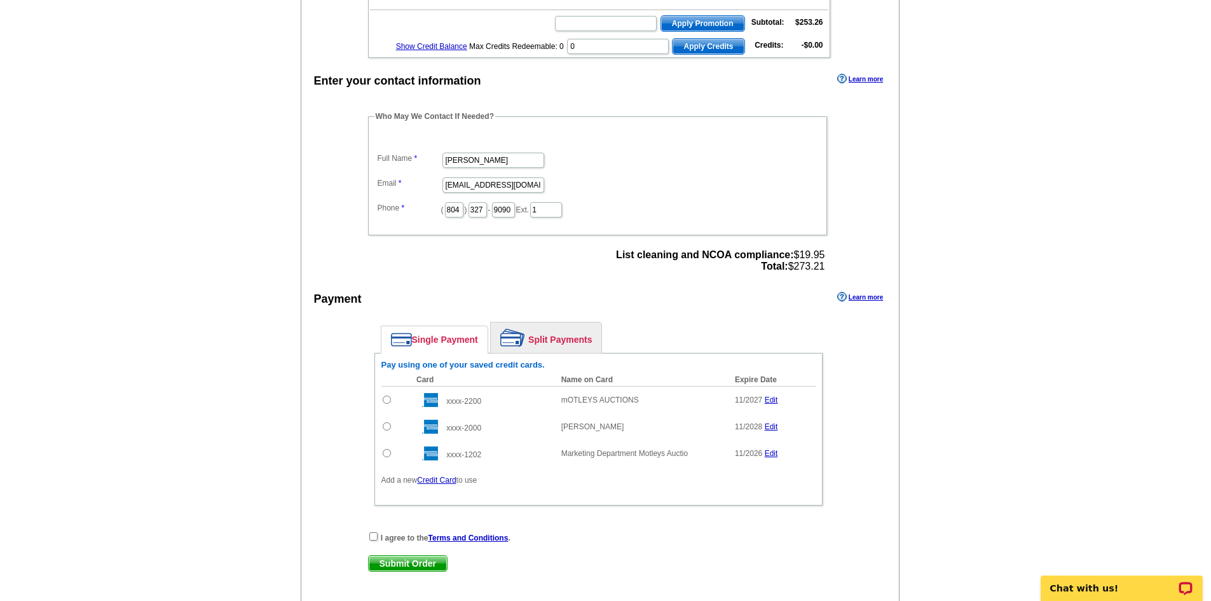
click at [386, 454] on input "radio" at bounding box center [387, 453] width 8 height 8
radio input "true"
click at [374, 538] on input "checkbox" at bounding box center [373, 536] width 8 height 8
checkbox input "true"
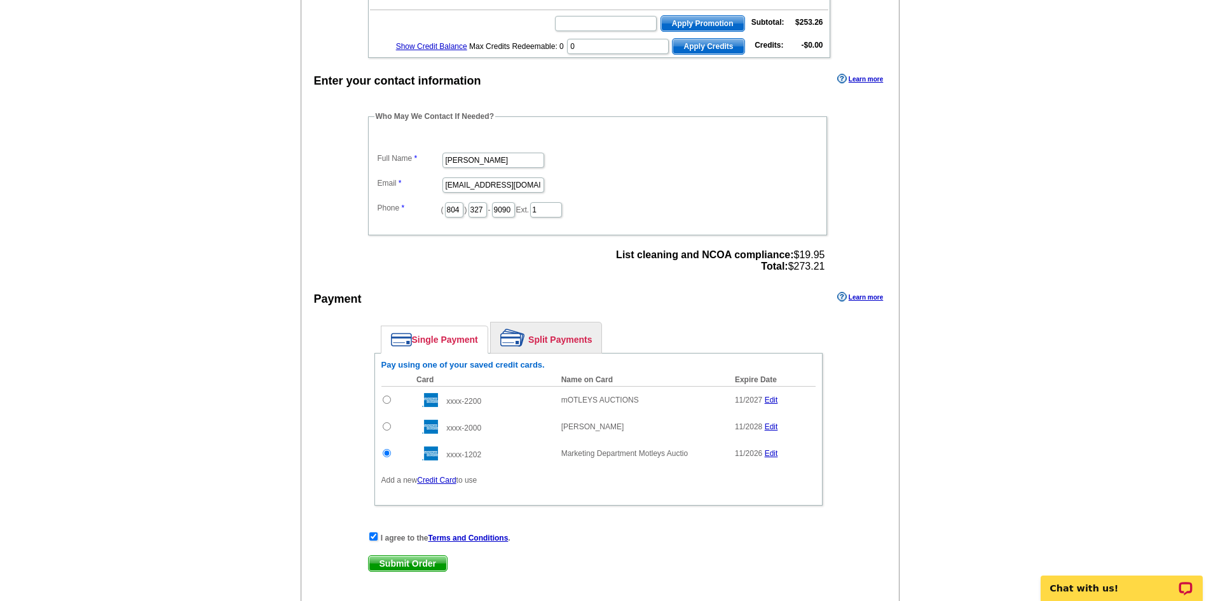
click at [977, 454] on main "Add Another Item Checkout Order Name: My Order 2025-09-23 Save Order Review you…" at bounding box center [605, 211] width 1211 height 888
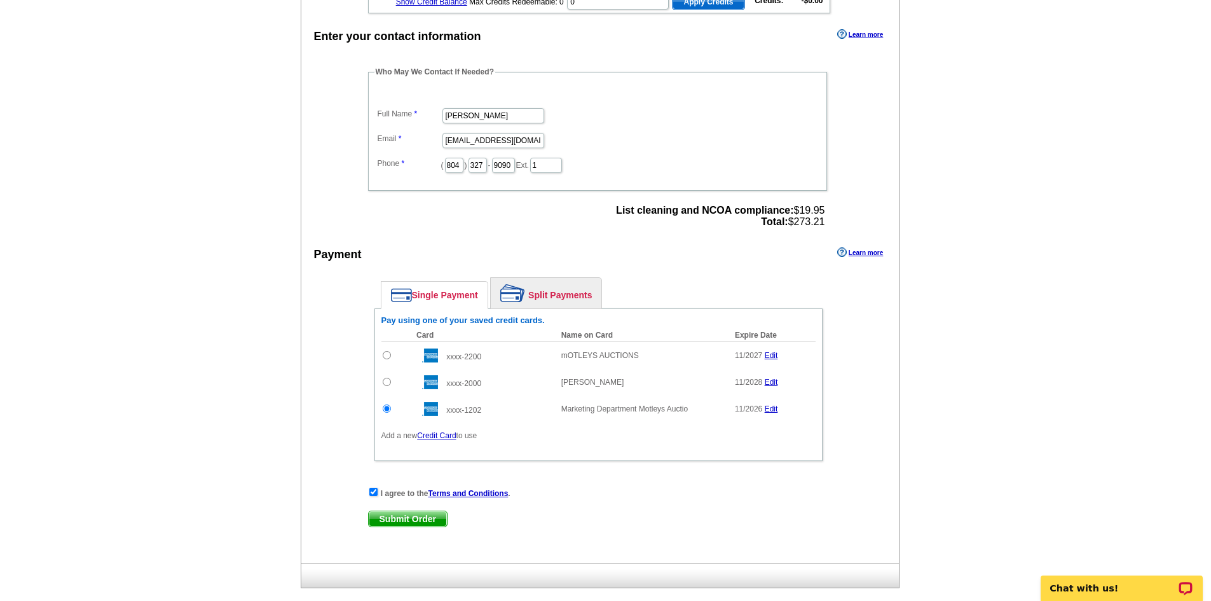
scroll to position [381, 0]
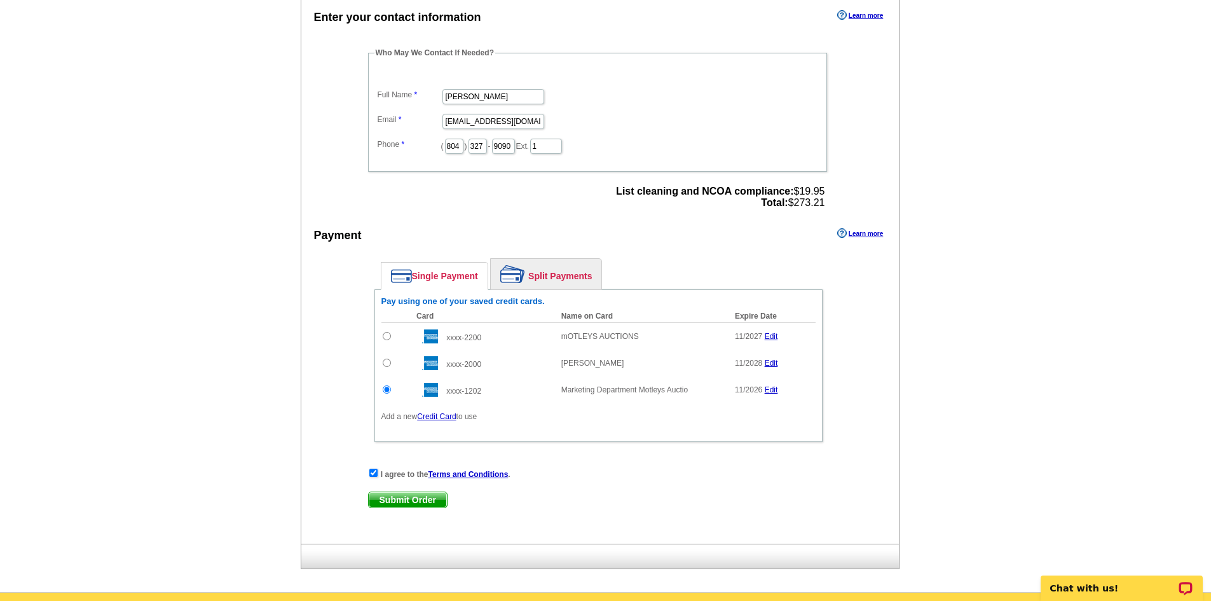
click at [569, 269] on link "Split Payments" at bounding box center [546, 274] width 111 height 31
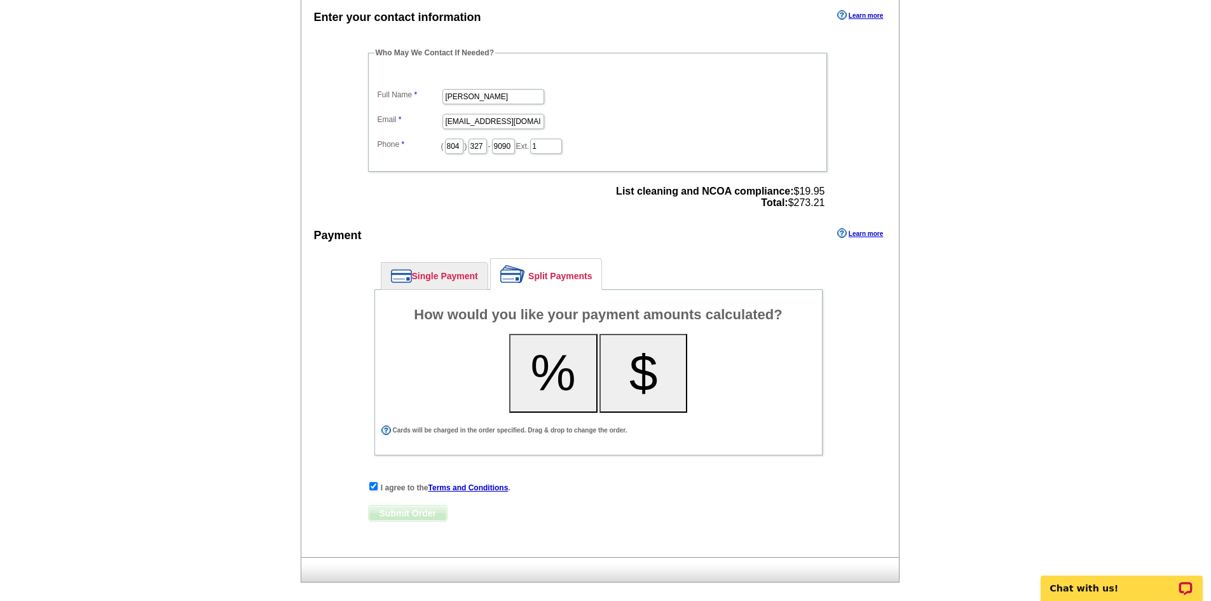
click at [421, 272] on link "Single Payment" at bounding box center [434, 275] width 106 height 27
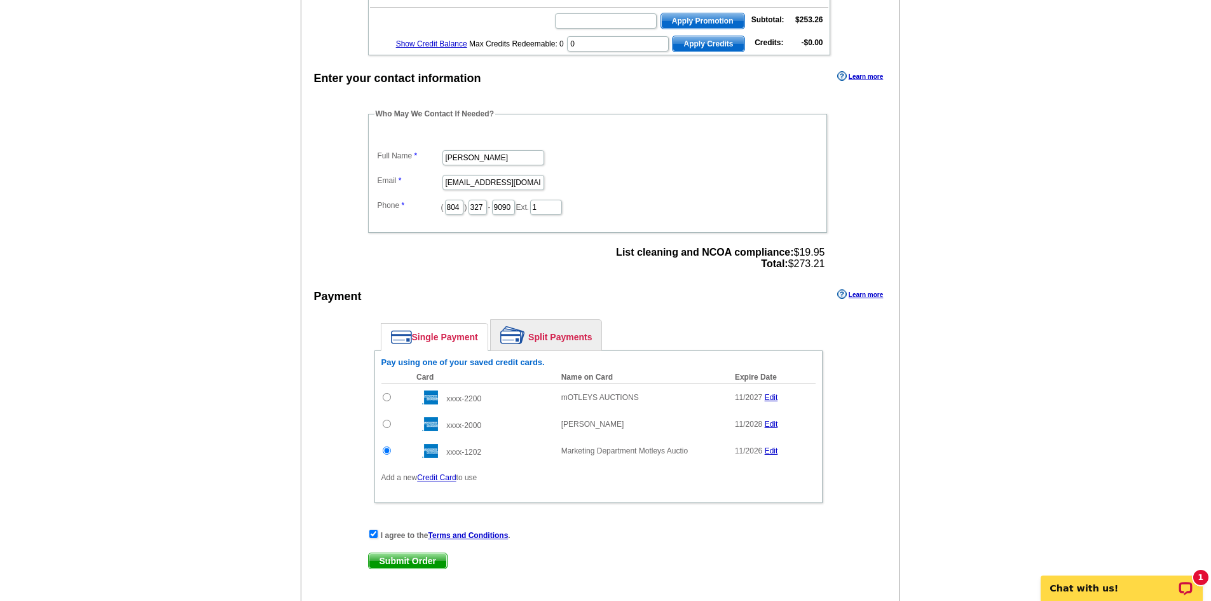
scroll to position [318, 0]
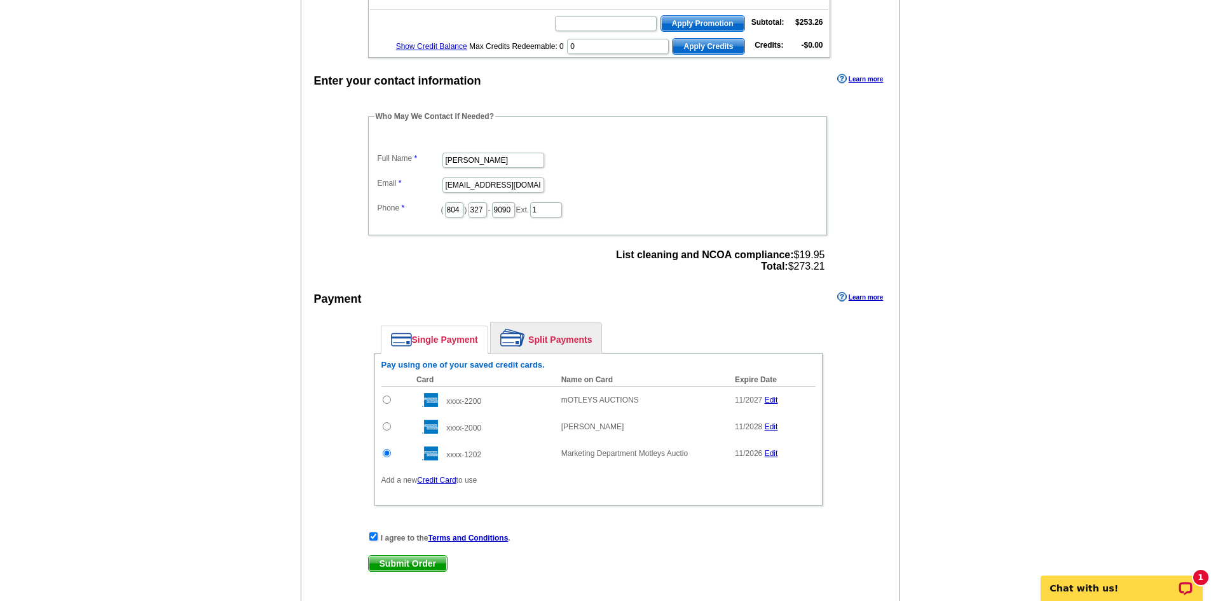
click at [444, 482] on link "Credit Card" at bounding box center [436, 479] width 39 height 9
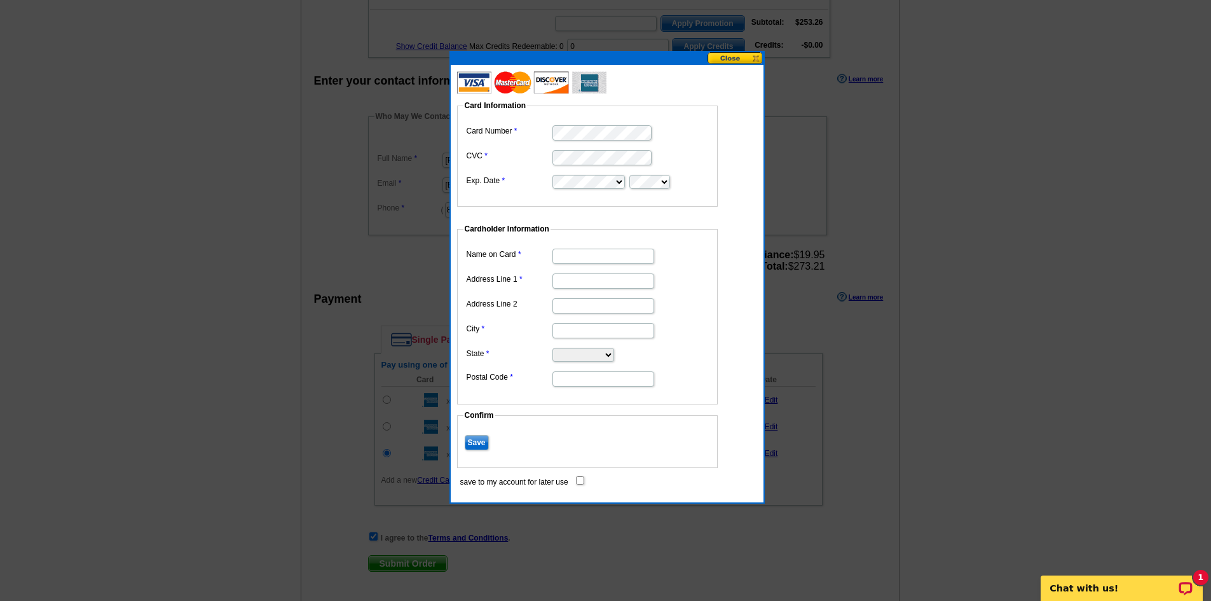
click at [592, 261] on input "Name on Card" at bounding box center [603, 255] width 102 height 15
drag, startPoint x: 619, startPoint y: 257, endPoint x: 627, endPoint y: 240, distance: 19.4
click at [619, 255] on input "Marketing Dept Motleys' Auctions" at bounding box center [603, 255] width 102 height 15
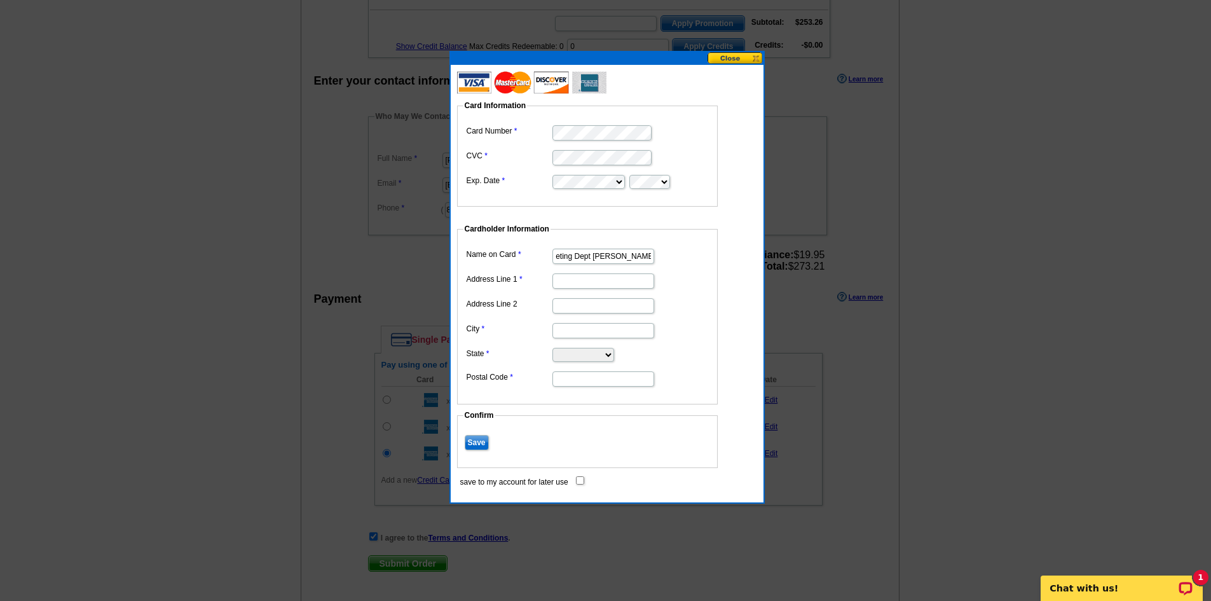
type input "Marketing Dept Motley's Auctions"
click at [592, 275] on input "Address Line 1" at bounding box center [603, 280] width 102 height 15
type input "3600 Deepwater Terminal Road"
click at [587, 329] on input "City" at bounding box center [603, 330] width 102 height 15
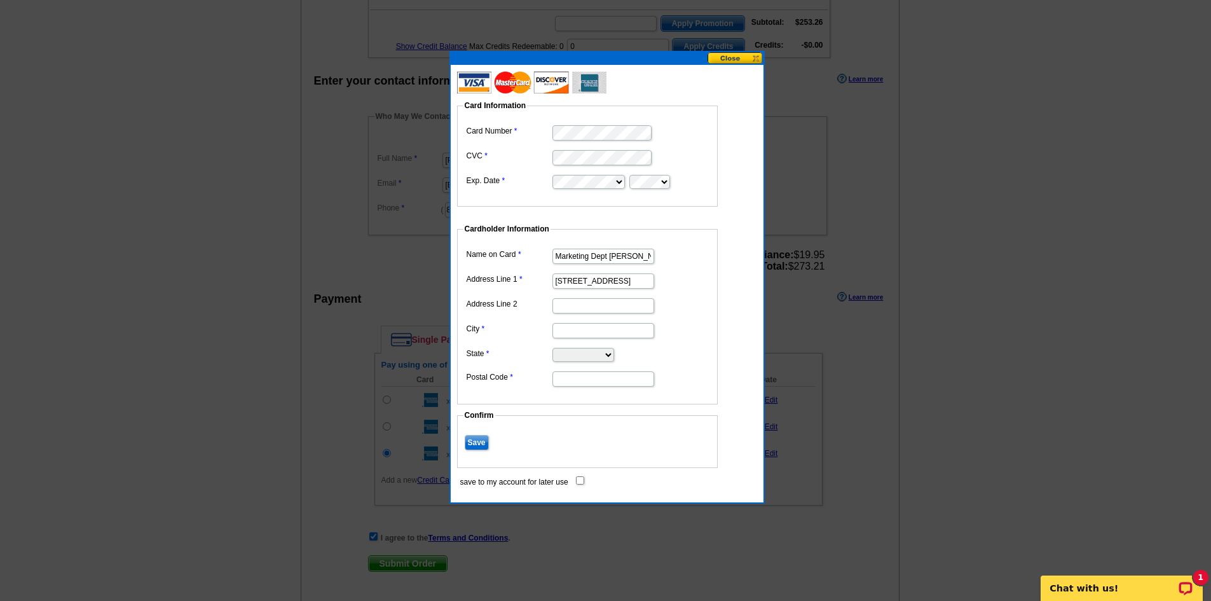
scroll to position [0, 0]
type input "Richmond"
click at [590, 353] on select "Alabama Alaska Arizona Arkansas California Colorado Connecticut District of Col…" at bounding box center [583, 355] width 62 height 14
select select "VA"
click at [552, 348] on select "Alabama Alaska Arizona Arkansas California Colorado Connecticut District of Col…" at bounding box center [583, 355] width 62 height 14
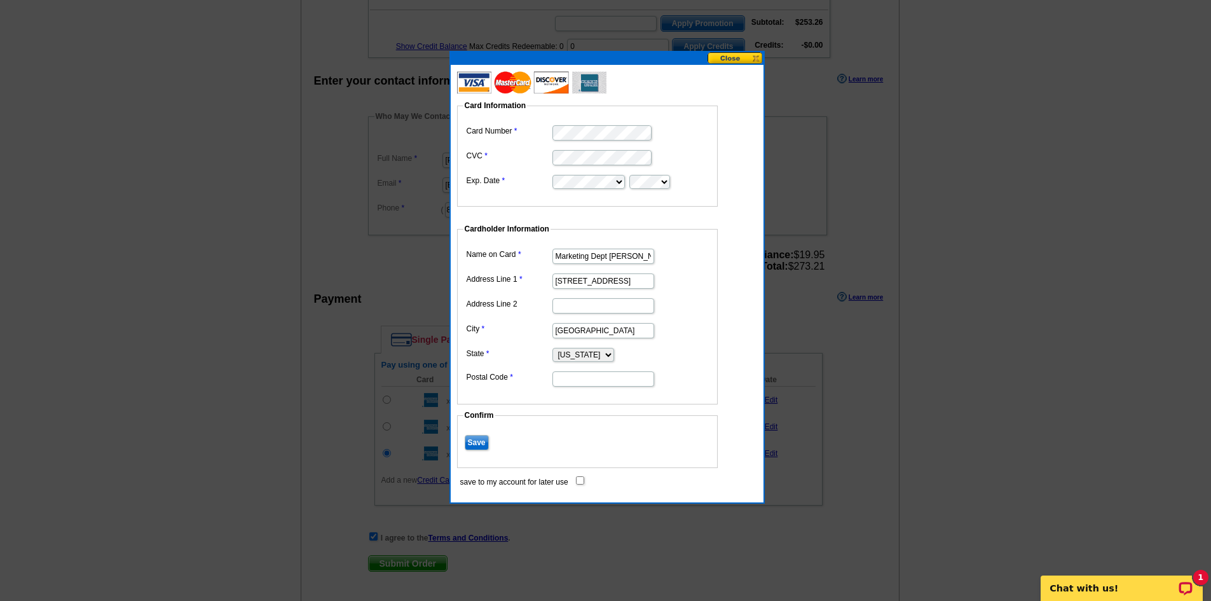
click at [571, 379] on input "Postal Code" at bounding box center [603, 378] width 102 height 15
type input "23234"
click at [582, 480] on input "save to my account for later use" at bounding box center [580, 480] width 8 height 8
checkbox input "true"
click at [483, 443] on input "Save" at bounding box center [477, 442] width 24 height 15
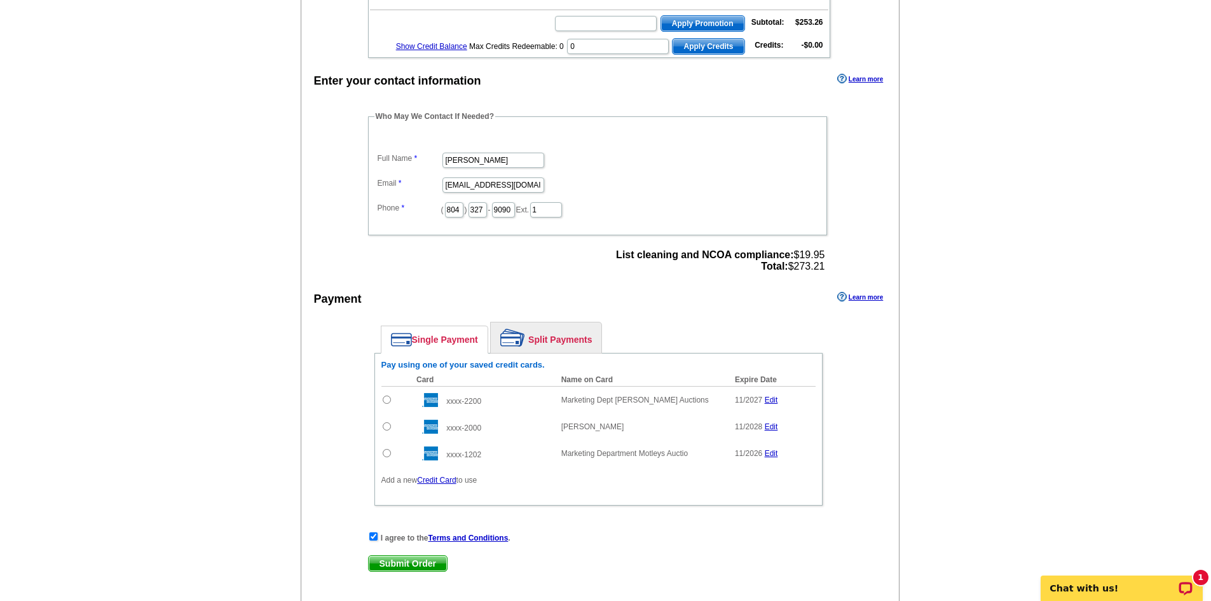
click at [385, 399] on input "radio" at bounding box center [387, 399] width 8 height 8
radio input "true"
click at [773, 453] on link "Edit" at bounding box center [771, 453] width 13 height 9
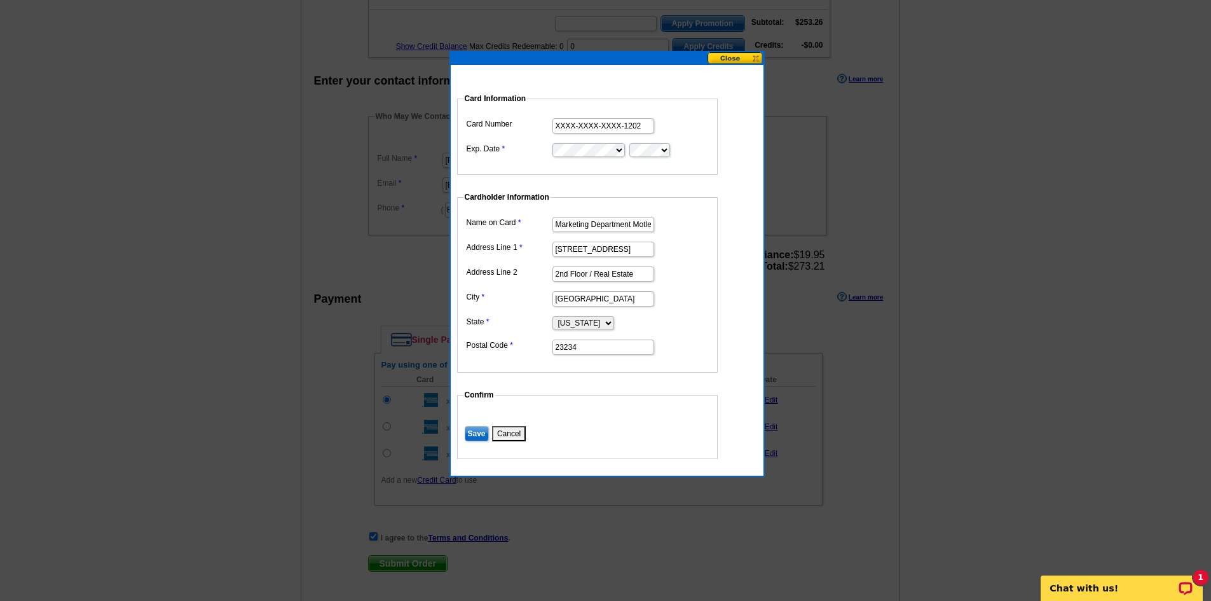
click at [507, 432] on button "Cancel" at bounding box center [509, 433] width 34 height 15
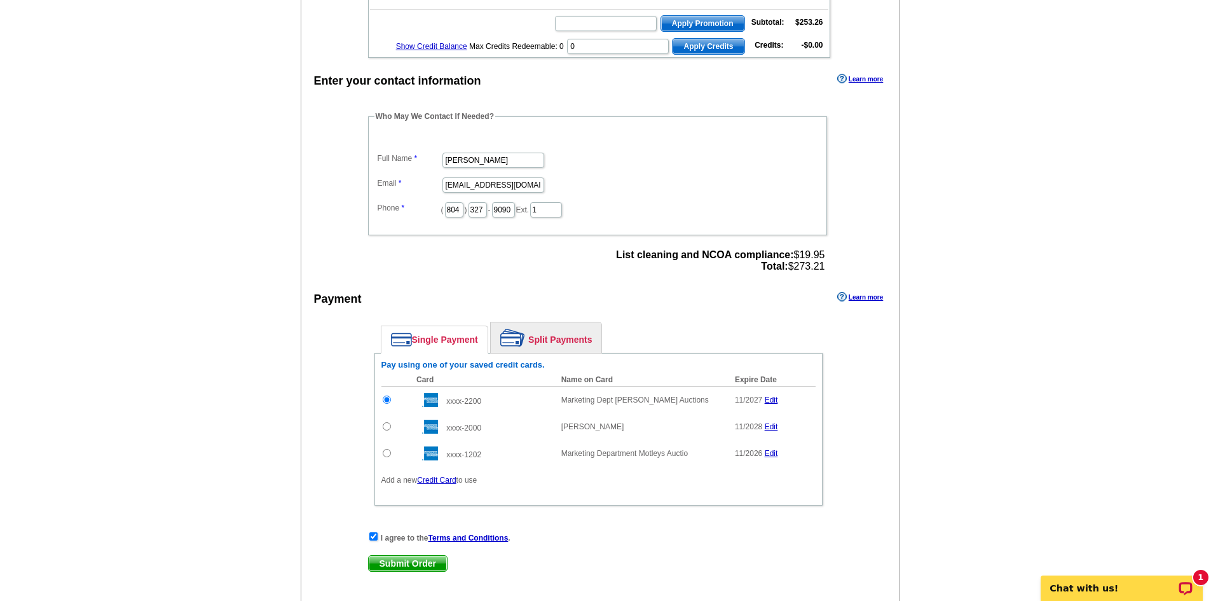
click at [435, 566] on span "Submit Order" at bounding box center [408, 562] width 78 height 15
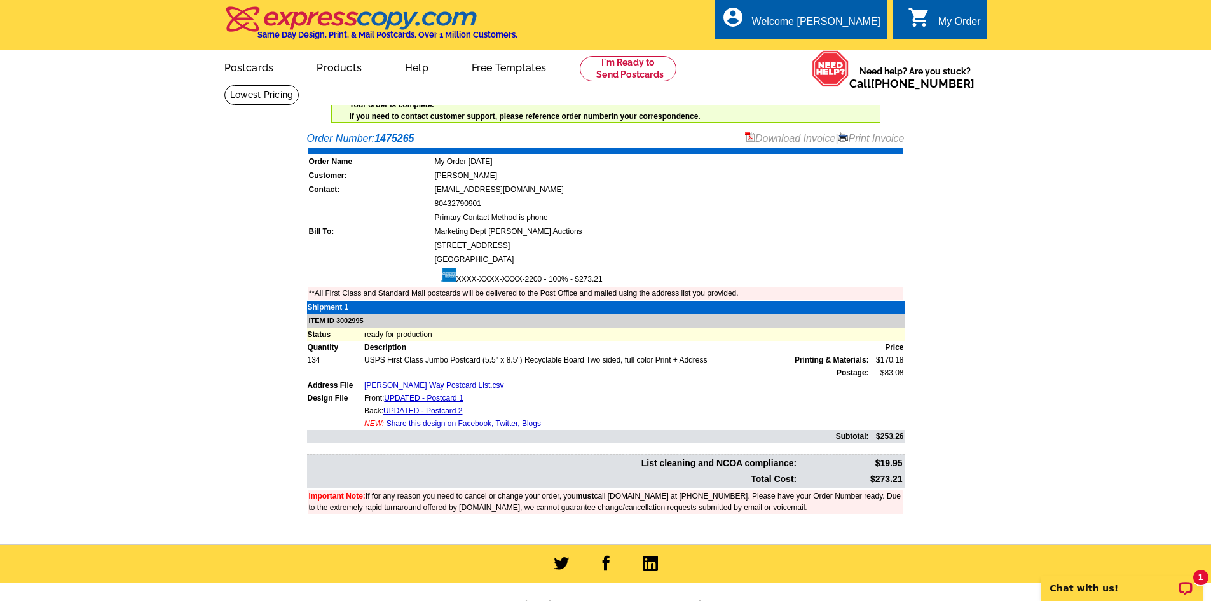
click at [795, 142] on link "Download Invoice" at bounding box center [790, 138] width 90 height 11
